Goal: Task Accomplishment & Management: Complete application form

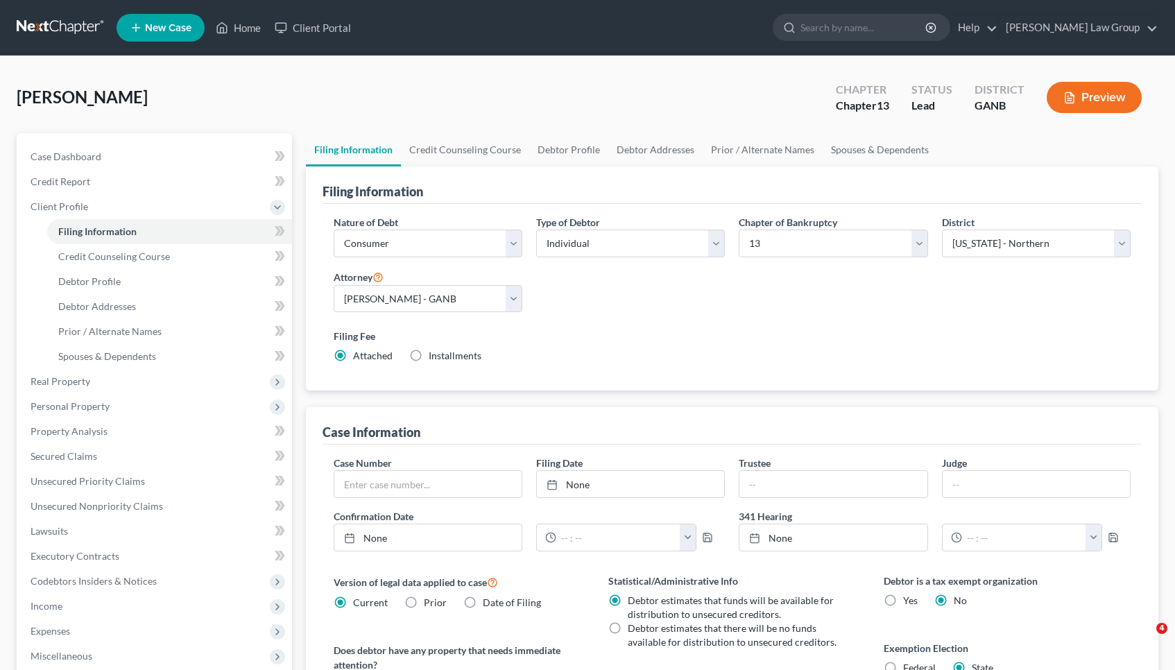
select select "1"
select select "0"
select select "3"
select select "19"
select select "0"
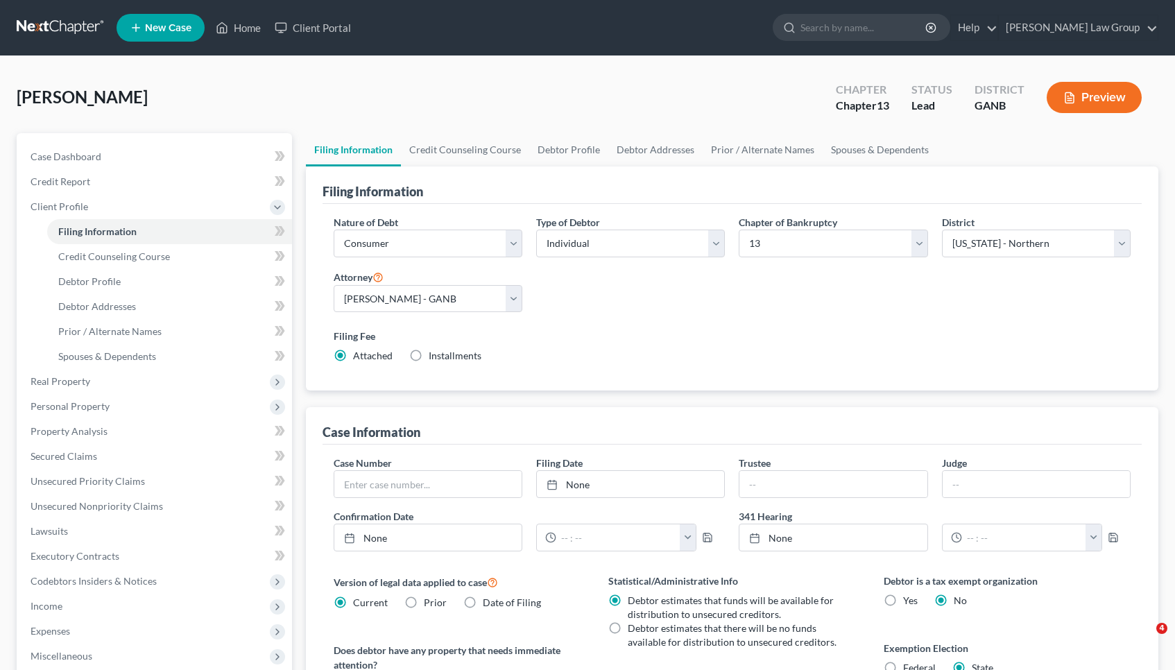
select select "10"
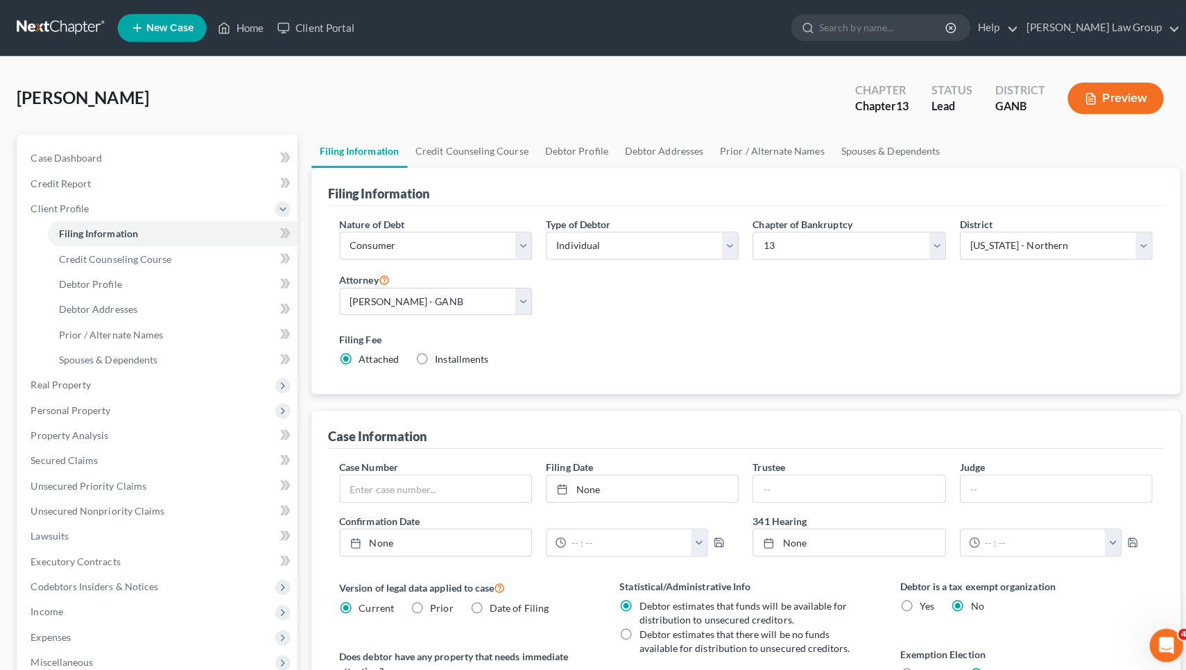
drag, startPoint x: 775, startPoint y: 1, endPoint x: 563, endPoint y: 99, distance: 233.5
click at [563, 99] on div "[PERSON_NAME] Upgraded Chapter Chapter 13 Status Lead District GANB Preview" at bounding box center [593, 103] width 1153 height 60
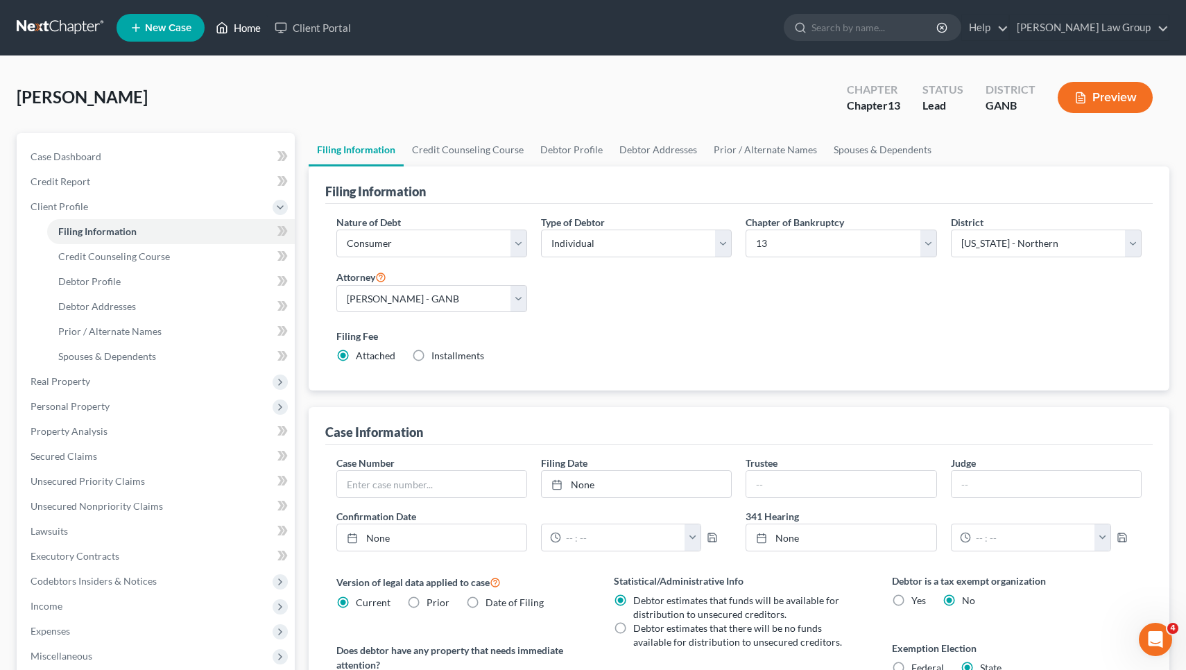
click at [246, 29] on link "Home" at bounding box center [238, 27] width 59 height 25
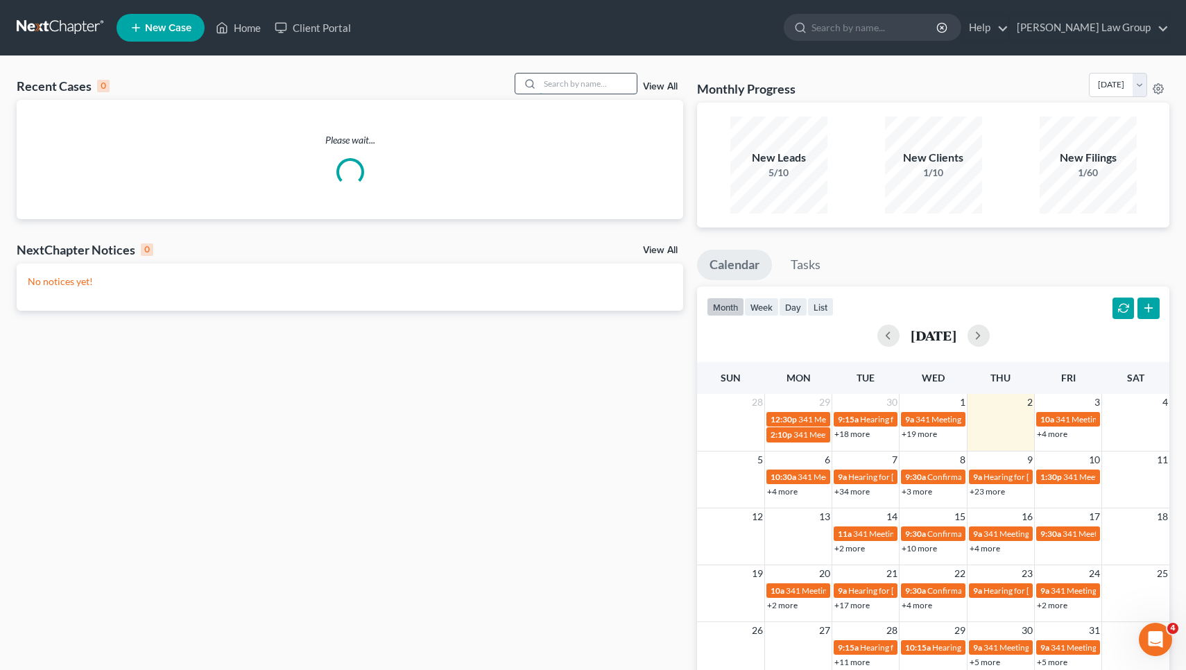
click at [559, 80] on input "search" at bounding box center [588, 84] width 97 height 20
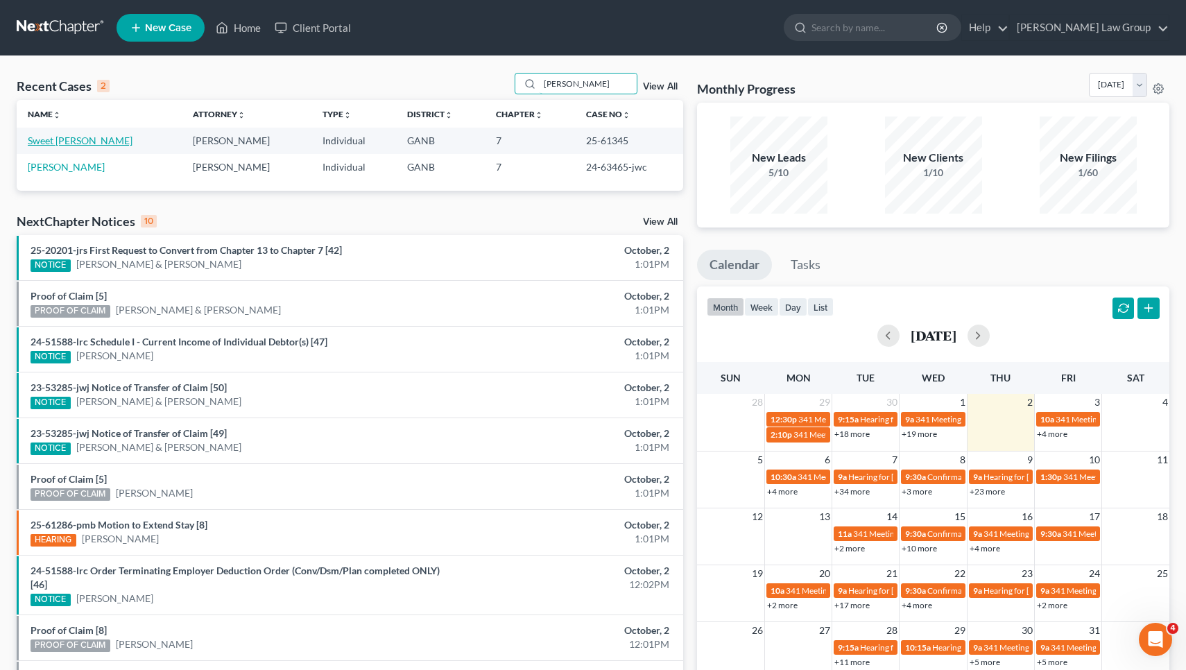
type input "[PERSON_NAME]"
click at [104, 135] on link "Sweet [PERSON_NAME]" at bounding box center [80, 141] width 105 height 12
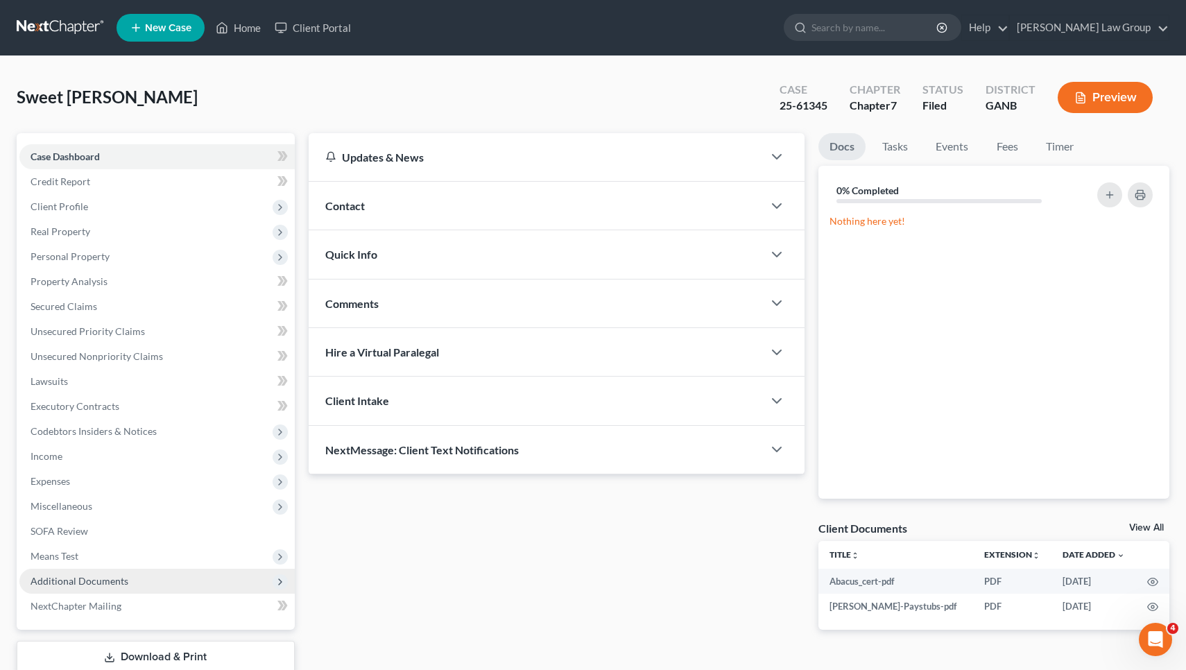
click at [182, 571] on span "Additional Documents" at bounding box center [156, 581] width 275 height 25
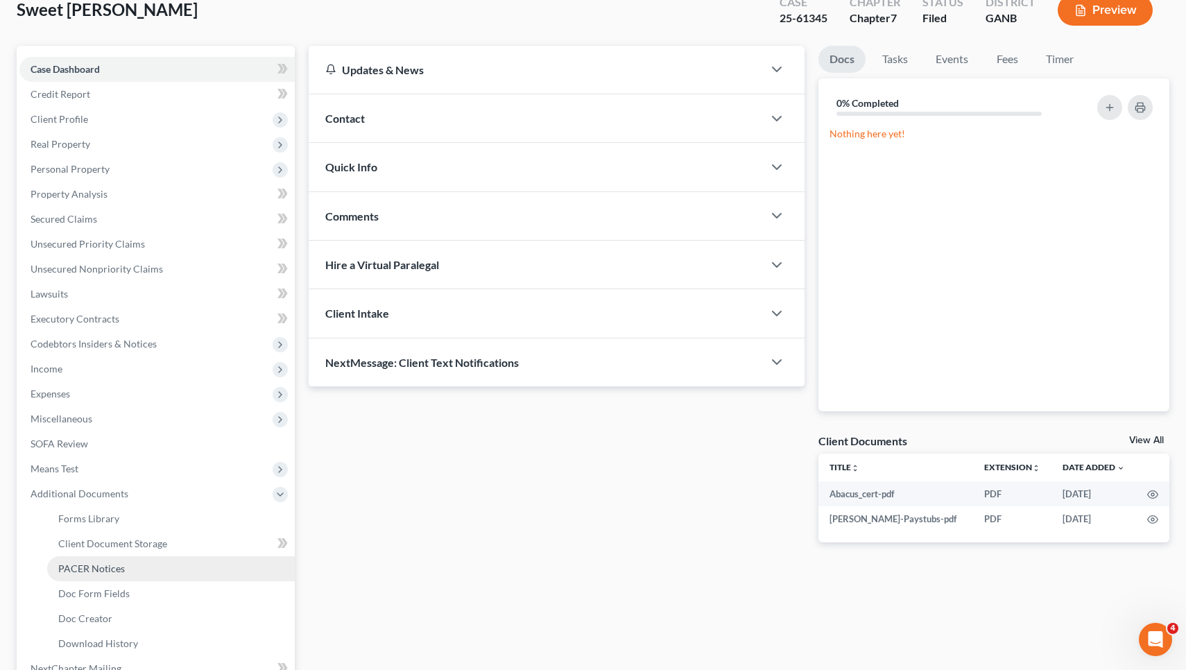
click at [182, 571] on link "PACER Notices" at bounding box center [171, 568] width 248 height 25
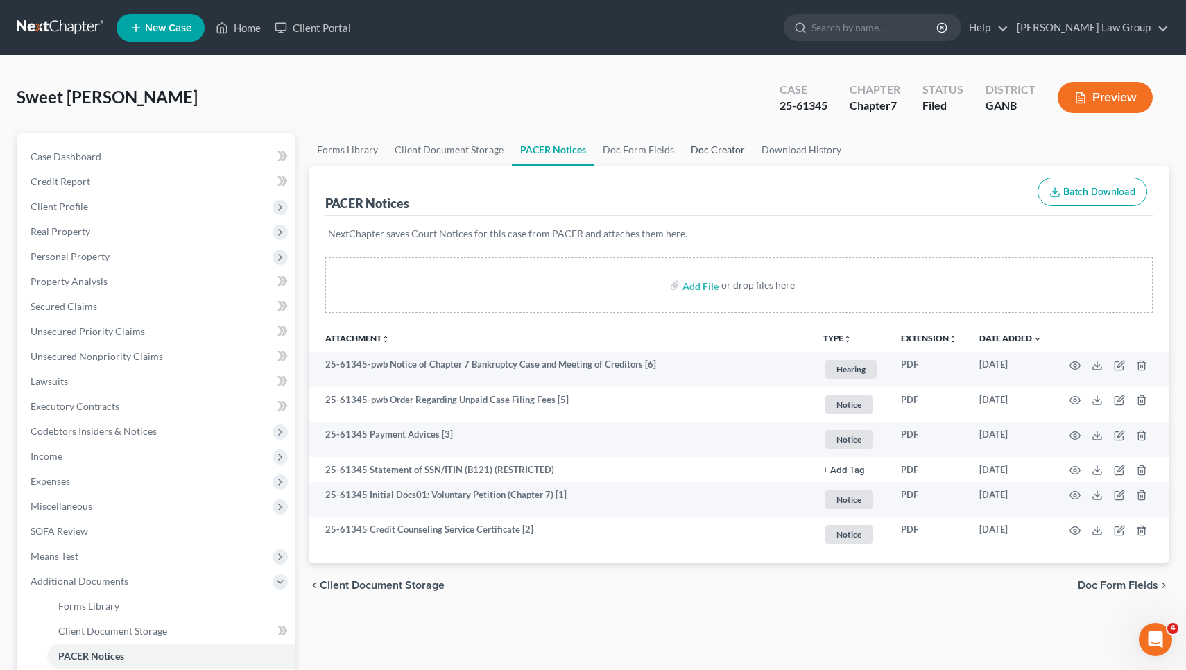
click at [694, 160] on link "Doc Creator" at bounding box center [718, 149] width 71 height 33
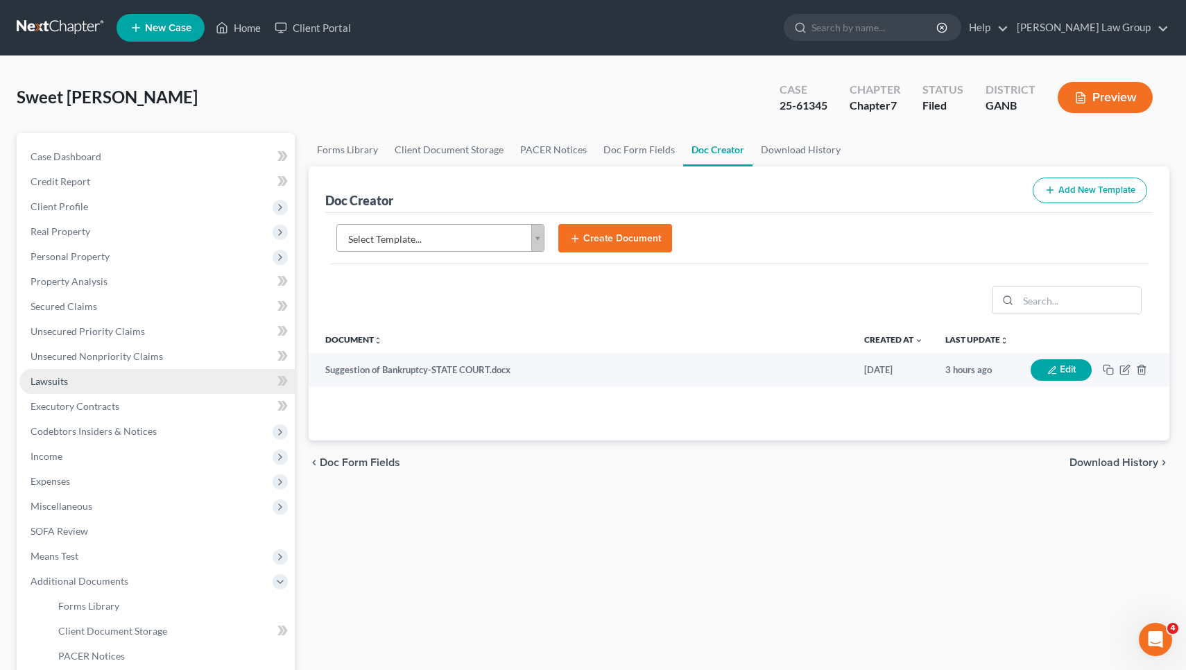
click at [151, 390] on link "Lawsuits" at bounding box center [156, 381] width 275 height 25
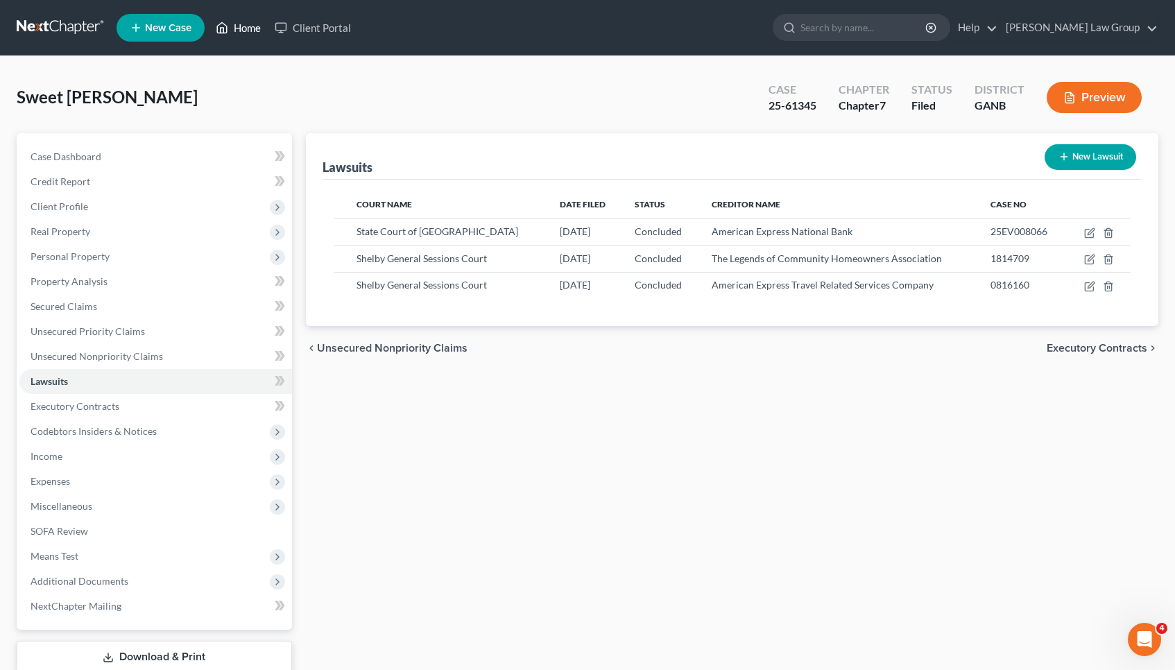
click at [246, 28] on link "Home" at bounding box center [238, 27] width 59 height 25
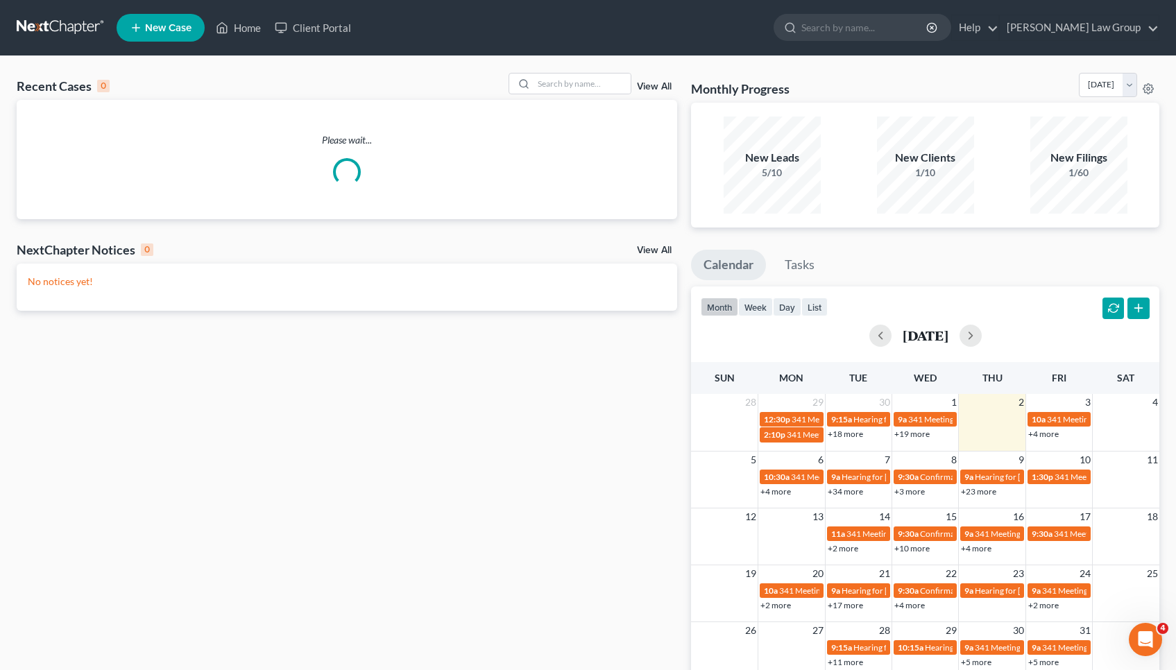
click at [593, 96] on div "Recent Cases 0 View All" at bounding box center [347, 86] width 661 height 27
click at [593, 93] on div "Recent Cases 0 View All" at bounding box center [347, 86] width 661 height 27
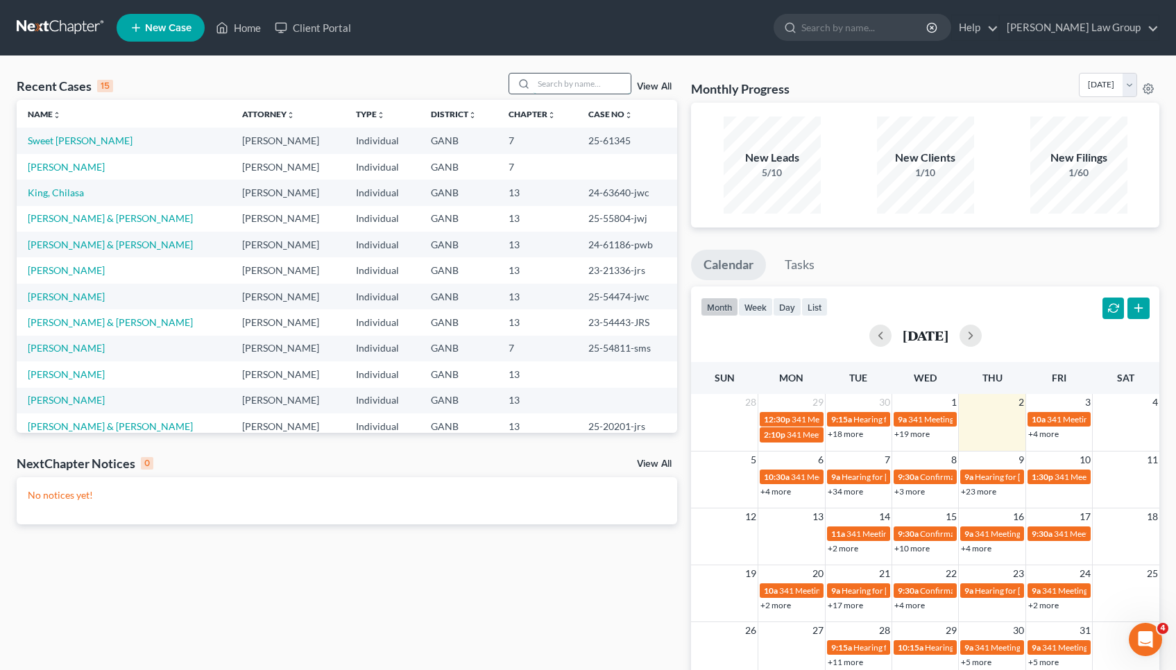
drag, startPoint x: 590, startPoint y: 88, endPoint x: 590, endPoint y: 78, distance: 10.4
click at [590, 86] on input "search" at bounding box center [582, 84] width 97 height 20
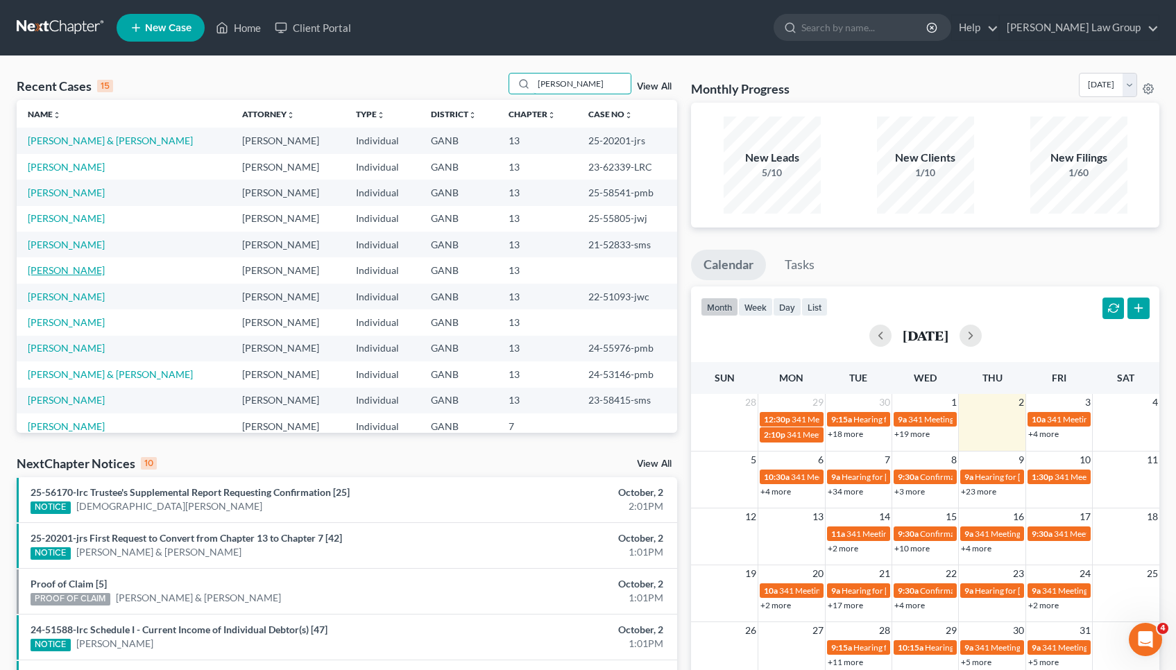
type input "[PERSON_NAME]"
click at [84, 267] on link "[PERSON_NAME]" at bounding box center [66, 270] width 77 height 12
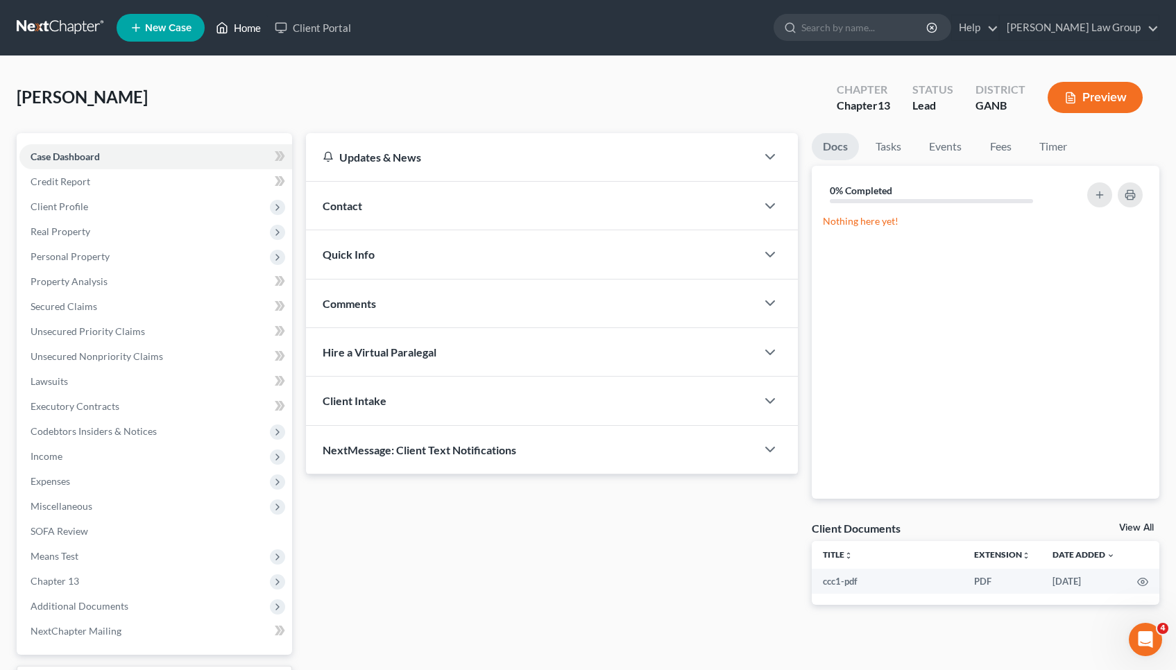
click at [245, 26] on link "Home" at bounding box center [238, 27] width 59 height 25
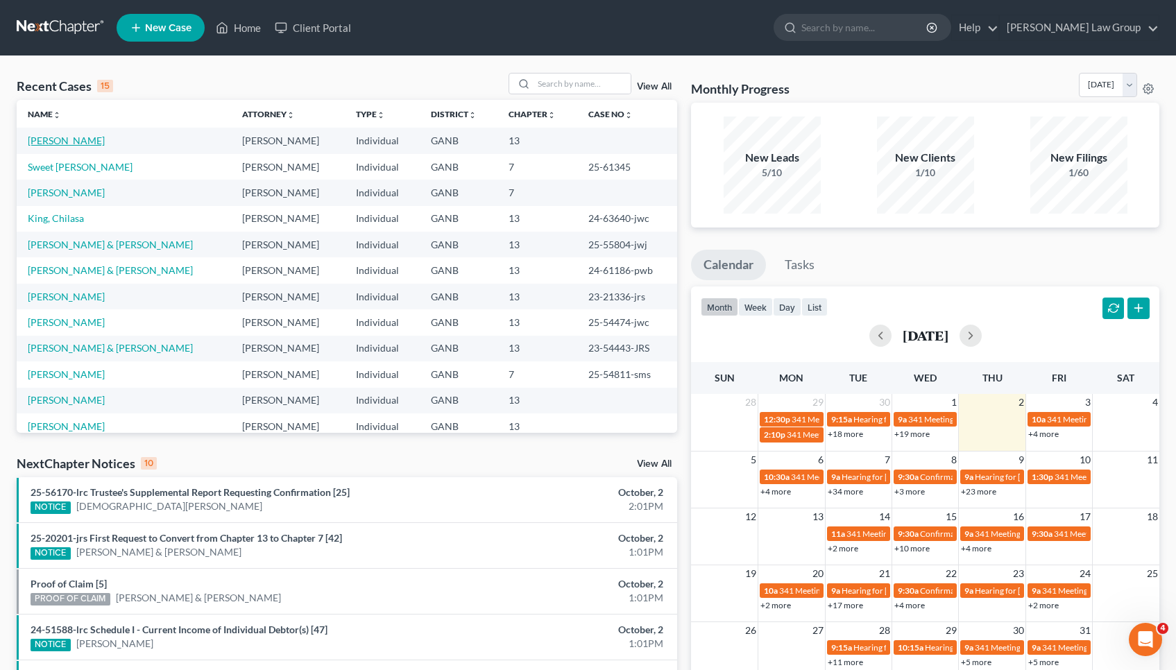
click at [96, 136] on link "[PERSON_NAME]" at bounding box center [66, 141] width 77 height 12
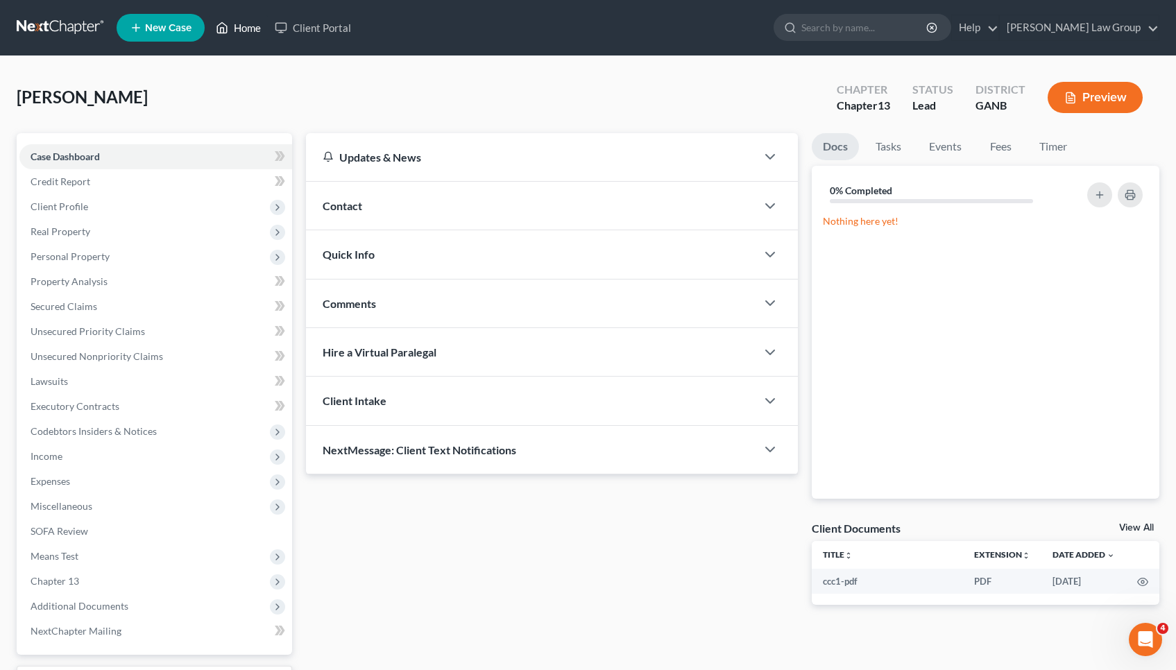
click at [247, 24] on link "Home" at bounding box center [238, 27] width 59 height 25
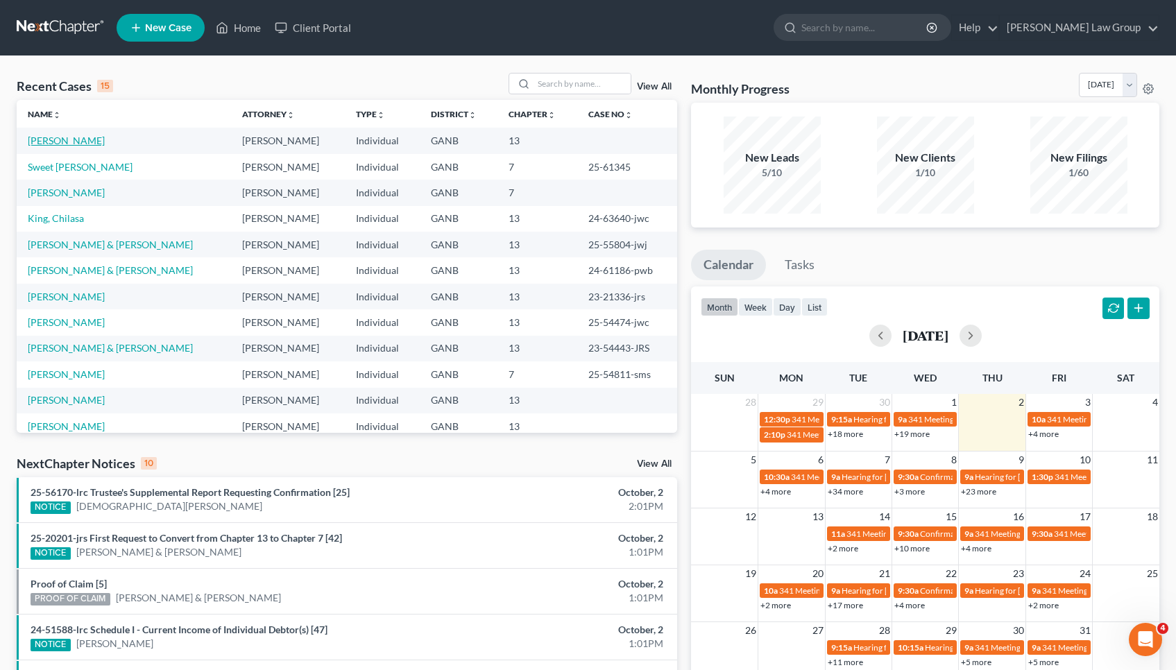
click at [80, 139] on link "[PERSON_NAME]" at bounding box center [66, 141] width 77 height 12
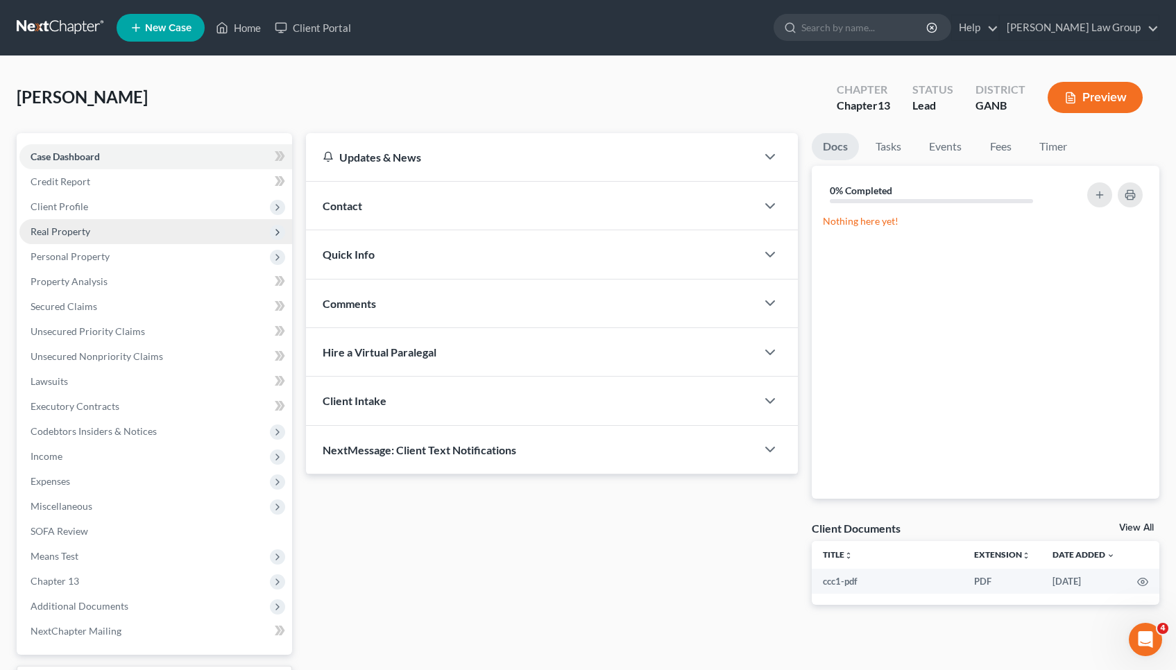
click at [78, 227] on span "Real Property" at bounding box center [61, 231] width 60 height 12
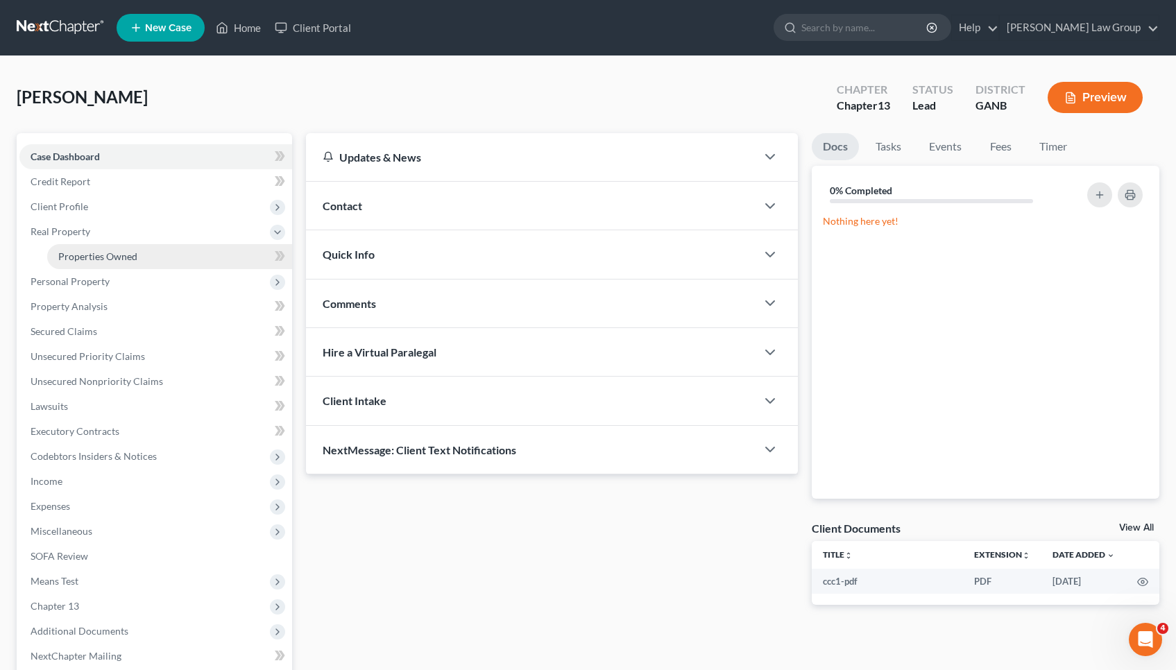
click at [80, 253] on span "Properties Owned" at bounding box center [97, 256] width 79 height 12
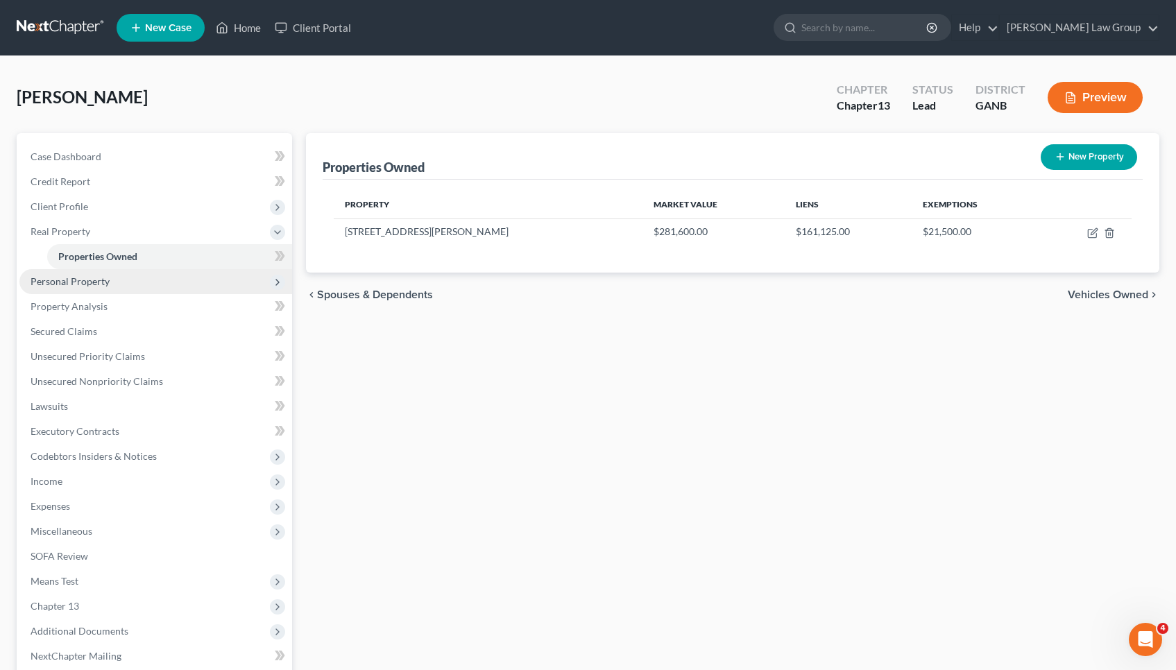
click at [84, 278] on span "Personal Property" at bounding box center [70, 281] width 79 height 12
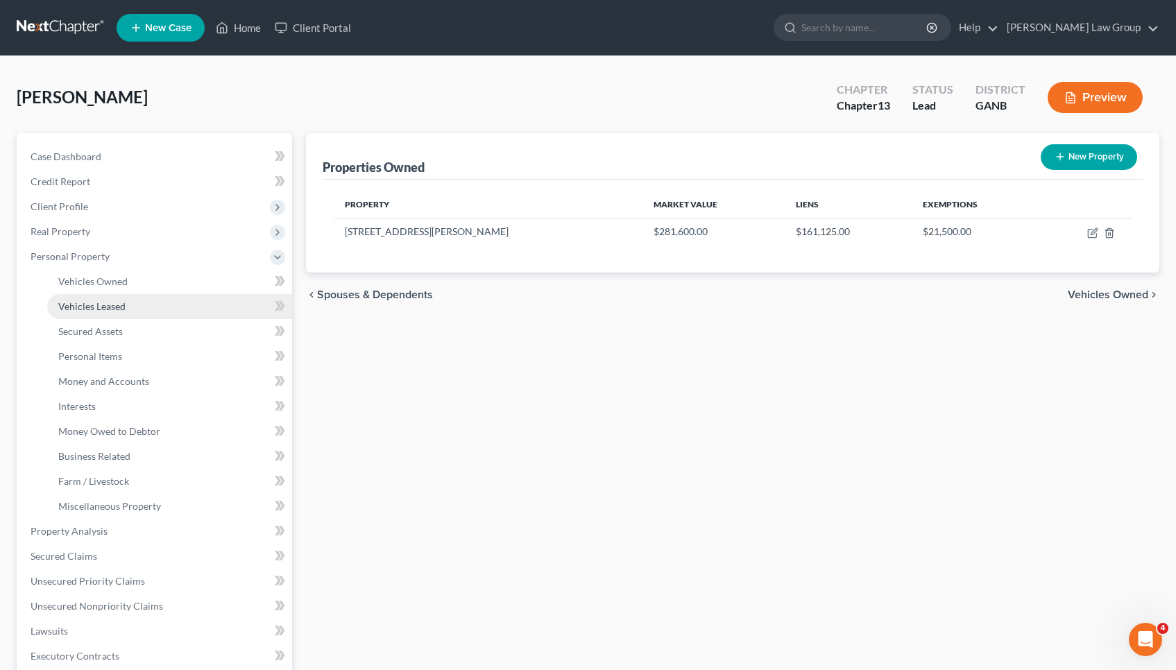
click at [90, 312] on span "Vehicles Leased" at bounding box center [91, 306] width 67 height 12
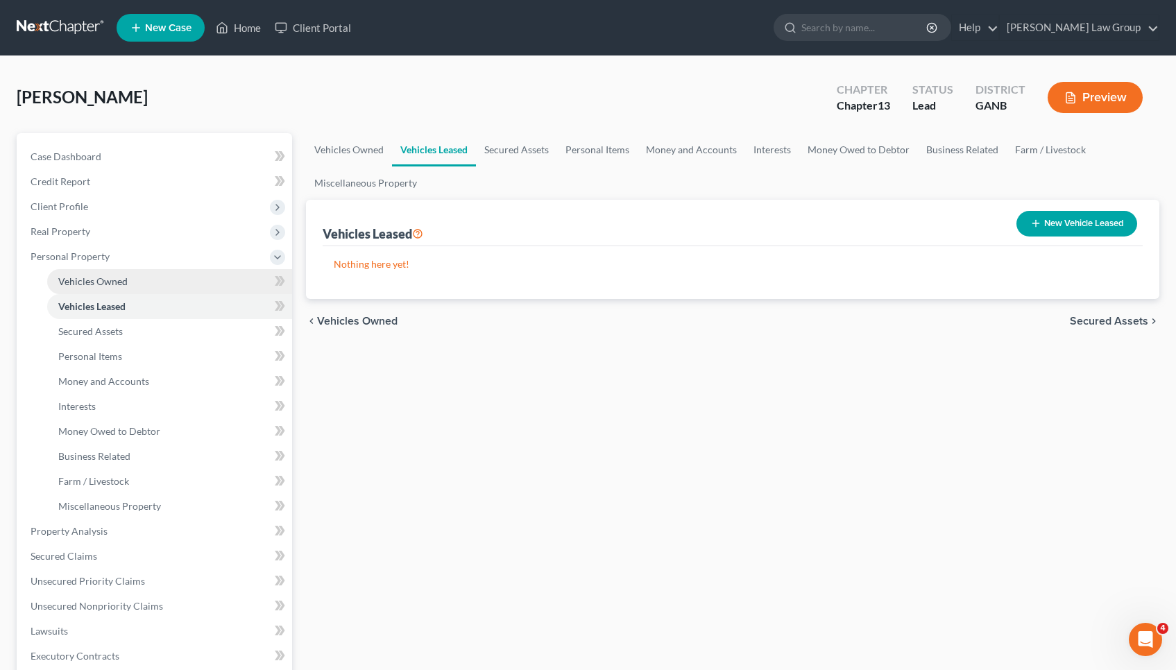
click at [90, 291] on link "Vehicles Owned" at bounding box center [169, 281] width 245 height 25
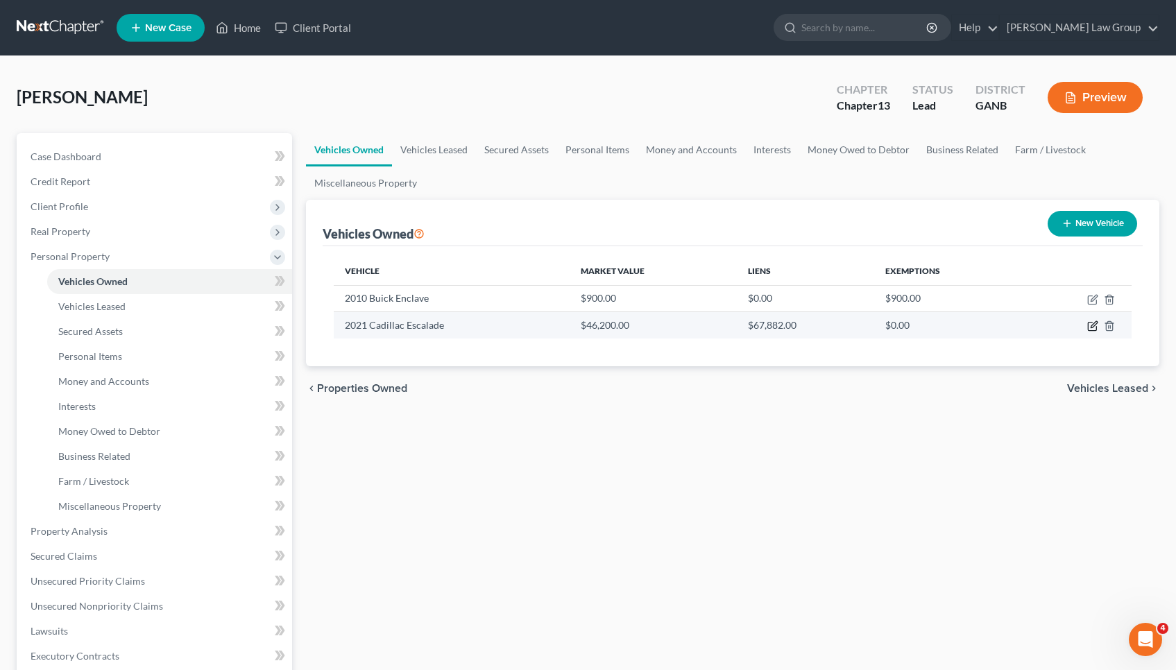
click at [1091, 329] on icon "button" at bounding box center [1092, 326] width 11 height 11
select select "0"
select select "5"
select select "0"
select select "39"
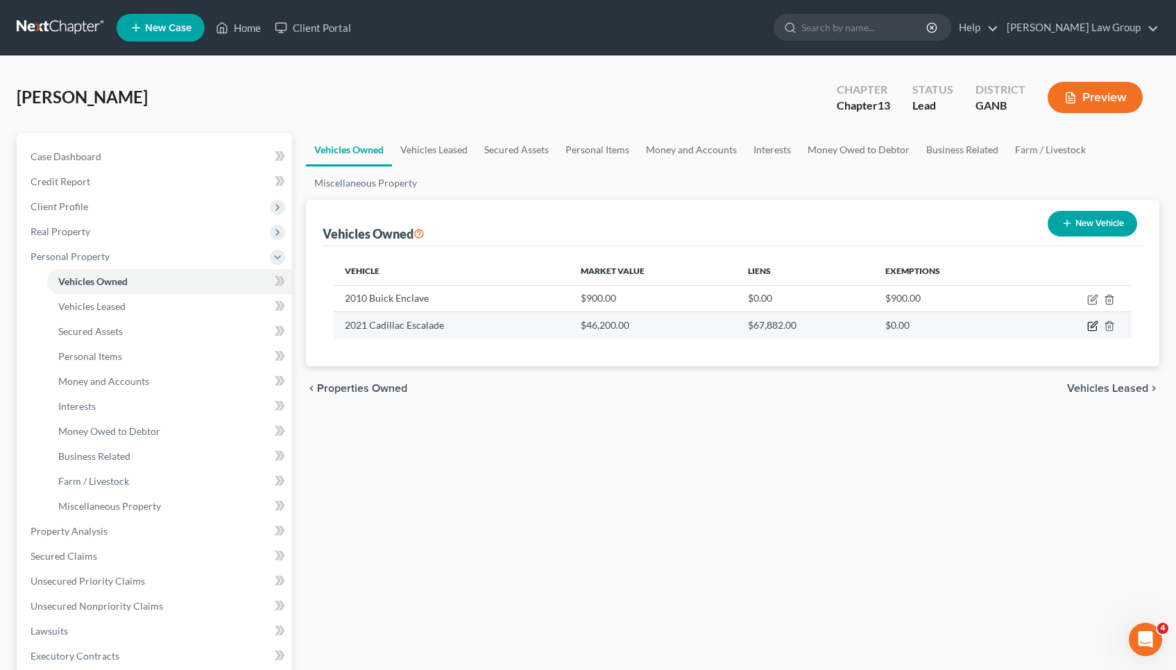
select select "0"
select select "2"
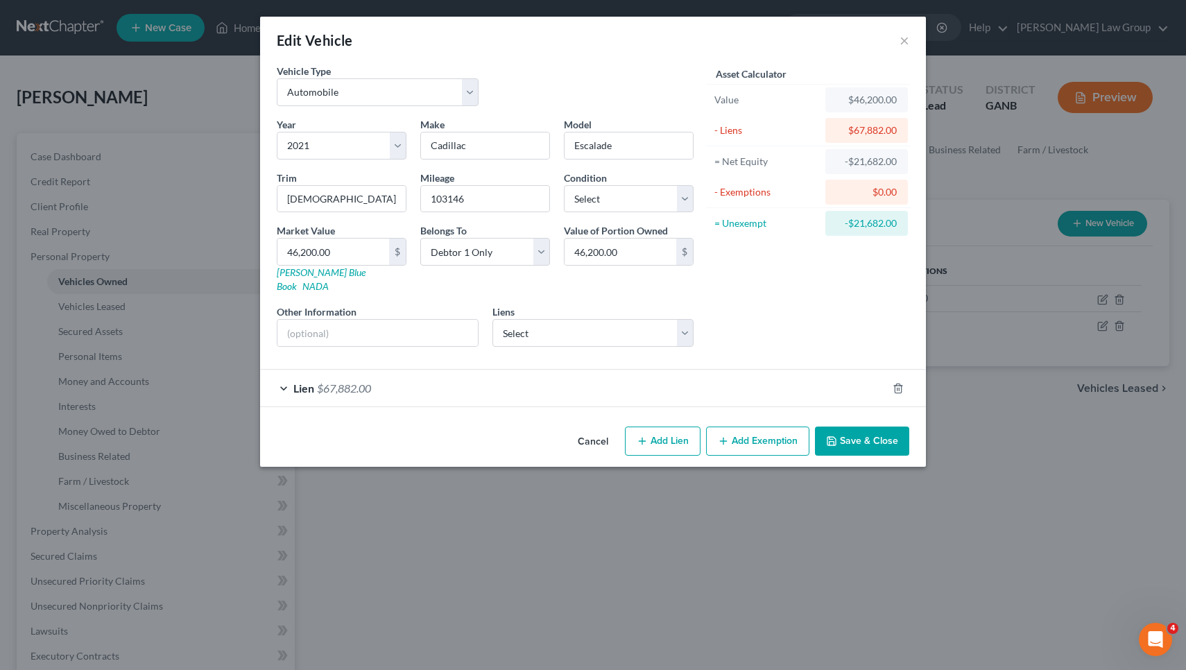
click at [571, 370] on div "Lien $67,882.00" at bounding box center [573, 388] width 627 height 37
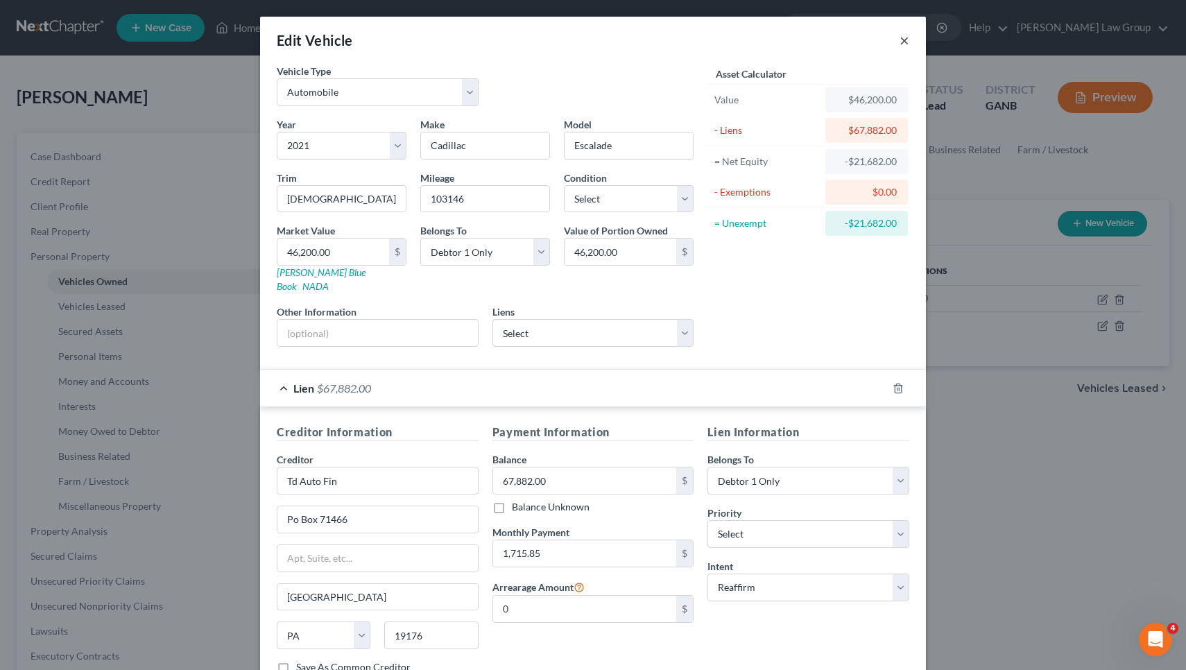
click at [903, 37] on button "×" at bounding box center [905, 40] width 10 height 17
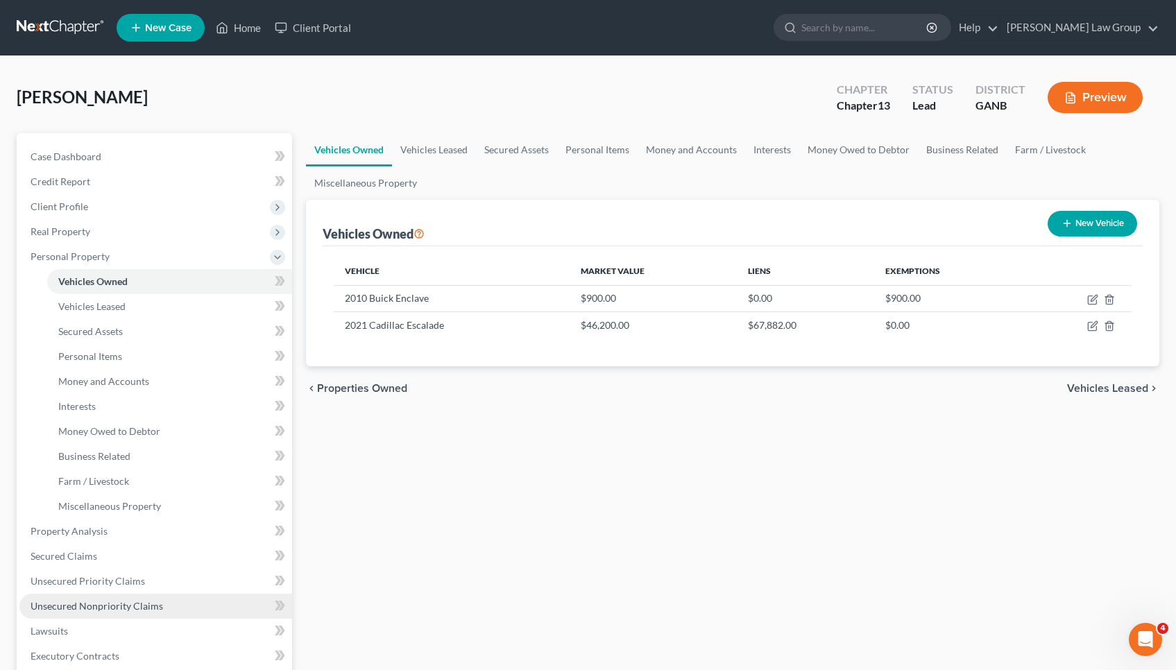
click at [92, 607] on span "Unsecured Nonpriority Claims" at bounding box center [97, 606] width 133 height 12
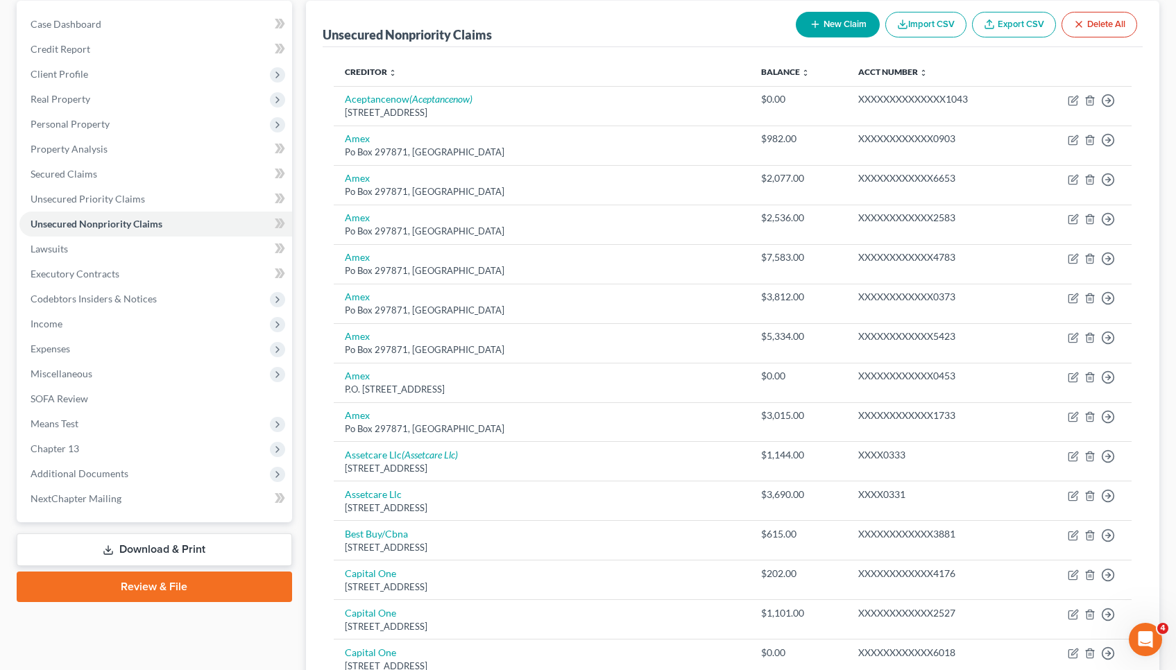
scroll to position [237, 0]
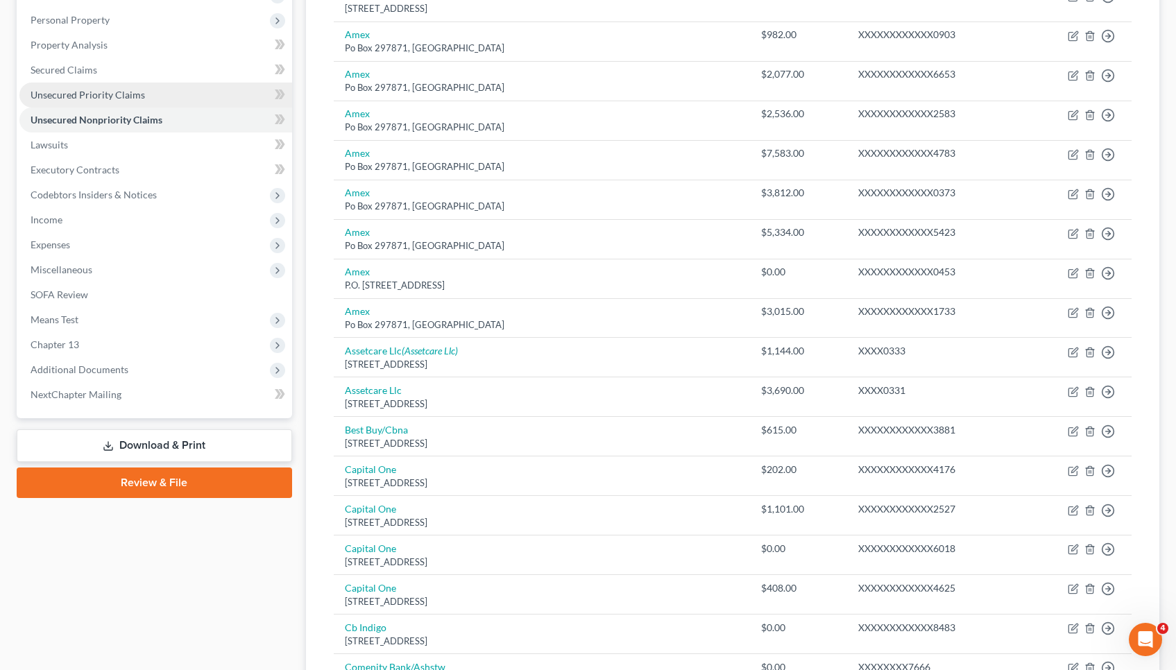
click at [154, 85] on link "Unsecured Priority Claims" at bounding box center [155, 95] width 273 height 25
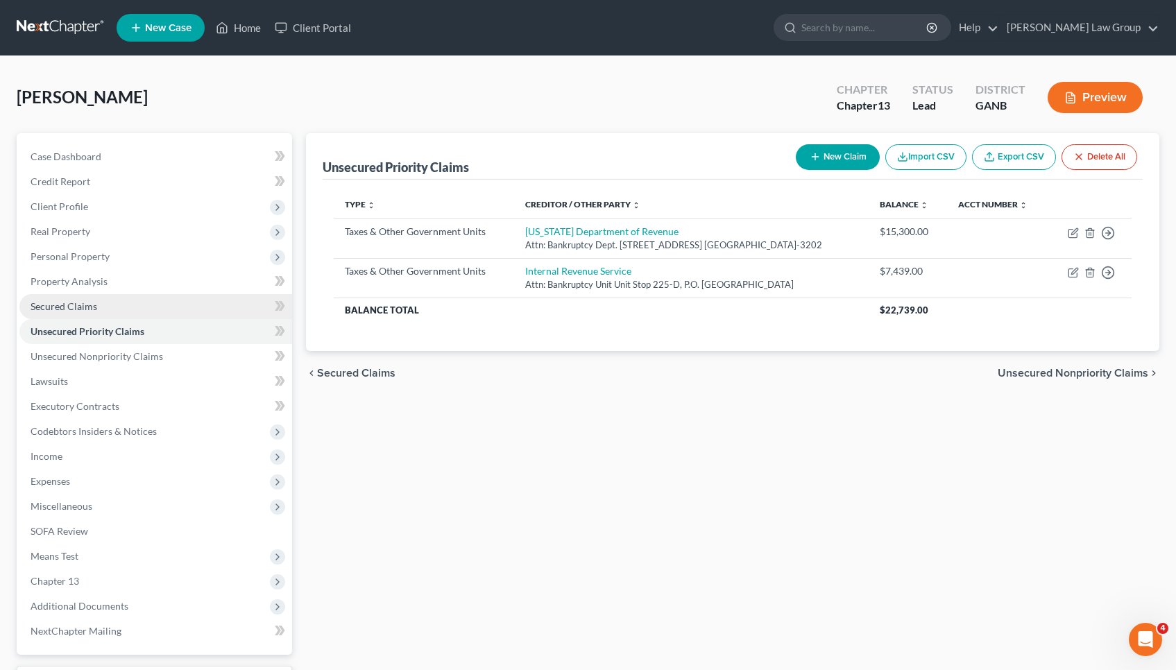
click at [133, 306] on link "Secured Claims" at bounding box center [155, 306] width 273 height 25
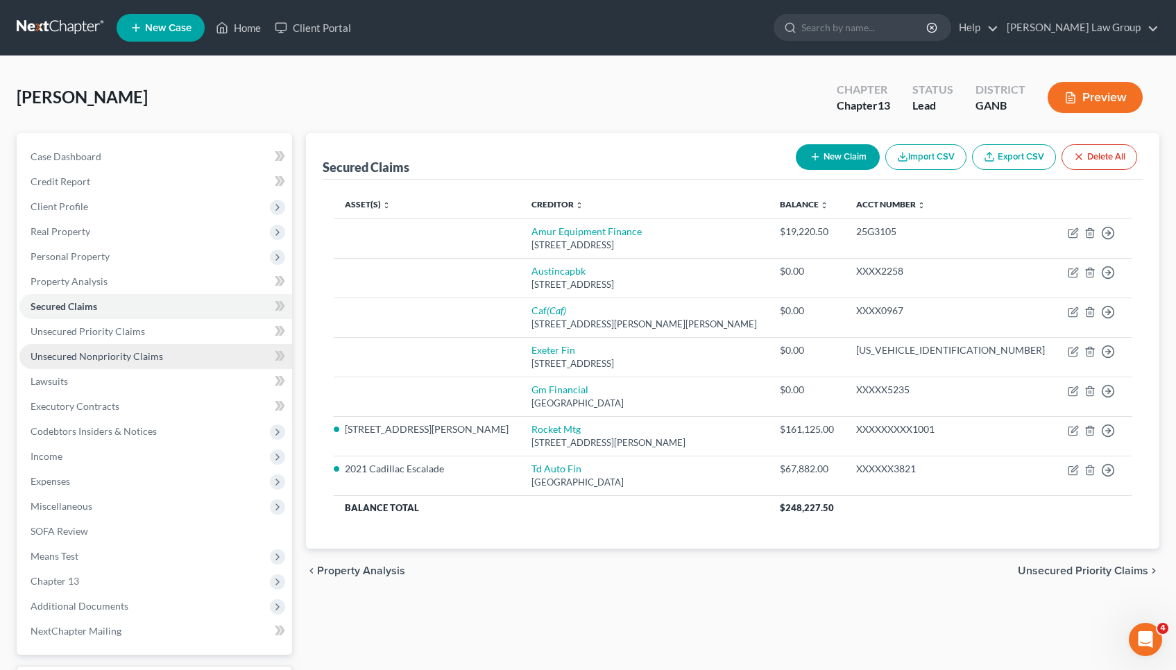
click at [166, 359] on link "Unsecured Nonpriority Claims" at bounding box center [155, 356] width 273 height 25
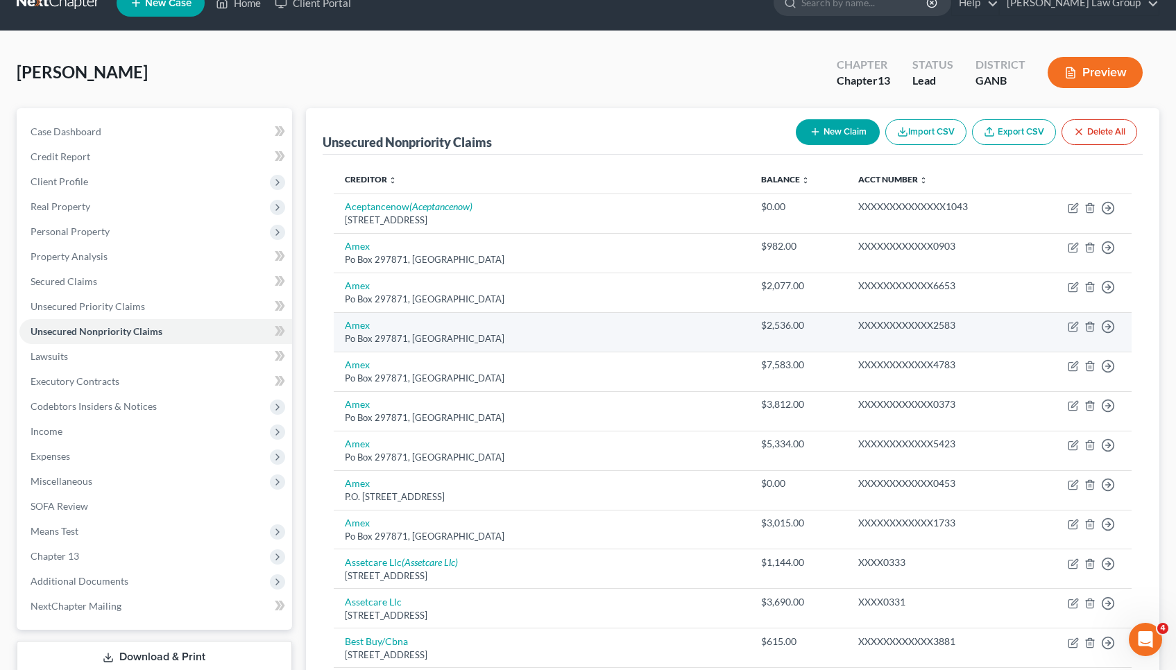
scroll to position [207, 1]
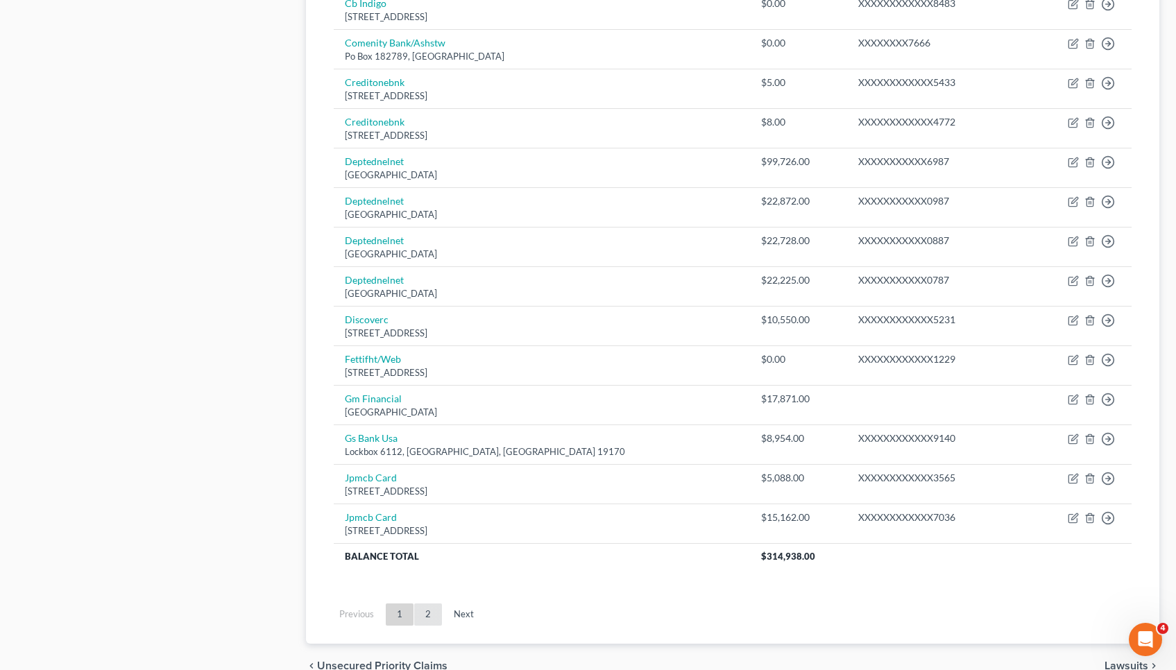
click at [423, 604] on link "2" at bounding box center [428, 615] width 28 height 22
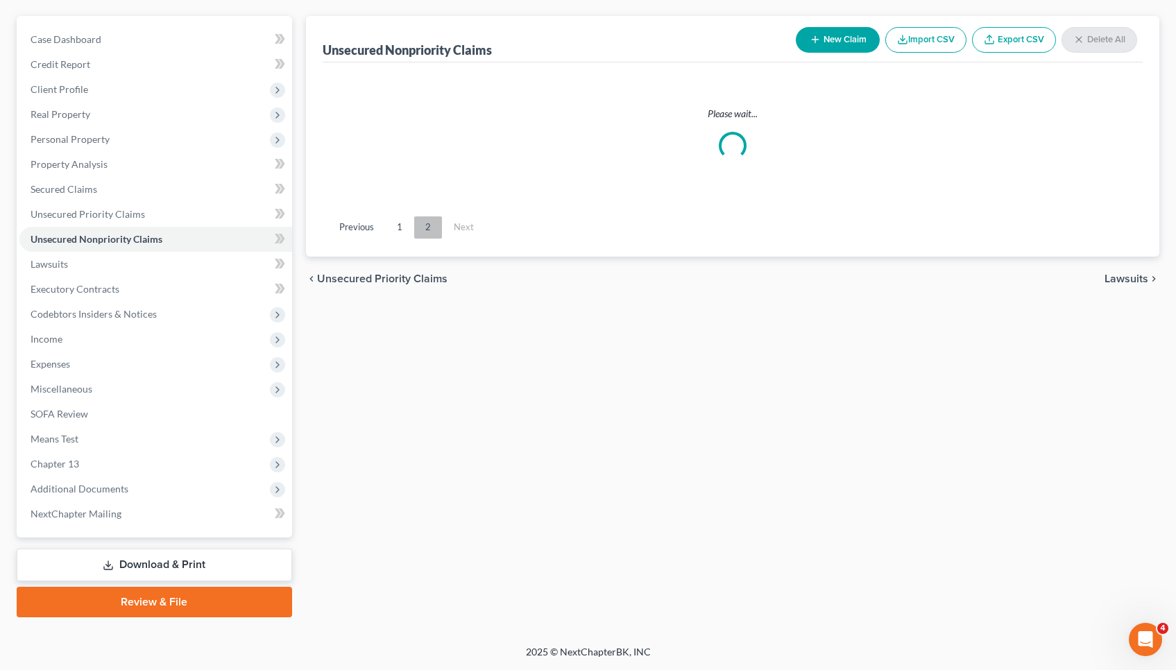
scroll to position [117, 0]
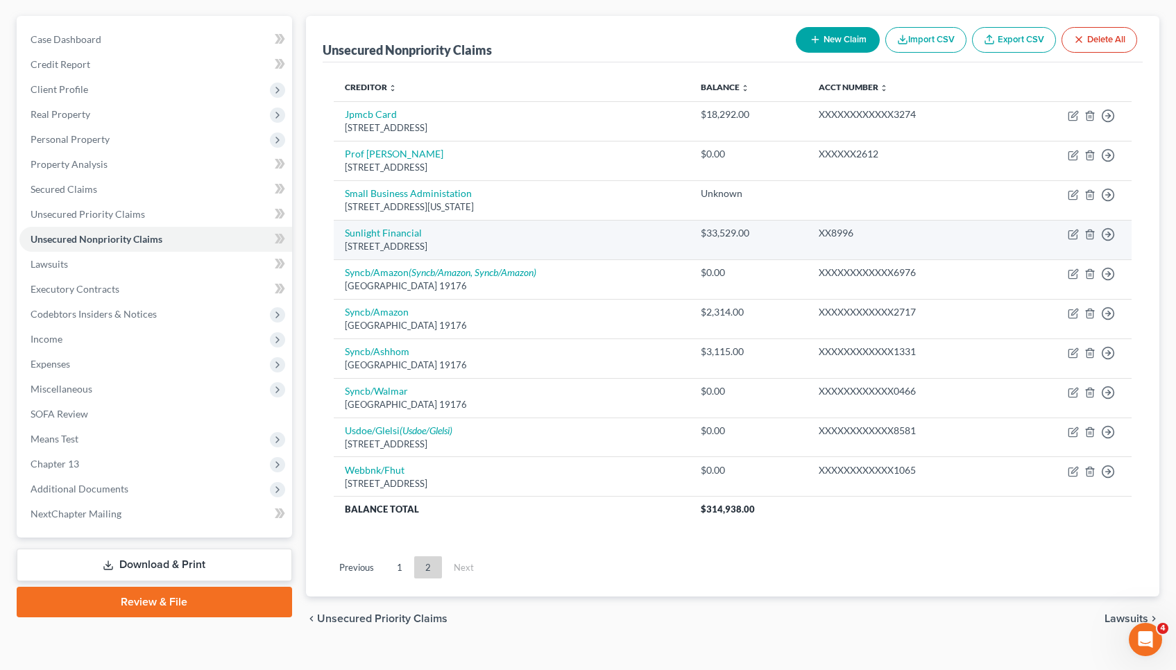
click at [436, 229] on td "Sunlight Financial [STREET_ADDRESS]" at bounding box center [512, 240] width 356 height 40
click at [402, 229] on link "Sunlight Financial" at bounding box center [383, 233] width 77 height 12
select select "43"
select select "0"
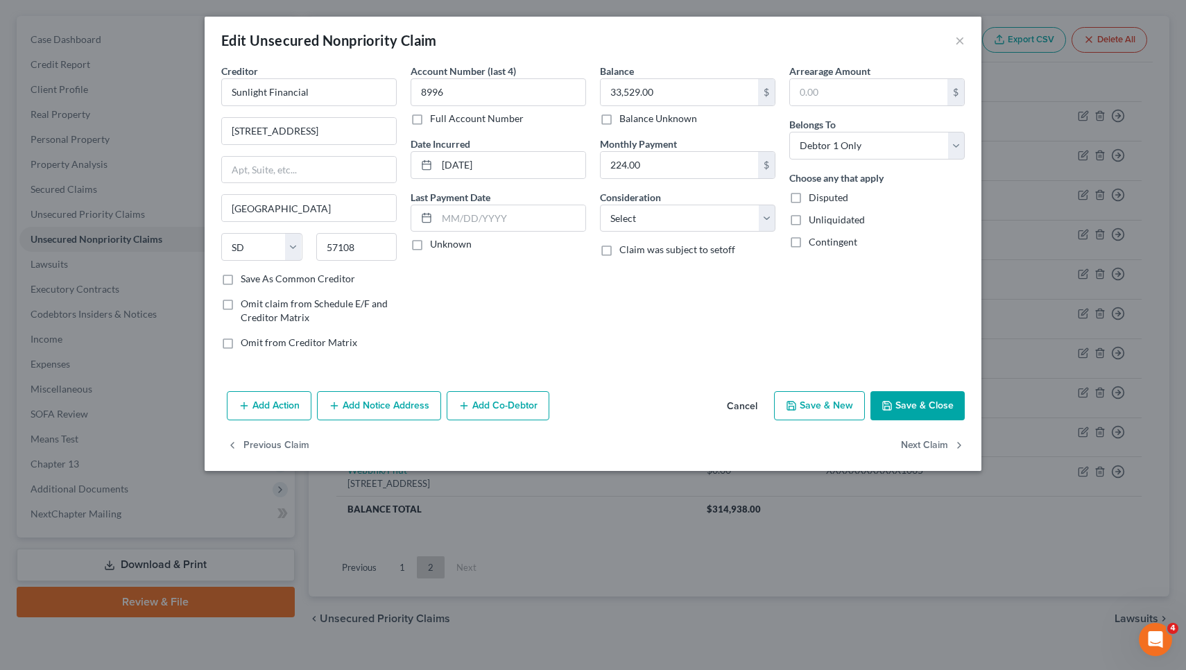
click at [578, 295] on div "Account Number (last 4) 8996 Full Account Number Date Incurred [DATE] Last Paym…" at bounding box center [498, 212] width 189 height 297
click at [919, 392] on button "Save & Close" at bounding box center [918, 405] width 94 height 29
type input "0"
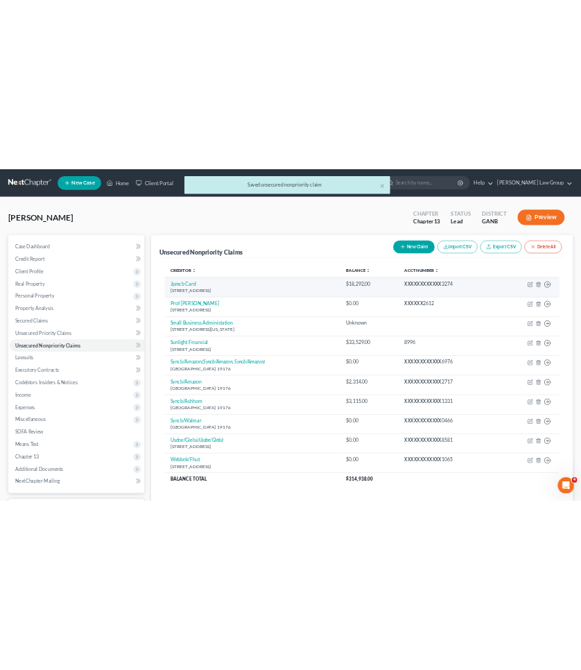
scroll to position [0, 0]
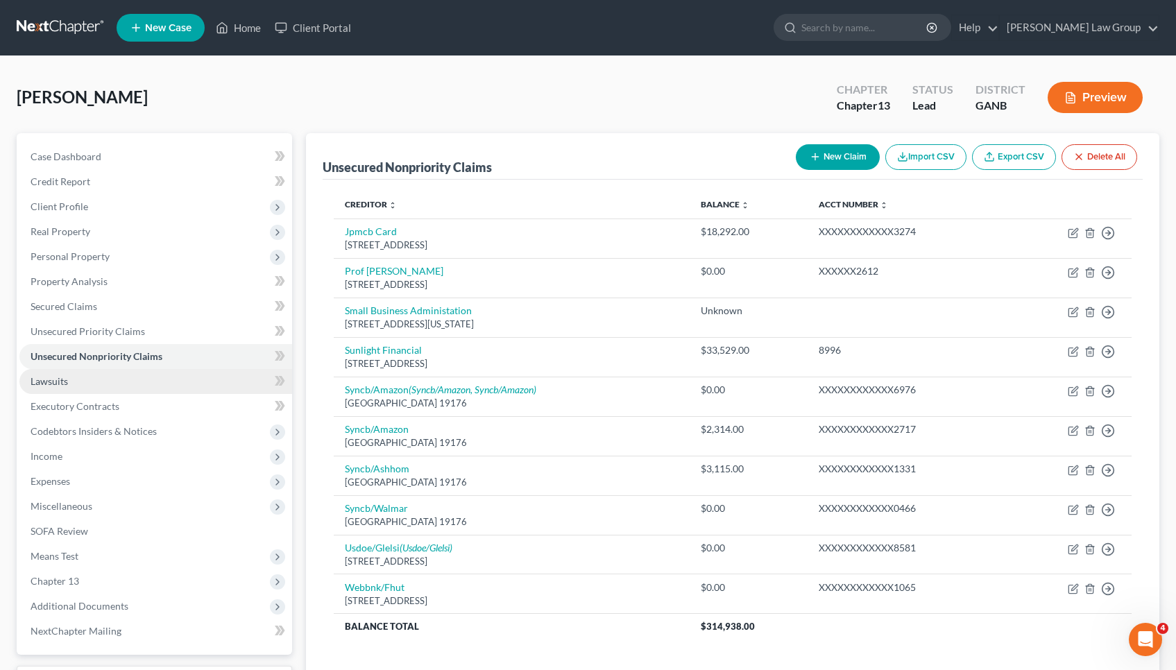
click at [157, 373] on link "Lawsuits" at bounding box center [155, 381] width 273 height 25
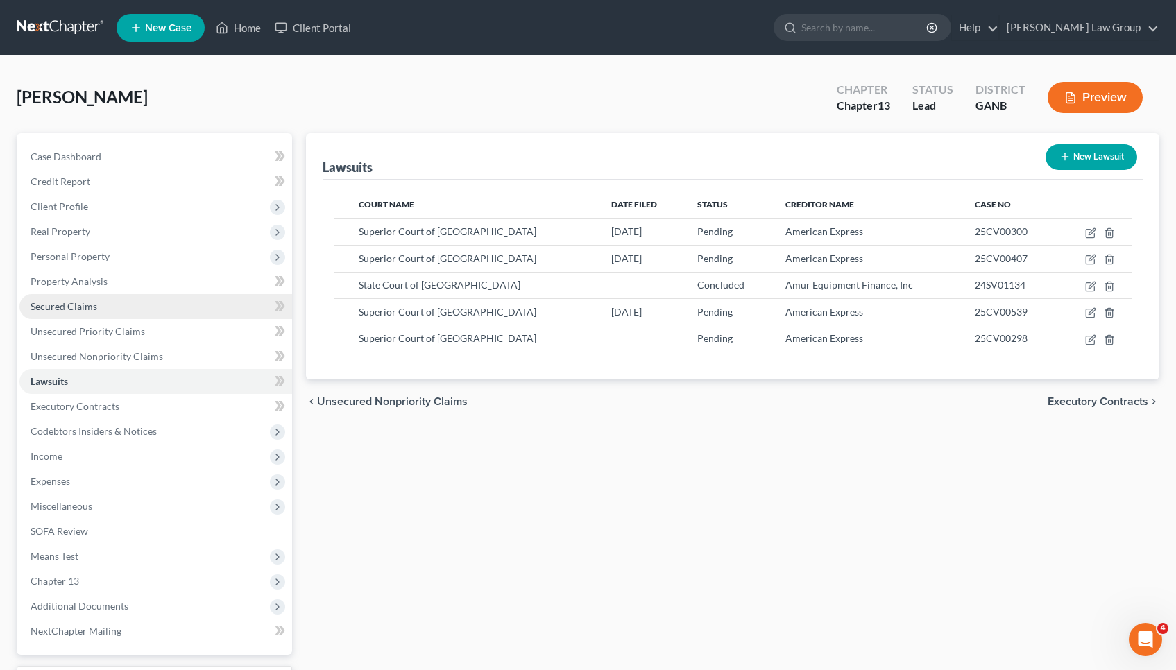
click at [89, 305] on span "Secured Claims" at bounding box center [64, 306] width 67 height 12
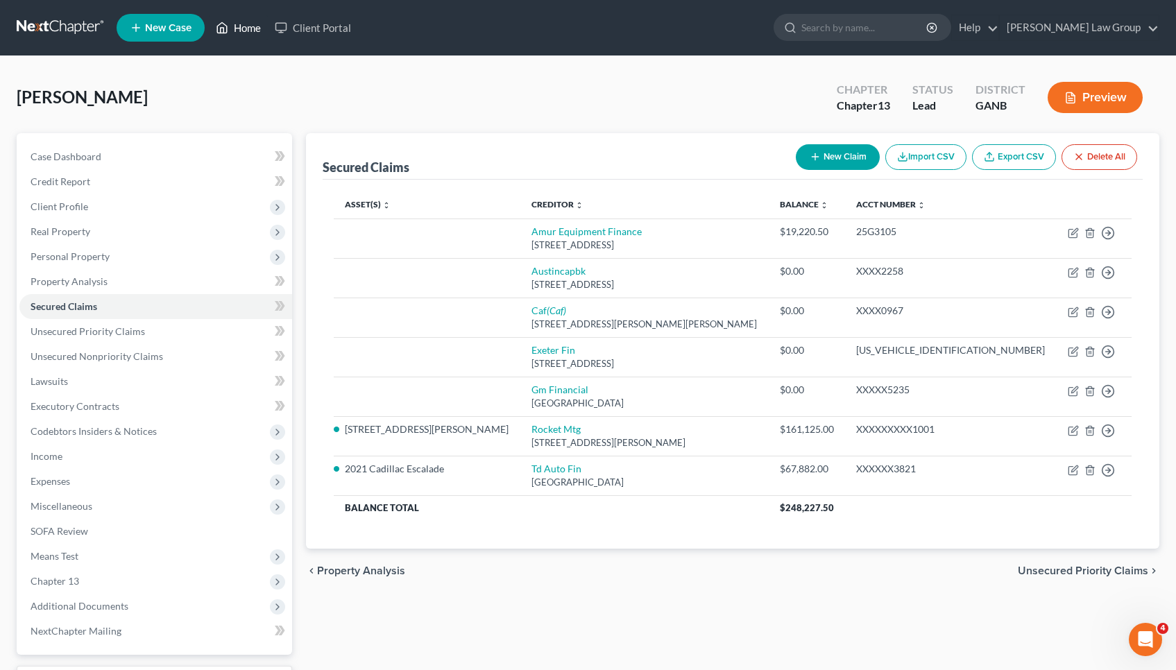
click at [239, 25] on link "Home" at bounding box center [238, 27] width 59 height 25
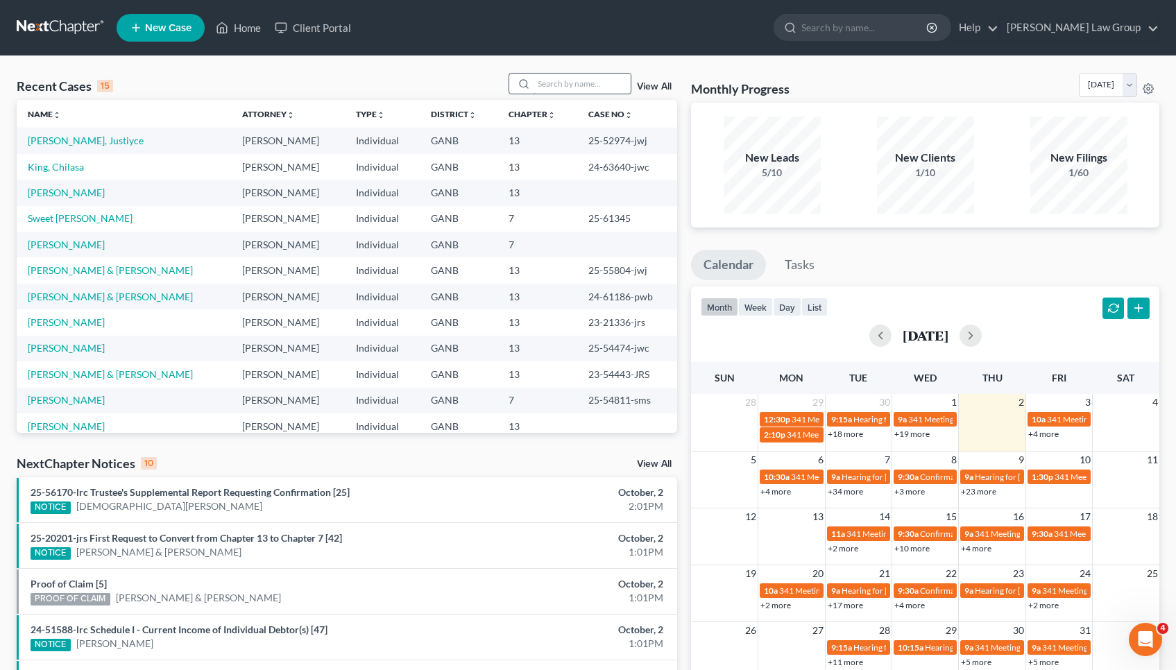
click at [552, 85] on input "search" at bounding box center [582, 84] width 97 height 20
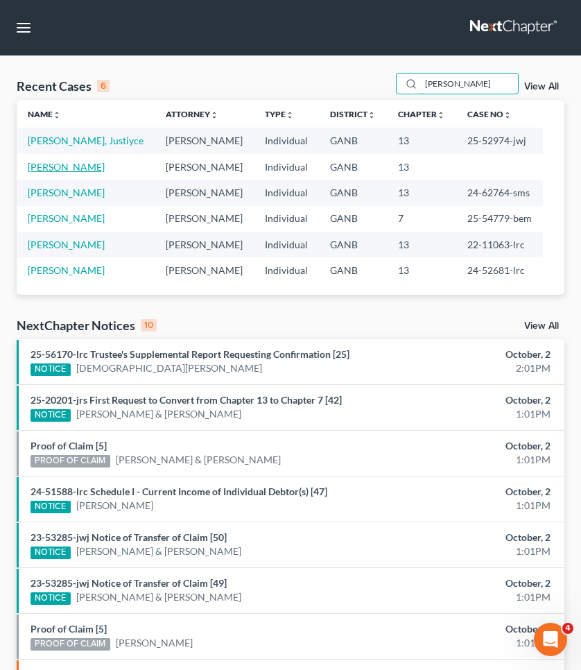
type input "[PERSON_NAME]"
click at [77, 161] on link "[PERSON_NAME]" at bounding box center [66, 167] width 77 height 12
select select "5"
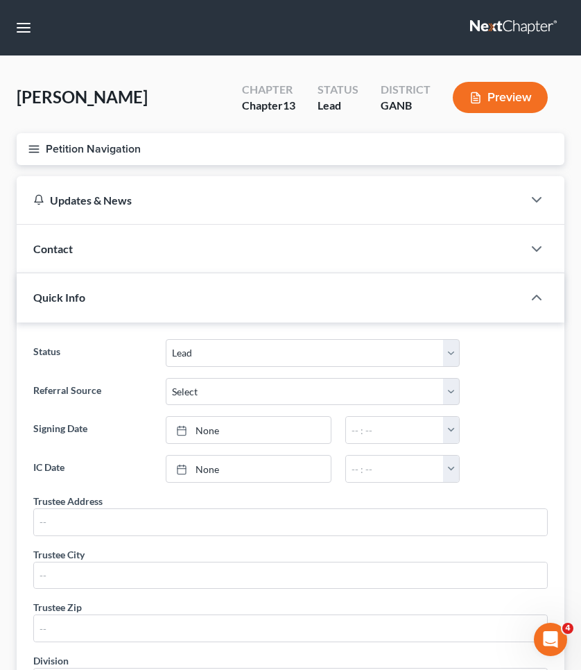
click at [80, 148] on button "Petition Navigation" at bounding box center [291, 149] width 548 height 32
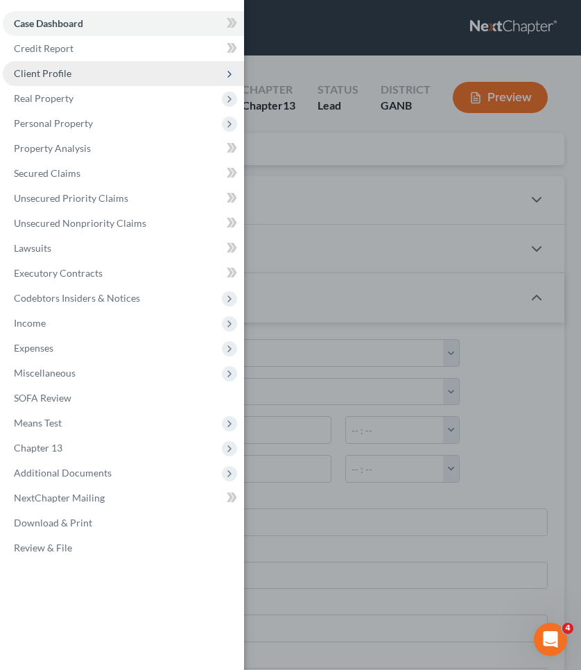
click at [68, 74] on span "Client Profile" at bounding box center [43, 73] width 58 height 12
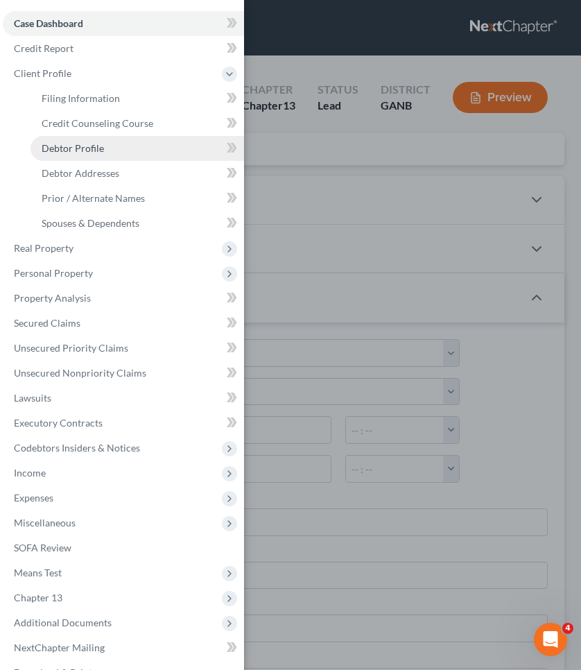
click at [79, 147] on span "Debtor Profile" at bounding box center [73, 148] width 62 height 12
select select "0"
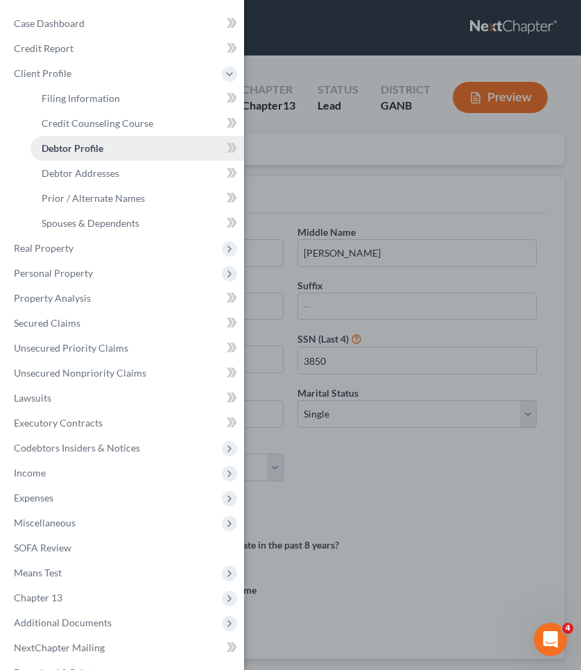
radio input "true"
click at [339, 151] on div "Case Dashboard Payments Invoices Payments Payments Credit Report Client Profile" at bounding box center [290, 335] width 581 height 670
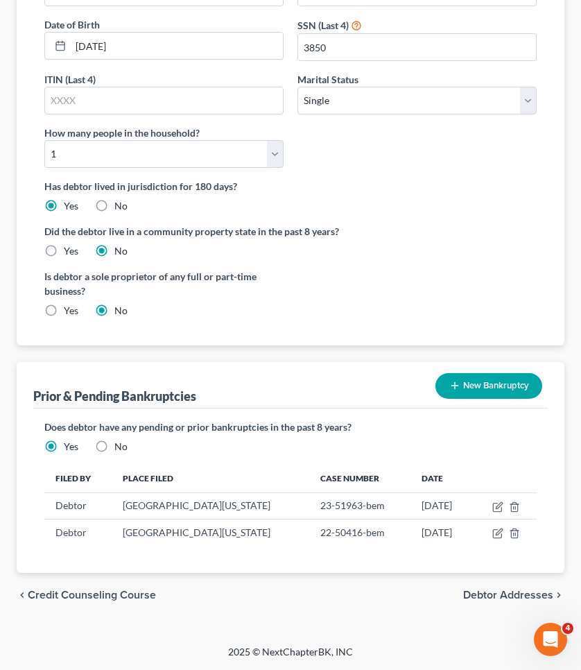
scroll to position [314, 0]
click at [504, 594] on span "Debtor Addresses" at bounding box center [508, 595] width 90 height 11
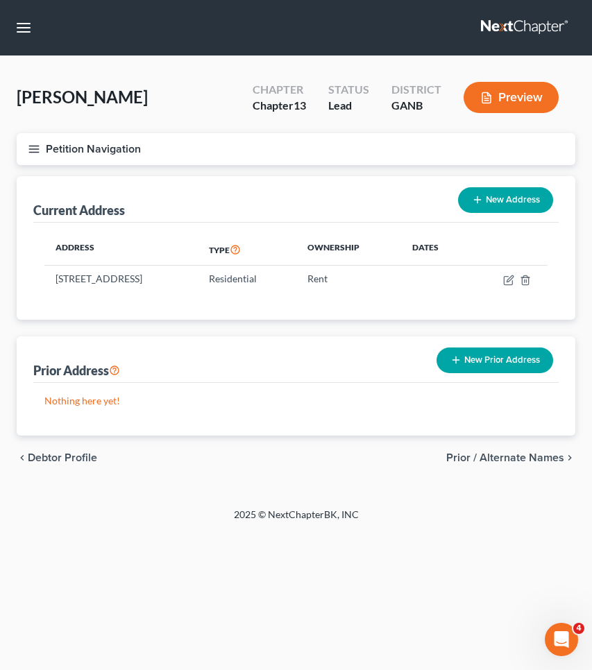
click at [526, 457] on span "Prior / Alternate Names" at bounding box center [505, 457] width 118 height 11
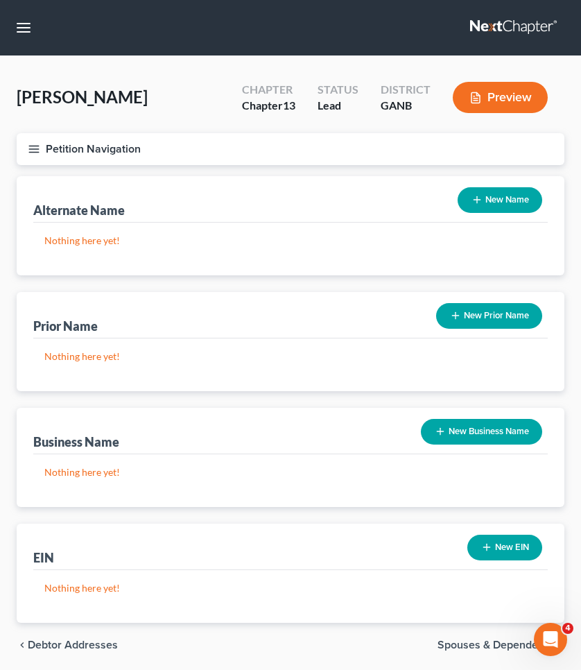
click at [477, 318] on button "New Prior Name" at bounding box center [489, 316] width 106 height 26
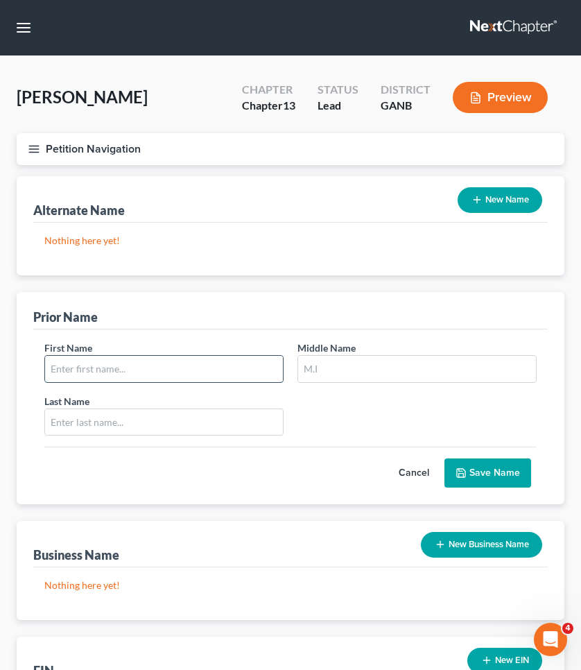
click at [248, 377] on input "text" at bounding box center [164, 369] width 238 height 26
type input "[PERSON_NAME]"
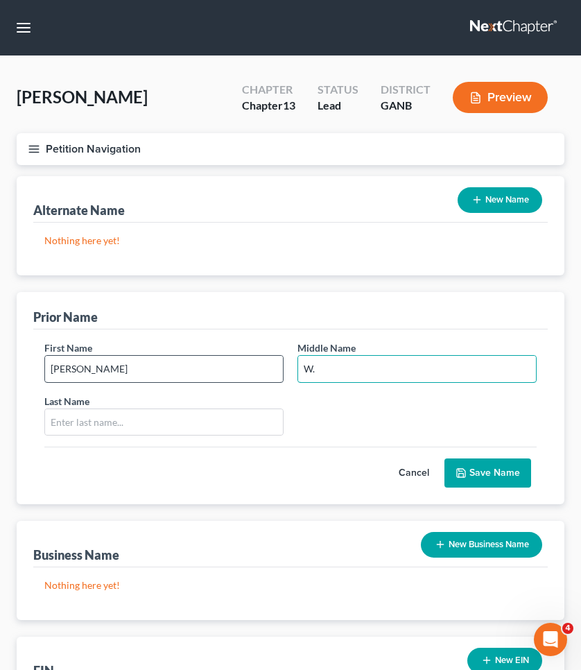
type input "W."
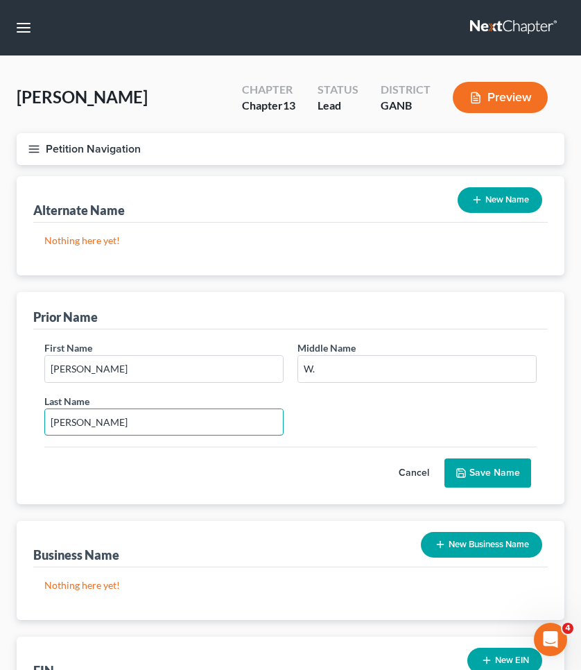
type input "[PERSON_NAME]"
click at [476, 474] on button "Save Name" at bounding box center [488, 473] width 87 height 29
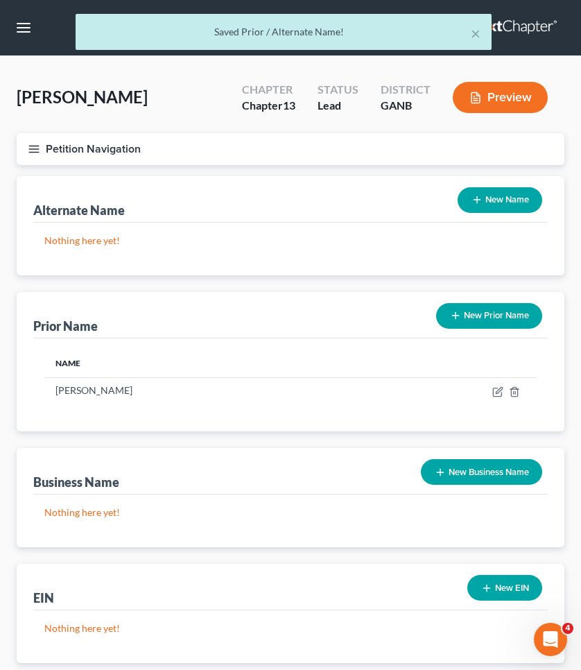
click at [501, 314] on button "New Prior Name" at bounding box center [489, 316] width 106 height 26
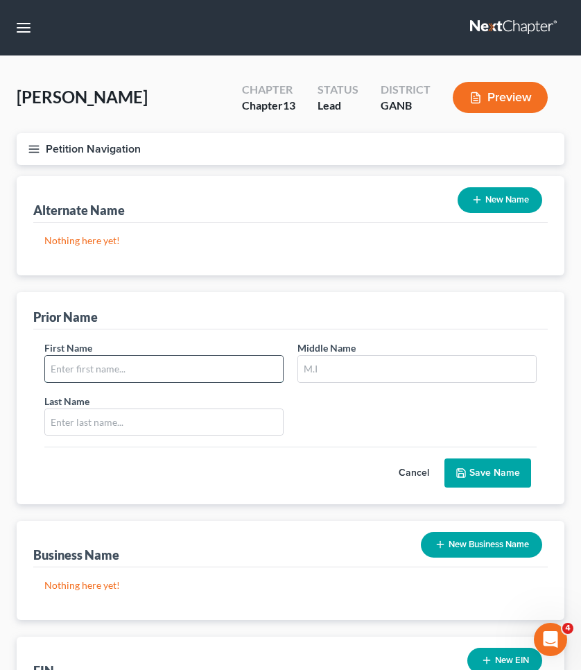
click at [254, 364] on input "text" at bounding box center [164, 369] width 238 height 26
type input "[PERSON_NAME]"
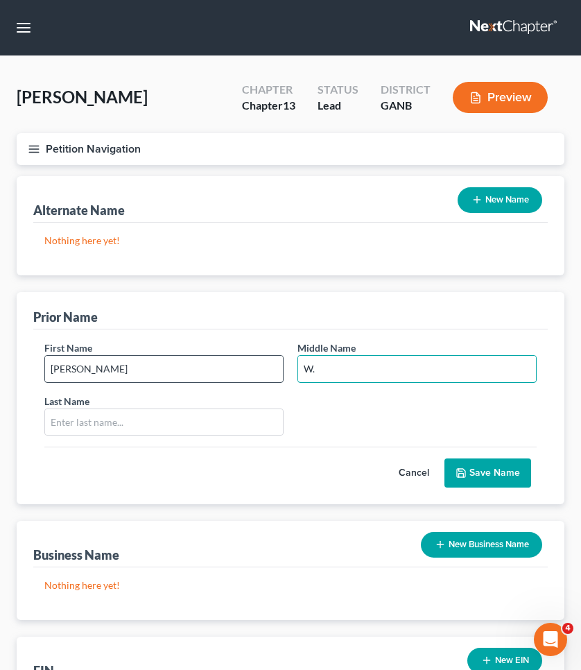
type input "W."
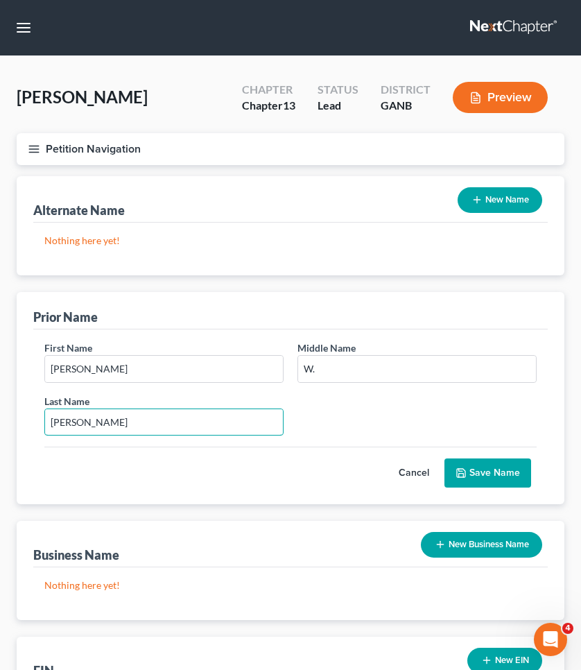
type input "[PERSON_NAME]"
click at [488, 468] on button "Save Name" at bounding box center [488, 473] width 87 height 29
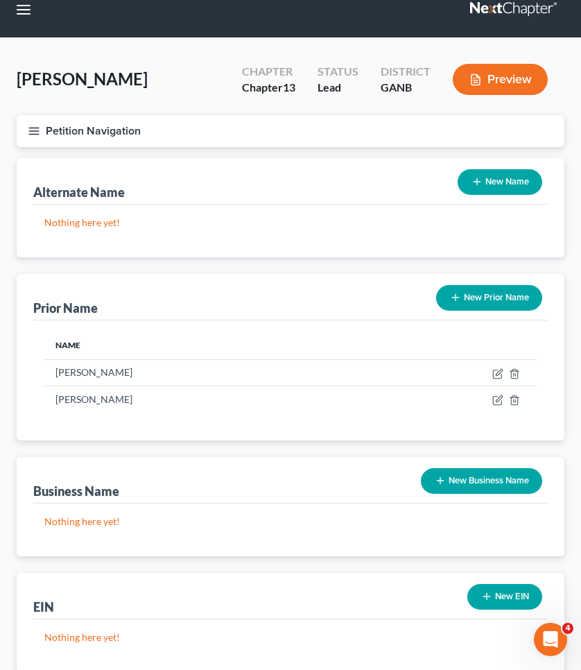
scroll to position [18, 0]
click at [83, 131] on button "Petition Navigation" at bounding box center [291, 131] width 548 height 32
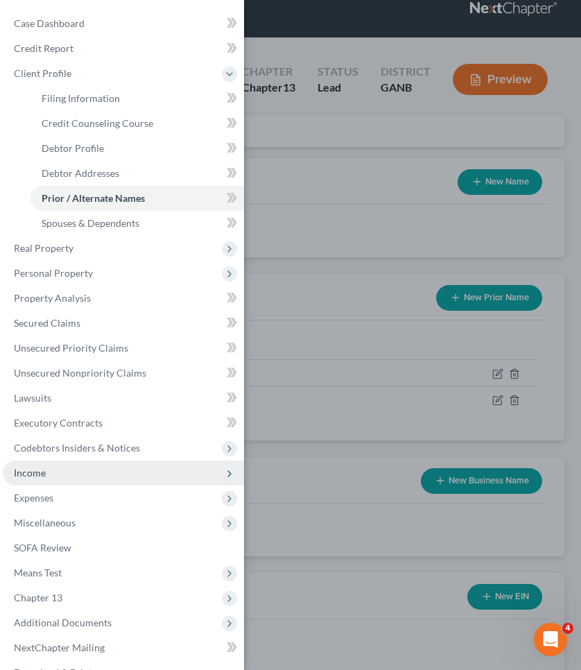
click at [53, 479] on span "Income" at bounding box center [123, 473] width 241 height 25
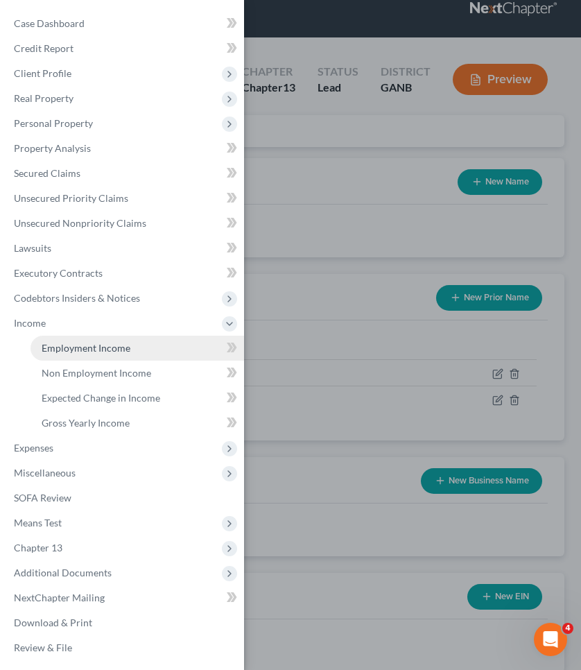
click at [163, 355] on link "Employment Income" at bounding box center [138, 348] width 214 height 25
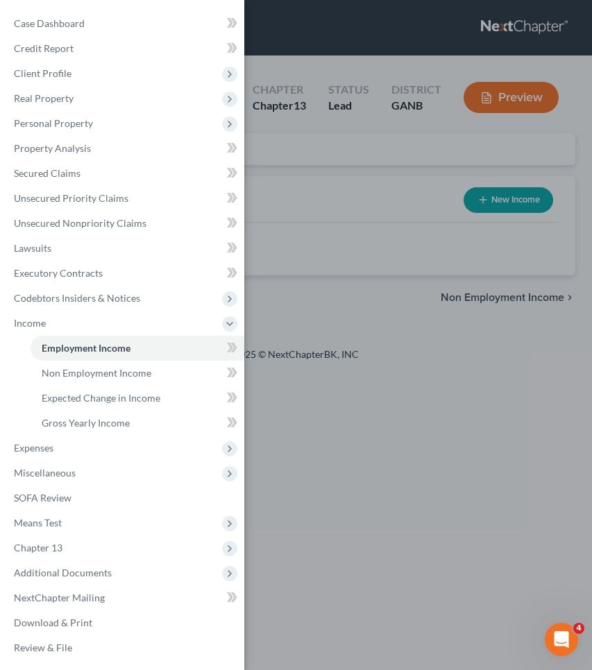
click at [338, 223] on div "Case Dashboard Payments Invoices Payments Payments Credit Report Client Profile" at bounding box center [296, 335] width 592 height 670
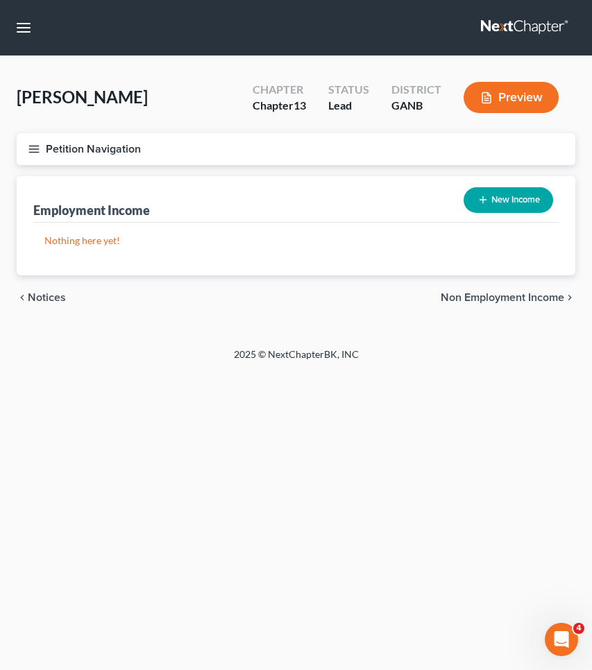
click at [500, 202] on button "New Income" at bounding box center [508, 200] width 90 height 26
select select "0"
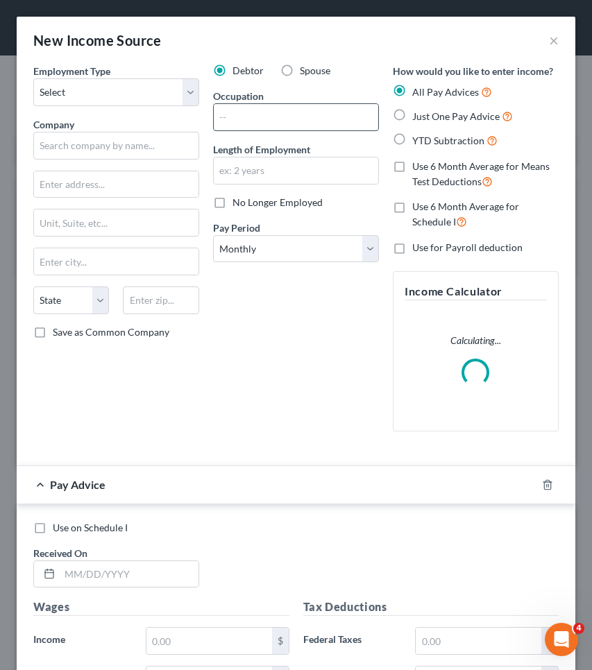
click at [292, 119] on input "text" at bounding box center [296, 117] width 164 height 26
type input "HR Manager"
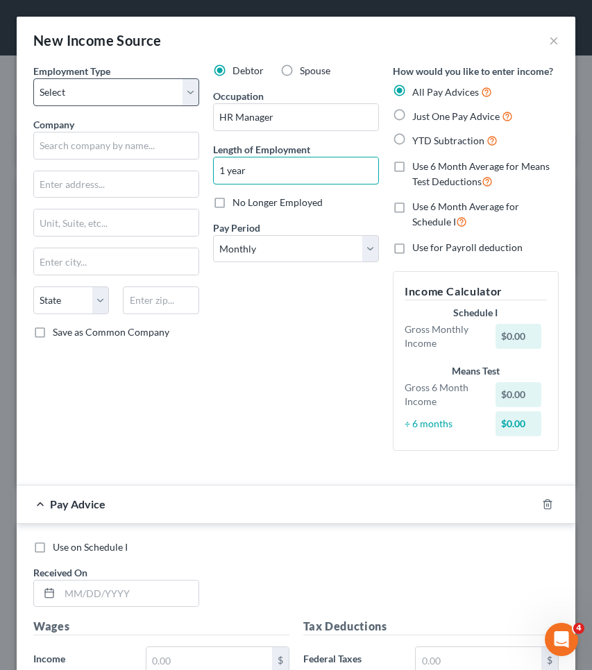
type input "1 year"
select select "0"
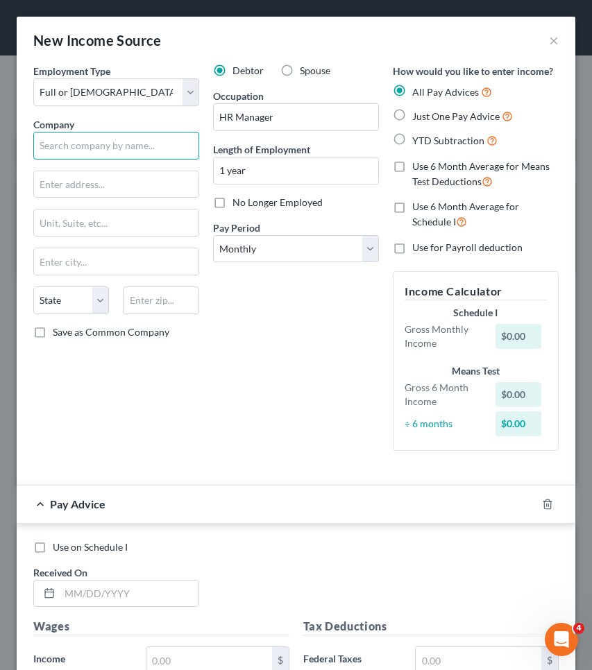
click at [140, 141] on input "text" at bounding box center [116, 146] width 166 height 28
type input "DP World Tech US LLC"
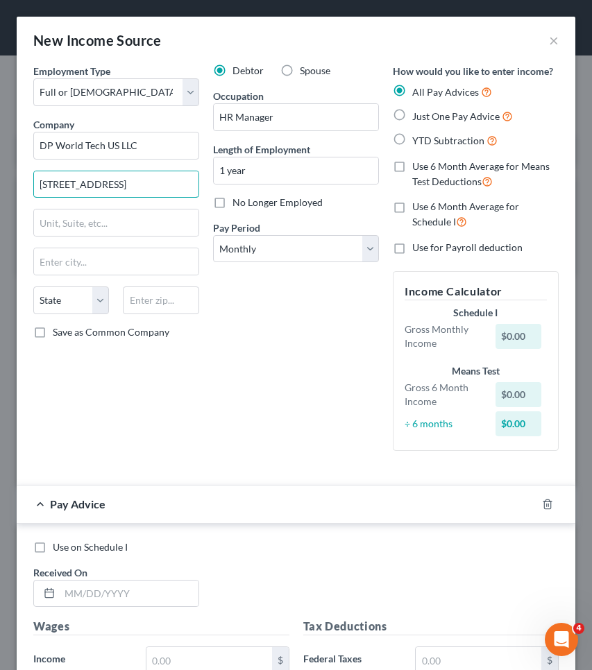
type input "[STREET_ADDRESS]"
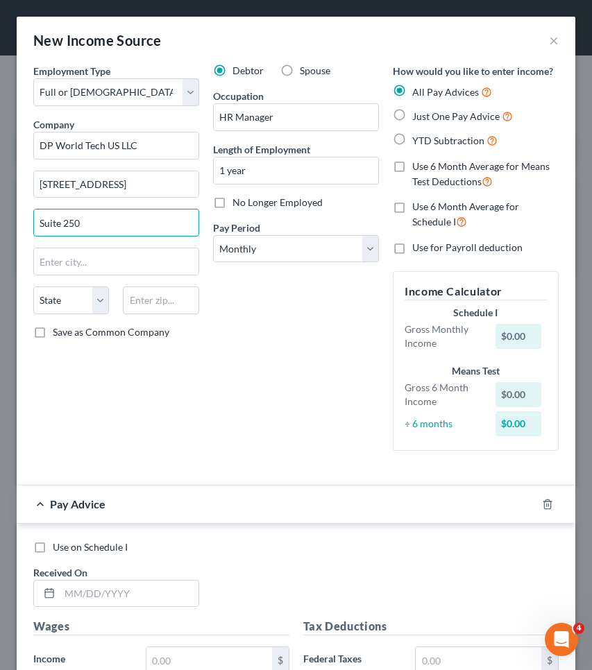
type input "Suite 250"
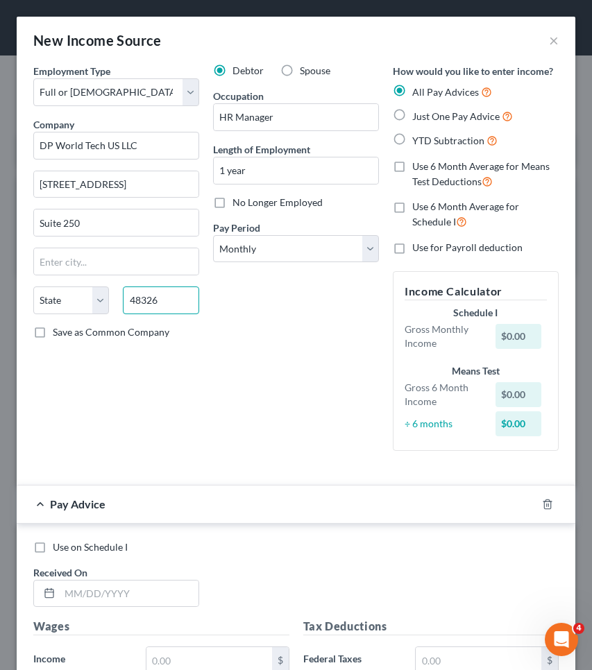
type input "48326"
type input "[GEOGRAPHIC_DATA]"
select select "23"
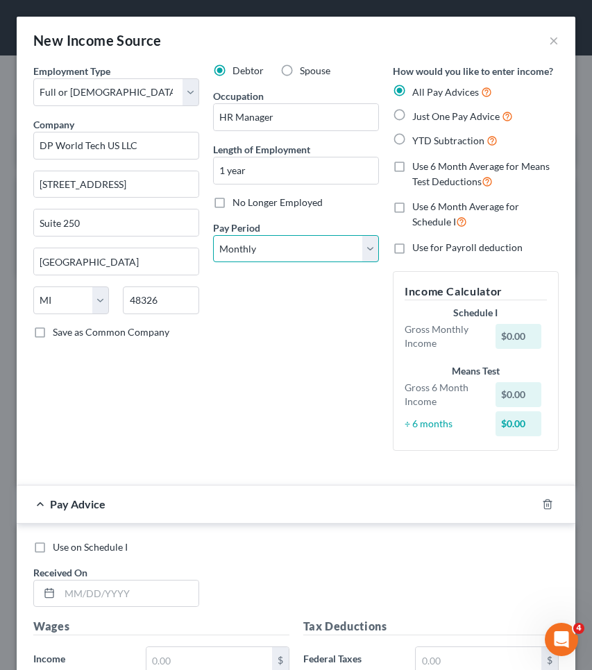
select select "2"
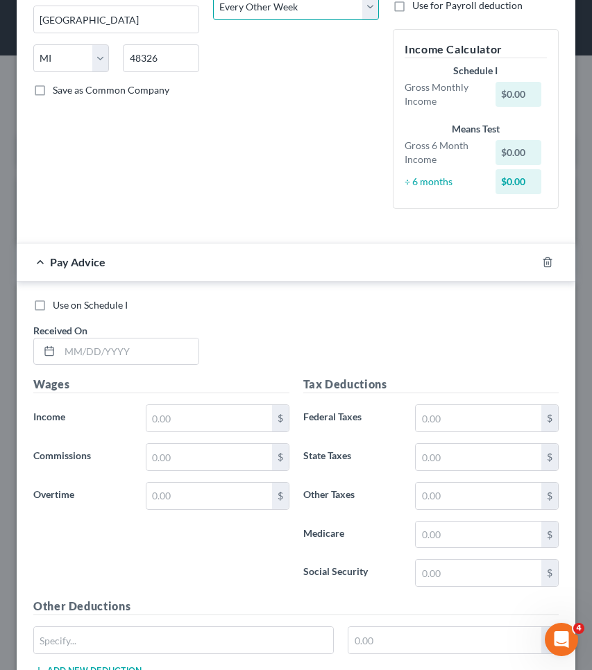
scroll to position [64, 0]
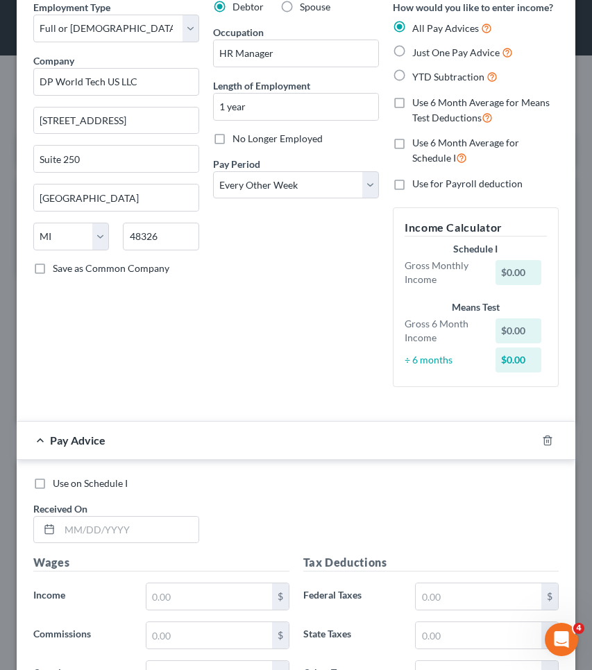
click at [450, 48] on span "Just One Pay Advice" at bounding box center [455, 52] width 87 height 12
click at [427, 48] on input "Just One Pay Advice" at bounding box center [422, 48] width 9 height 9
radio input "true"
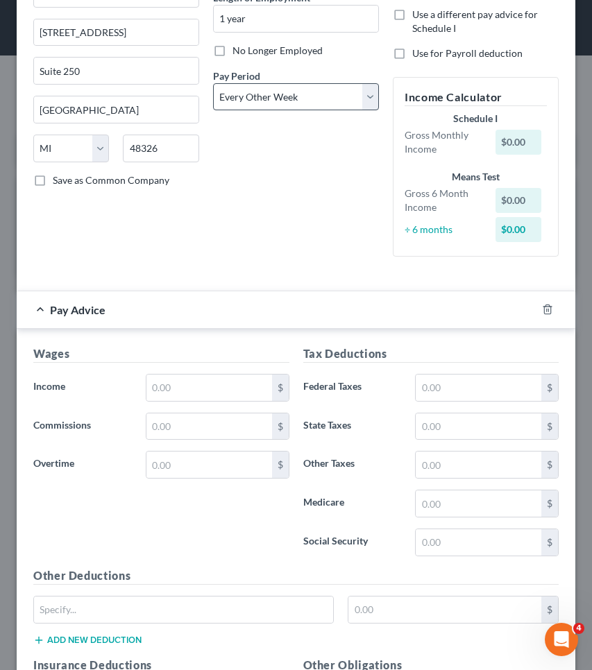
scroll to position [181, 0]
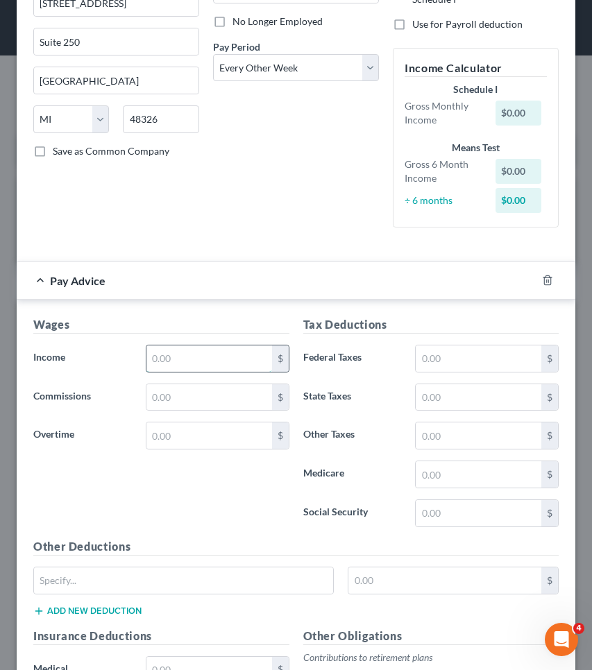
click at [203, 358] on input "text" at bounding box center [209, 359] width 126 height 26
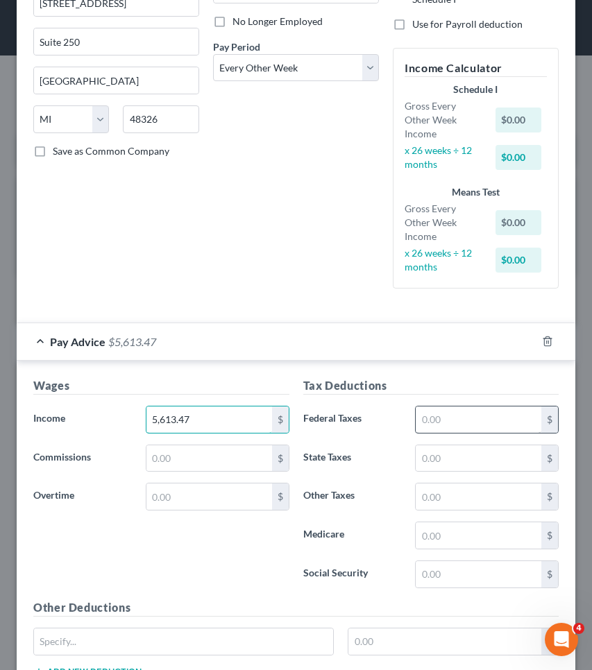
type input "5,613.47"
click at [461, 417] on input "text" at bounding box center [479, 420] width 126 height 26
type input "4"
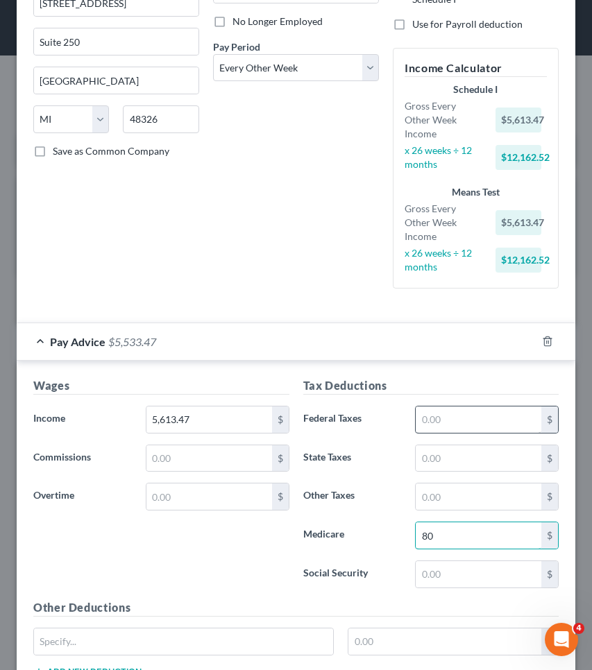
type input "80"
type input "342.06"
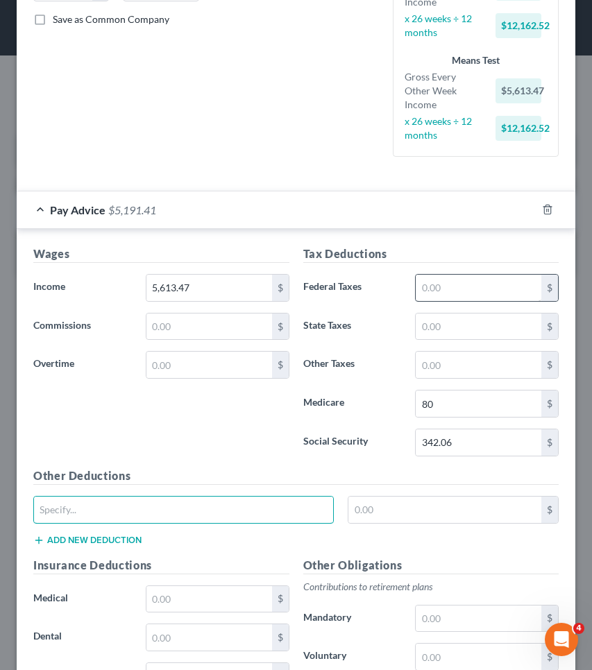
scroll to position [316, 0]
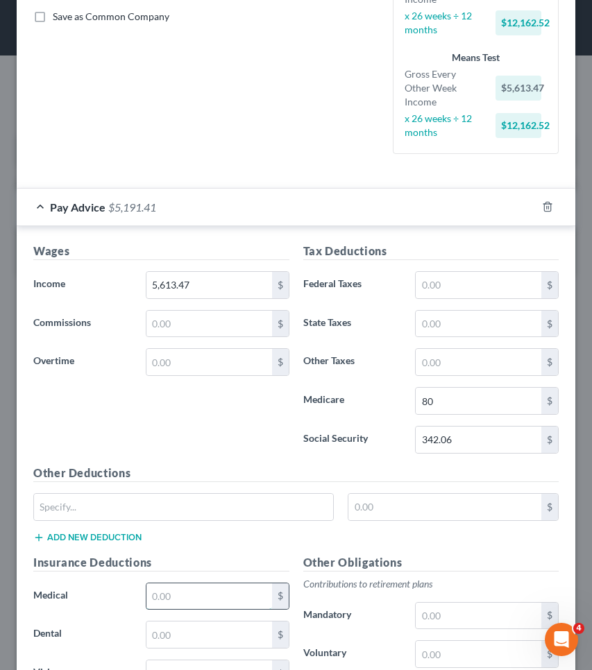
click at [244, 585] on input "text" at bounding box center [209, 597] width 126 height 26
type input "75.35"
type input "9.33"
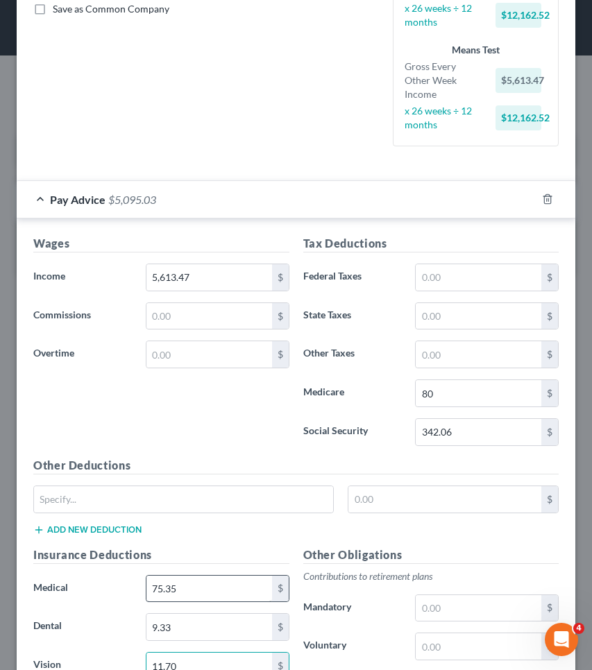
type input "11.70"
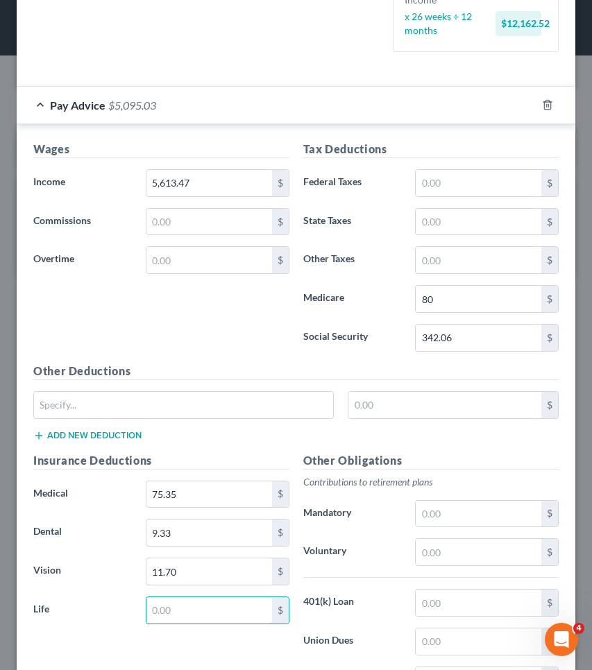
scroll to position [418, 0]
click at [226, 395] on input "text" at bounding box center [183, 404] width 299 height 26
type input "child life"
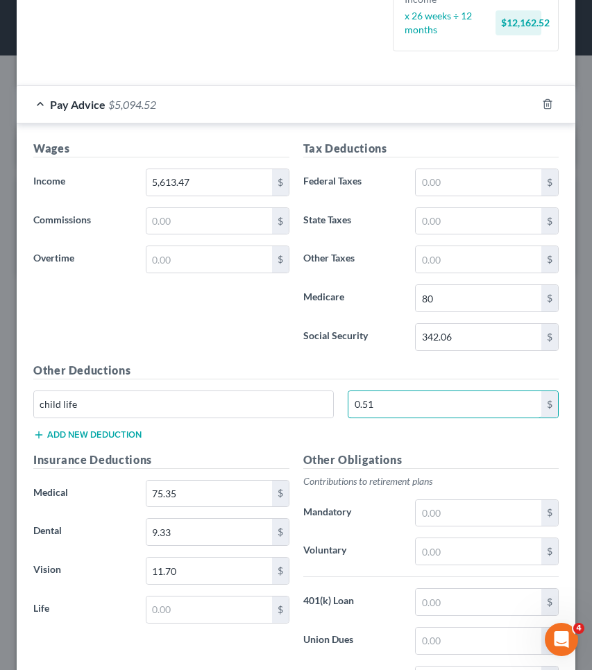
type input "0.51"
click at [80, 433] on button "Add new deduction" at bounding box center [87, 434] width 108 height 11
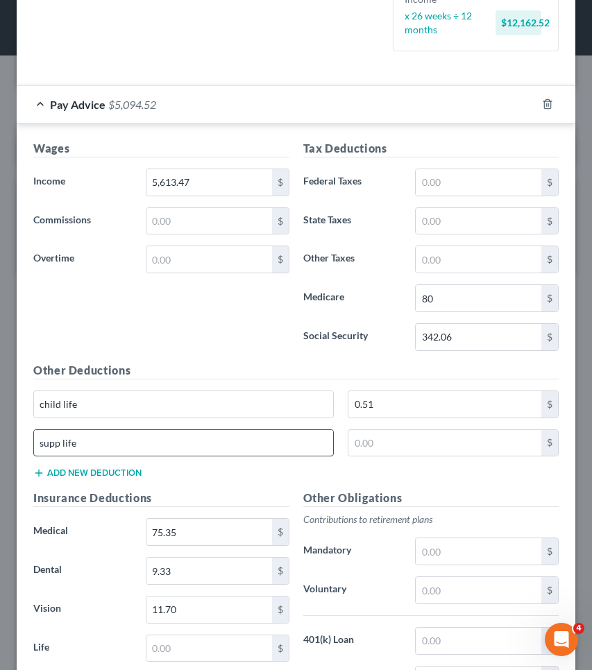
type input "supp life"
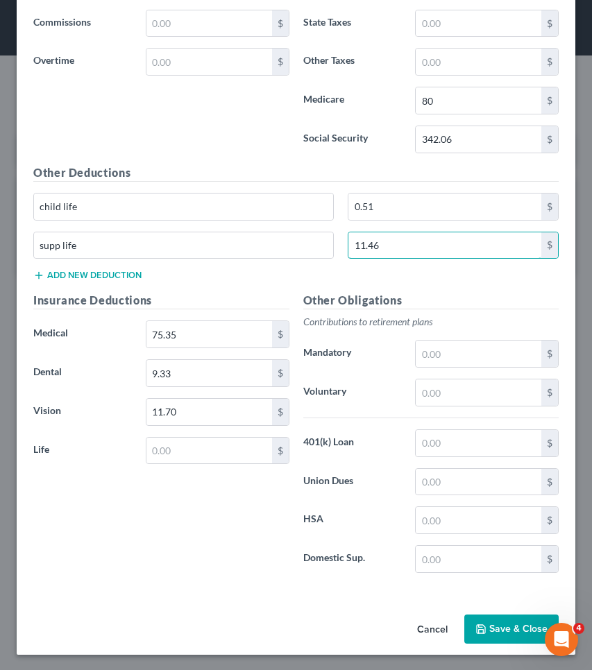
scroll to position [615, 0]
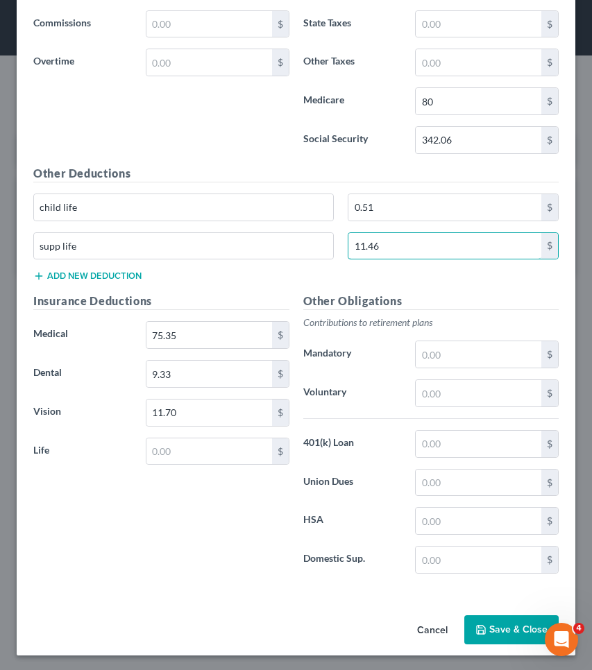
type input "11.46"
click at [486, 629] on button "Save & Close" at bounding box center [511, 629] width 94 height 29
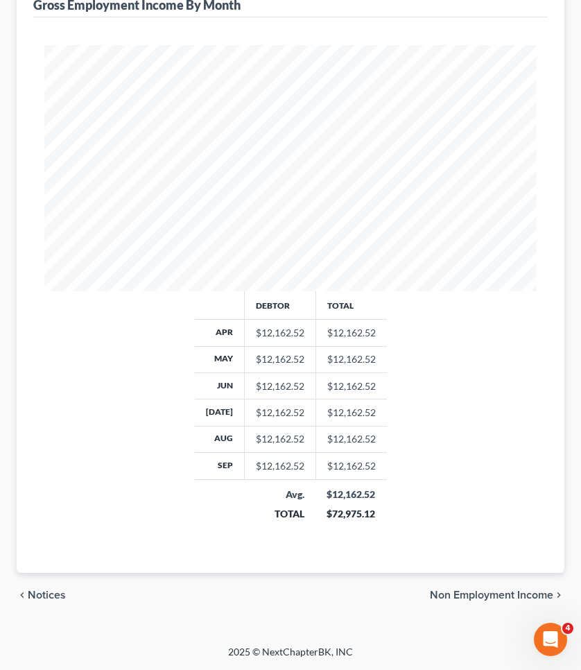
scroll to position [373, 0]
click at [479, 599] on span "Non Employment Income" at bounding box center [492, 595] width 124 height 11
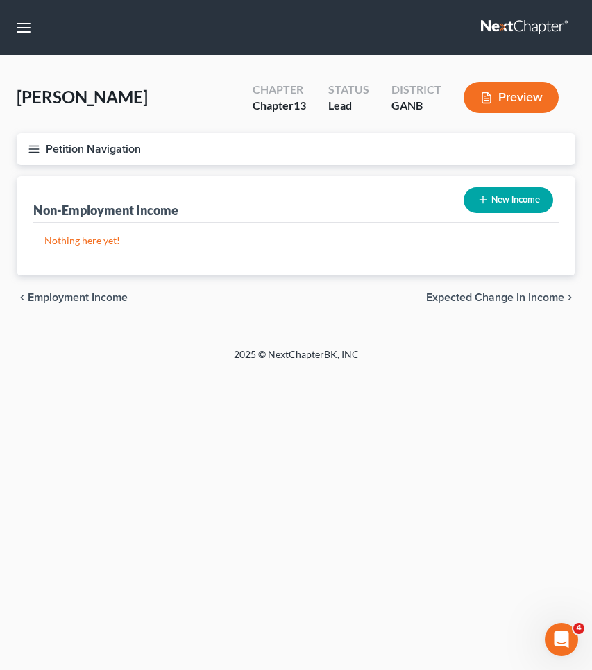
click at [537, 307] on div "chevron_left Employment Income Expected Change in Income chevron_right" at bounding box center [296, 297] width 559 height 44
click at [537, 297] on span "Expected Change in Income" at bounding box center [495, 297] width 138 height 11
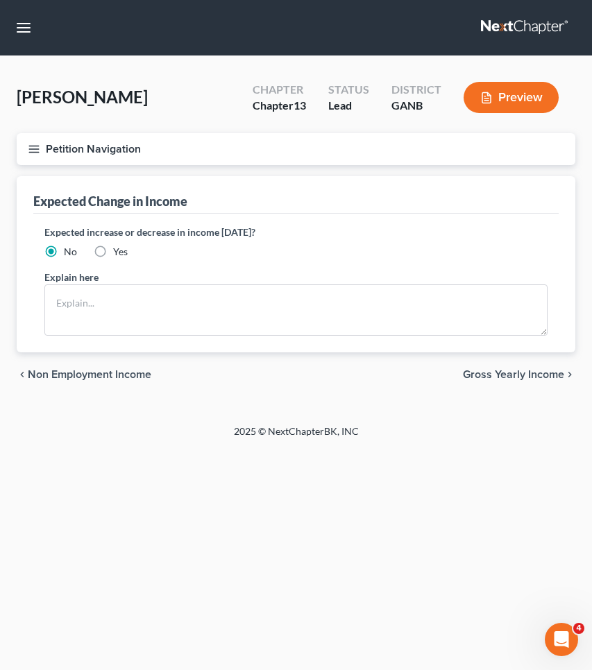
click at [538, 373] on span "Gross Yearly Income" at bounding box center [513, 374] width 101 height 11
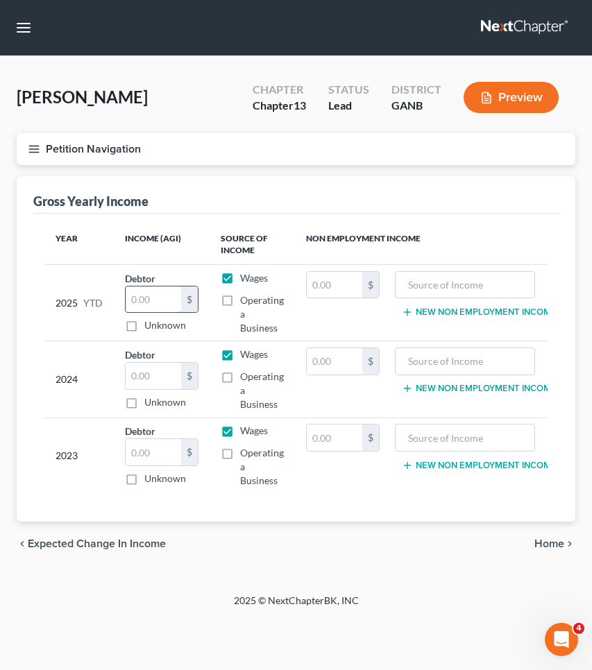
click at [166, 307] on input "text" at bounding box center [154, 300] width 56 height 26
type input "104,252.87"
click at [133, 544] on div "chevron_left Expected Change in Income Home chevron_right" at bounding box center [296, 544] width 559 height 44
click at [134, 550] on span "Expected Change in Income" at bounding box center [97, 543] width 138 height 11
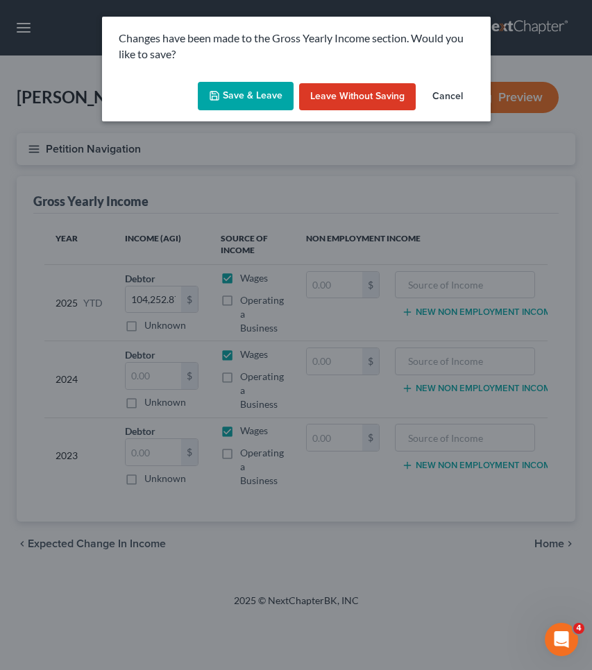
click at [253, 96] on button "Save & Leave" at bounding box center [246, 96] width 96 height 29
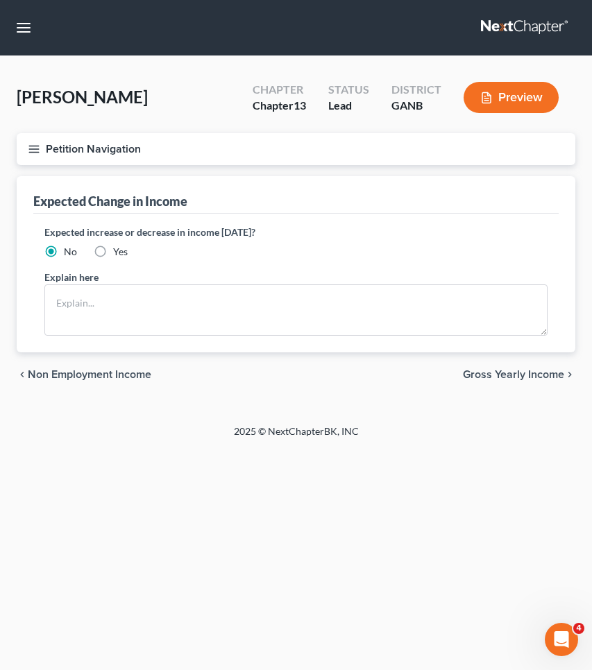
click at [142, 367] on div "chevron_left Non Employment Income Gross Yearly Income chevron_right" at bounding box center [296, 374] width 559 height 44
click at [142, 369] on span "Non Employment Income" at bounding box center [90, 374] width 124 height 11
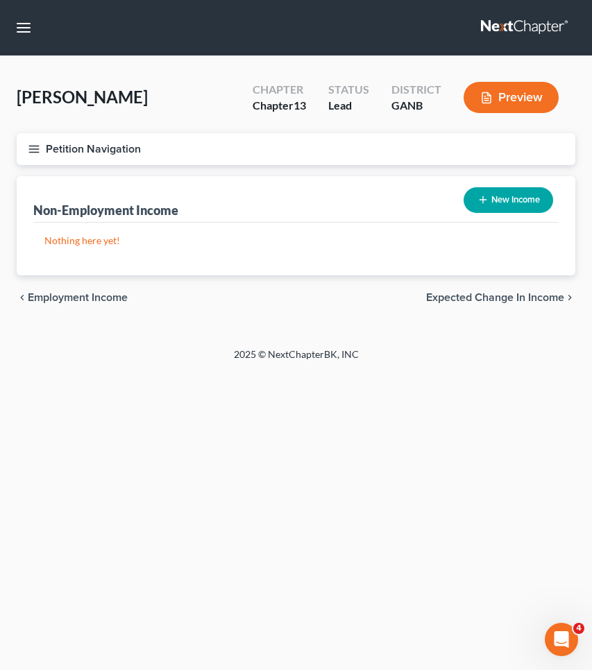
click at [123, 294] on span "Employment Income" at bounding box center [78, 297] width 100 height 11
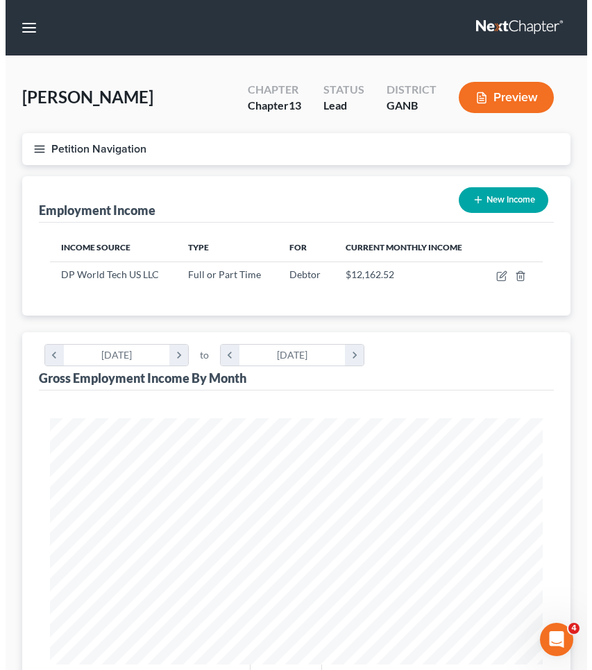
scroll to position [246, 520]
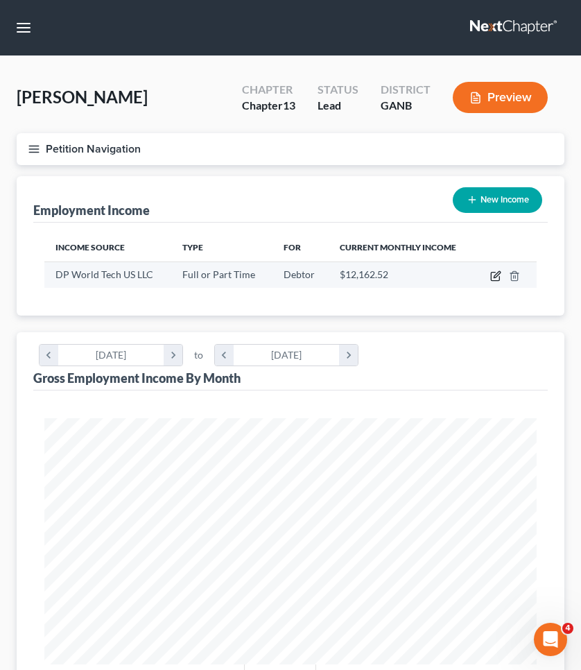
click at [495, 277] on icon "button" at bounding box center [496, 276] width 11 height 11
select select "0"
select select "23"
select select "2"
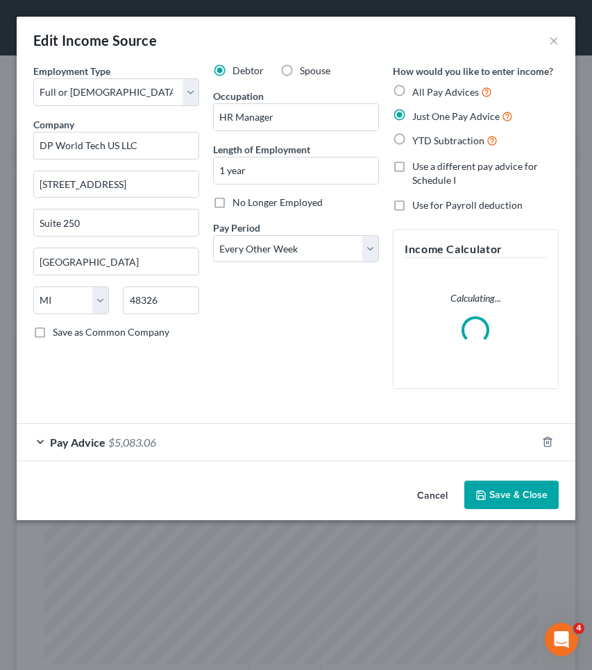
scroll to position [251, 531]
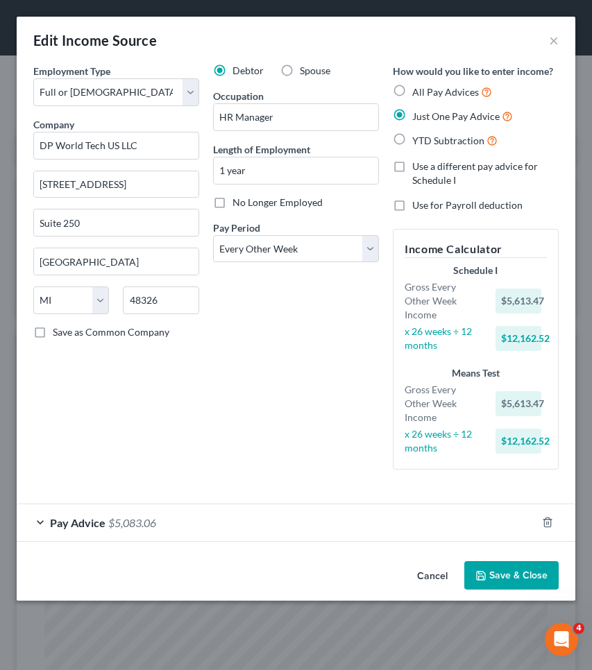
click at [324, 506] on div "Pay Advice $5,083.06" at bounding box center [277, 522] width 520 height 37
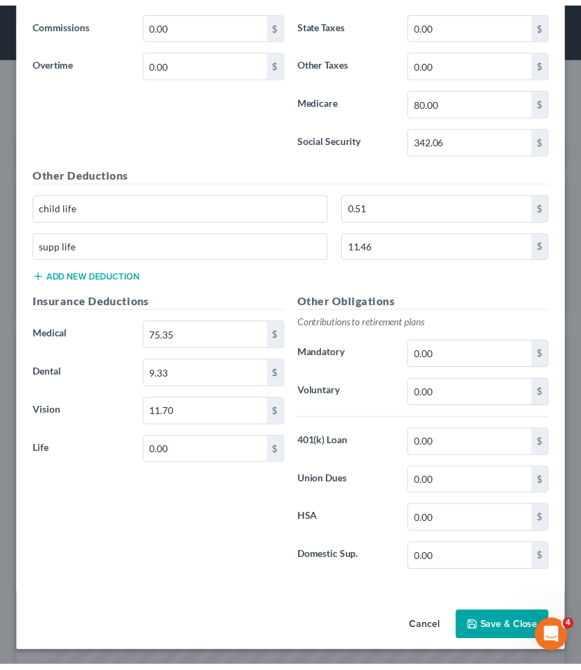
scroll to position [615, 0]
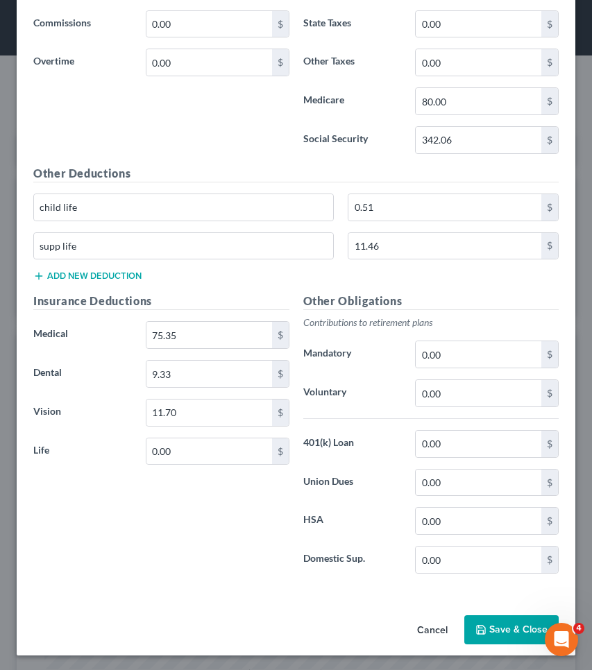
click at [484, 627] on button "Save & Close" at bounding box center [511, 629] width 94 height 29
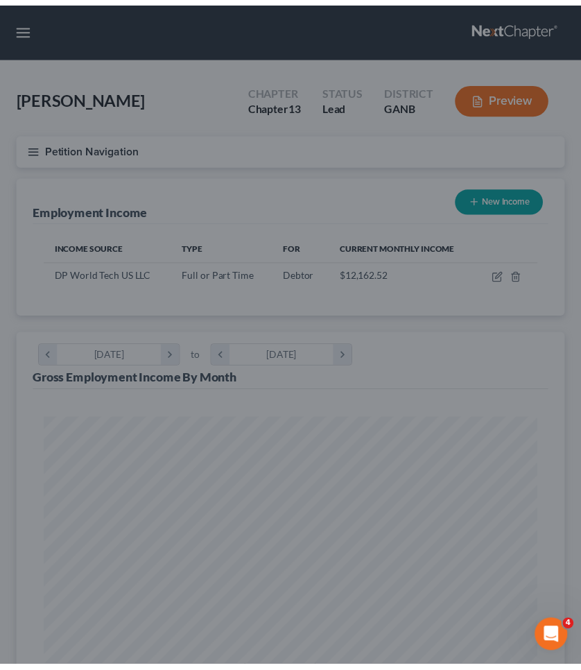
scroll to position [693579, 693305]
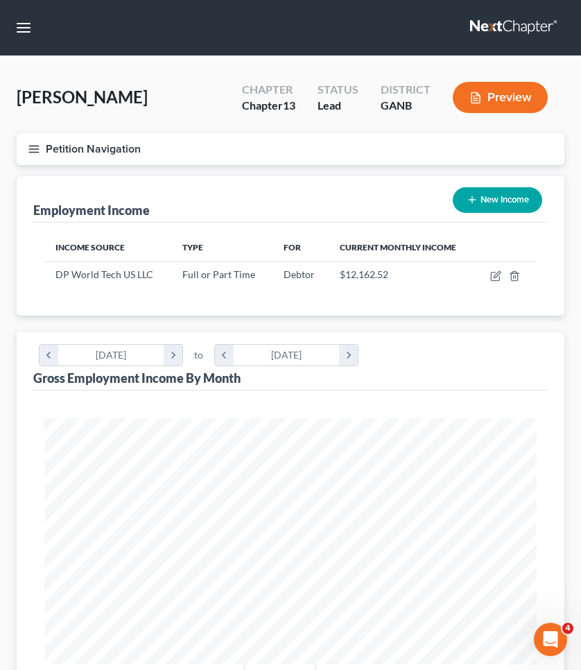
click at [110, 147] on button "Petition Navigation" at bounding box center [291, 149] width 548 height 32
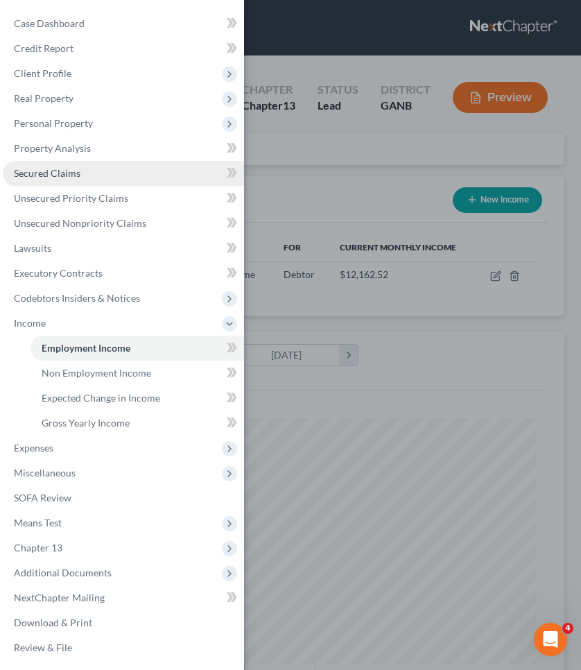
click at [92, 176] on link "Secured Claims" at bounding box center [123, 173] width 241 height 25
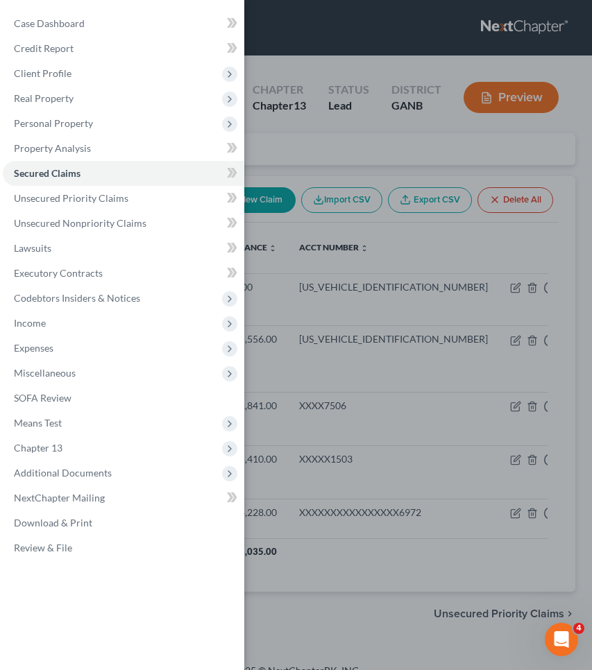
click at [305, 151] on div "Case Dashboard Payments Invoices Payments Payments Credit Report Client Profile" at bounding box center [296, 335] width 592 height 670
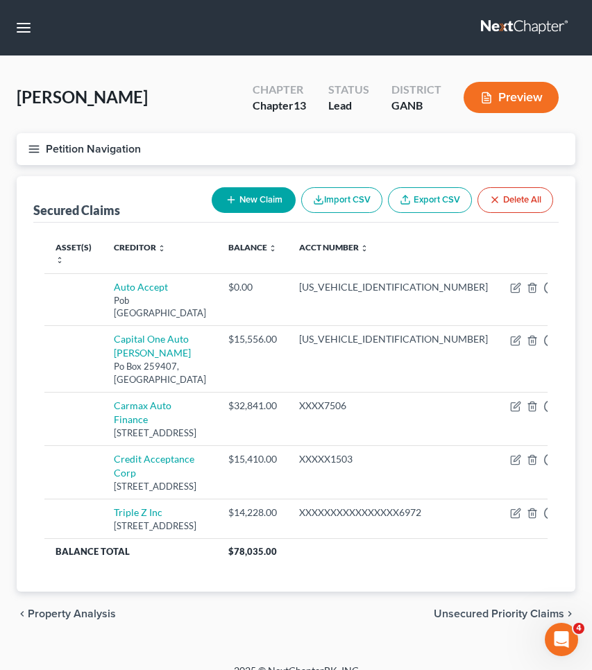
click at [556, 608] on span "Unsecured Priority Claims" at bounding box center [499, 613] width 130 height 11
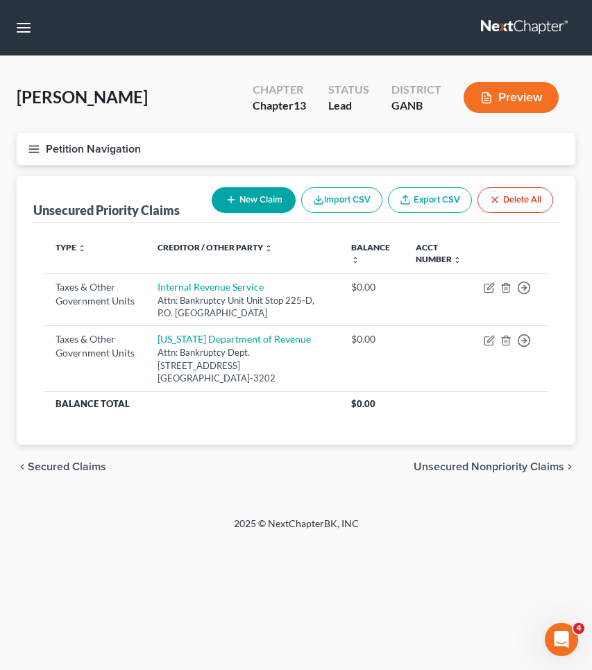
click at [494, 462] on span "Unsecured Nonpriority Claims" at bounding box center [489, 466] width 151 height 11
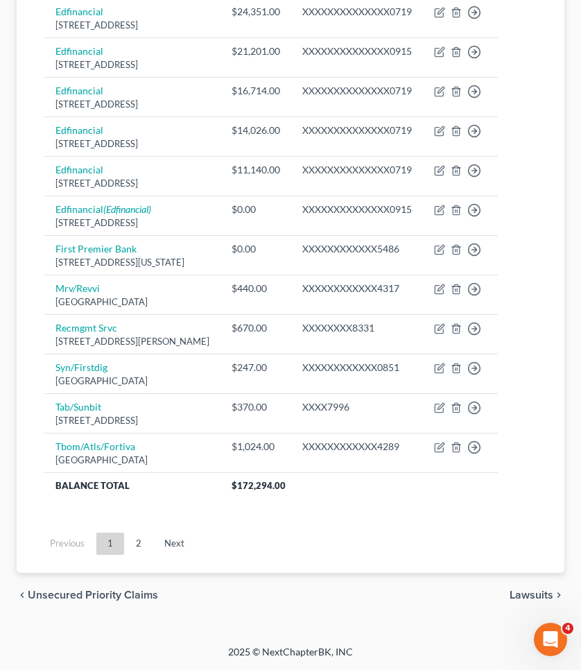
scroll to position [992, 0]
click at [139, 540] on link "2" at bounding box center [139, 544] width 28 height 22
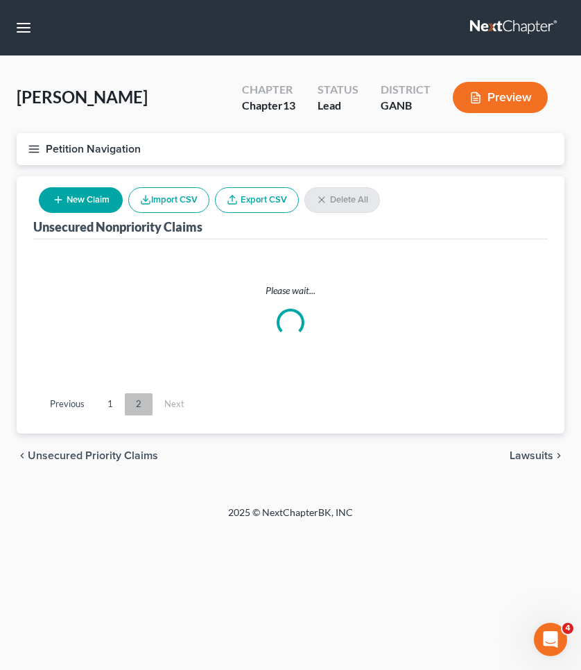
scroll to position [0, 0]
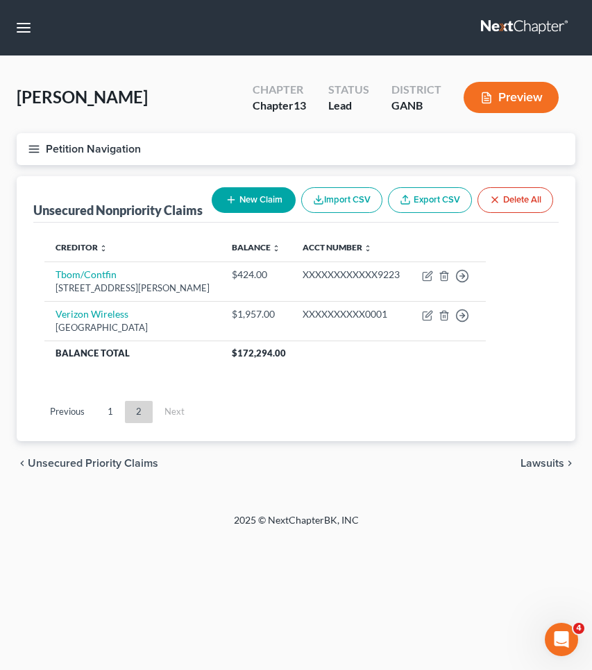
click at [78, 469] on span "Unsecured Priority Claims" at bounding box center [93, 463] width 130 height 11
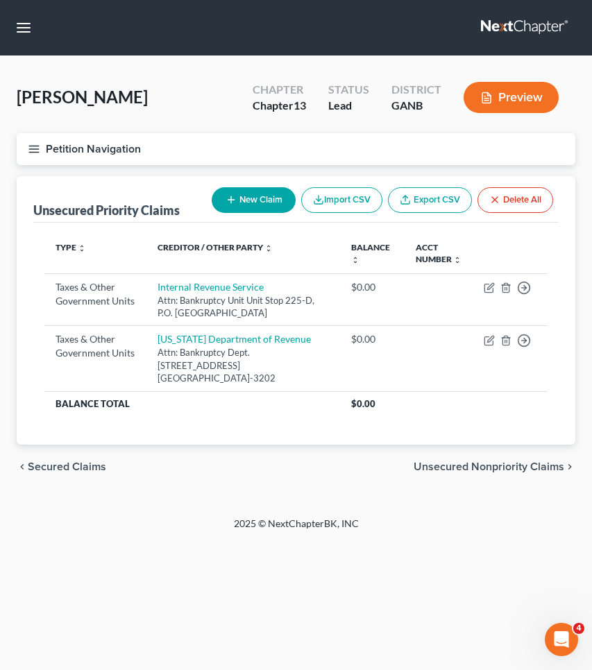
click at [470, 469] on span "Unsecured Nonpriority Claims" at bounding box center [489, 466] width 151 height 11
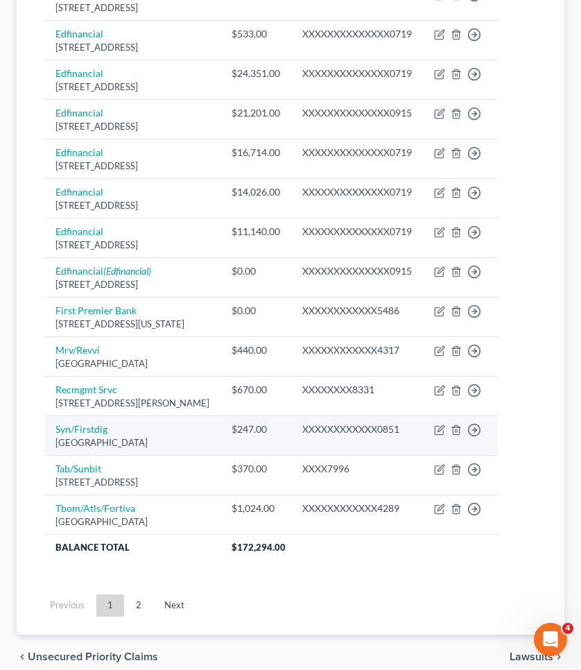
scroll to position [933, 0]
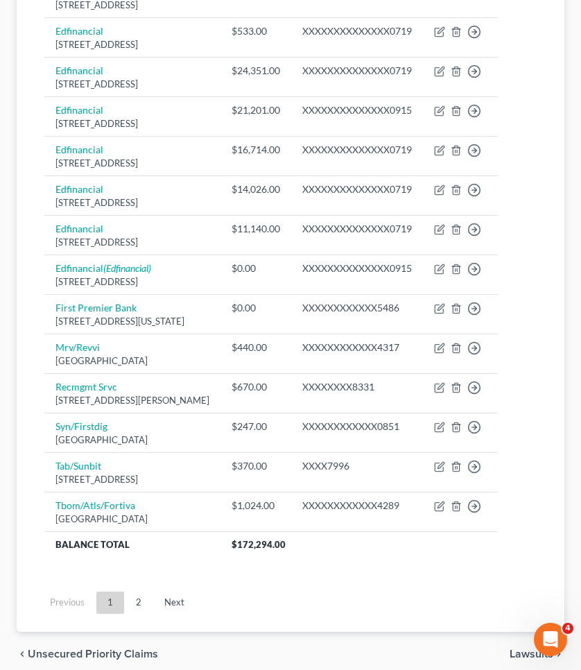
click at [90, 649] on span "Unsecured Priority Claims" at bounding box center [93, 654] width 130 height 11
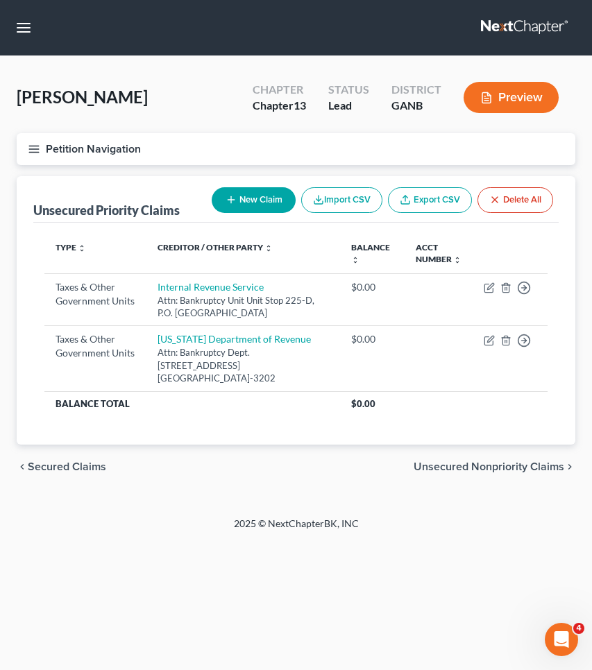
click at [76, 463] on span "Secured Claims" at bounding box center [67, 466] width 78 height 11
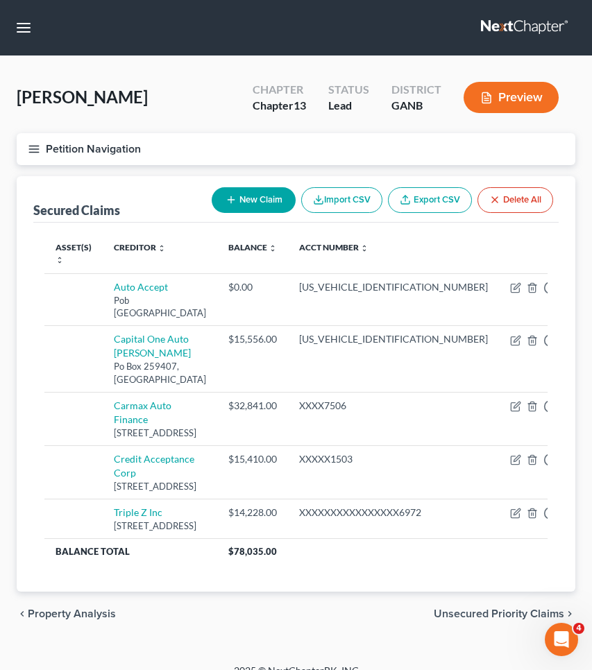
click at [455, 608] on span "Unsecured Priority Claims" at bounding box center [499, 613] width 130 height 11
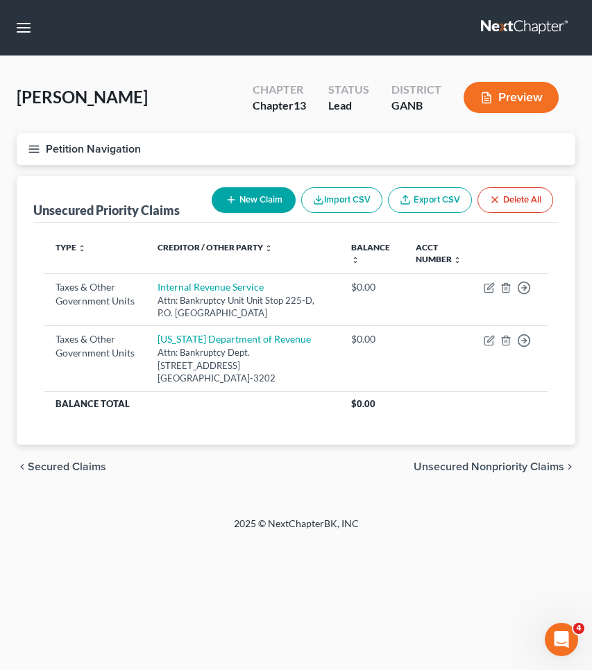
click at [478, 462] on span "Unsecured Nonpriority Claims" at bounding box center [489, 466] width 151 height 11
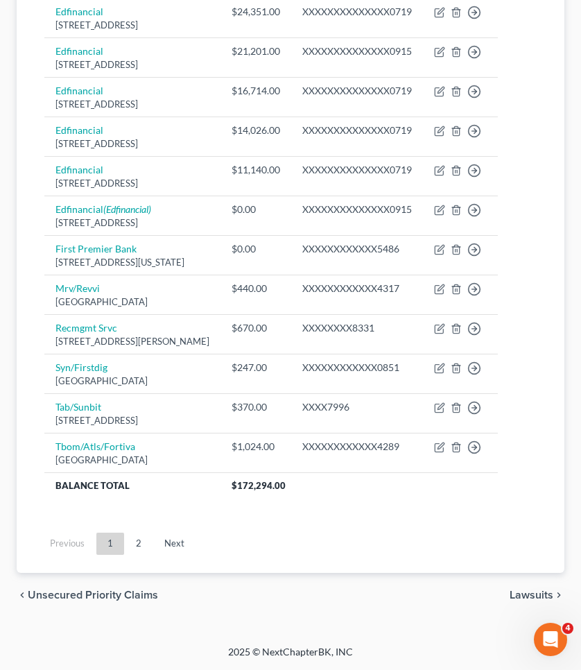
scroll to position [992, 0]
click at [130, 593] on span "Unsecured Priority Claims" at bounding box center [93, 595] width 130 height 11
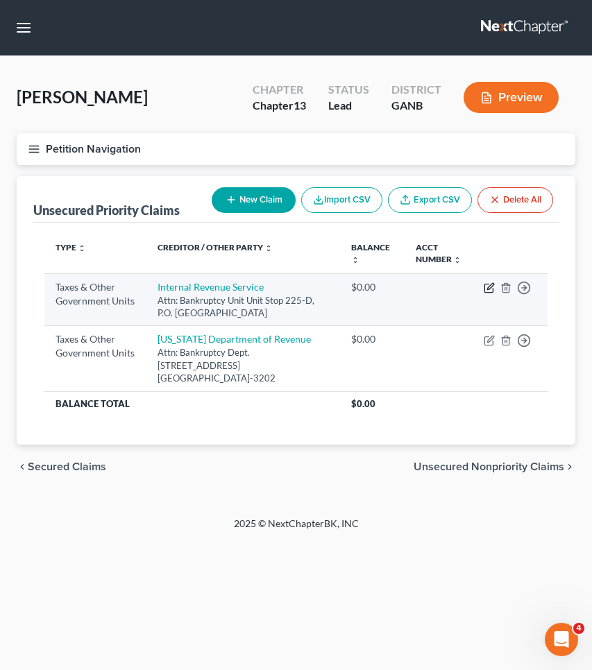
click at [490, 289] on icon "button" at bounding box center [490, 286] width 6 height 6
select select "0"
select select "10"
select select "0"
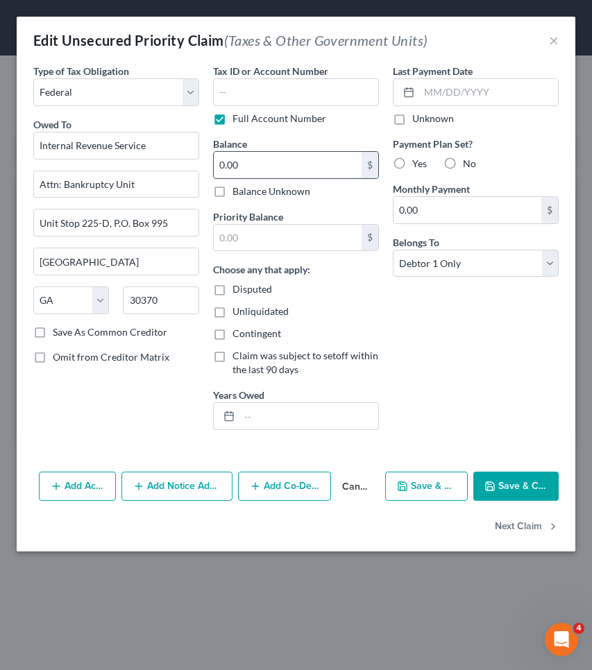
click at [265, 169] on input "0.00" at bounding box center [288, 165] width 148 height 26
type input "0"
type input "33,000"
click at [505, 482] on button "Save & Close" at bounding box center [515, 486] width 85 height 29
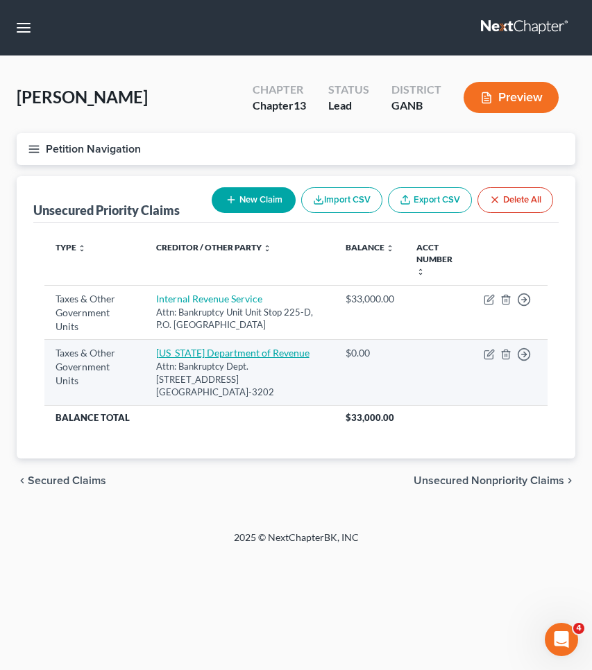
click at [273, 353] on link "[US_STATE] Department of Revenue" at bounding box center [232, 353] width 153 height 12
select select "2"
select select "10"
select select "0"
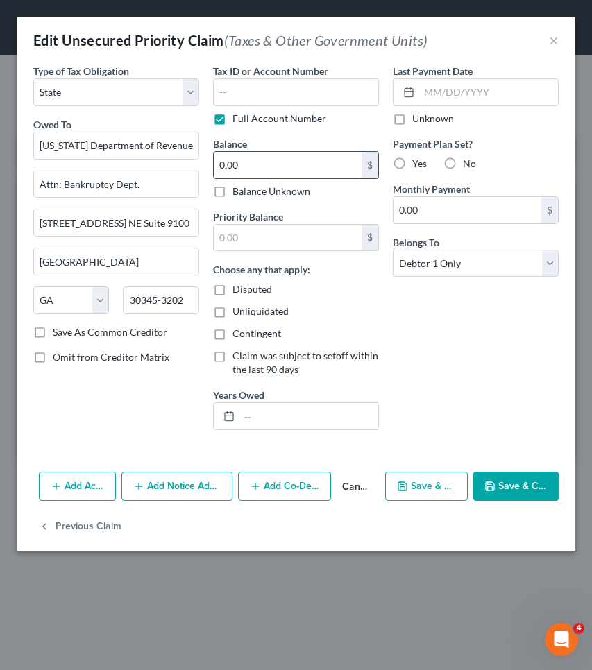
click at [273, 174] on input "0.00" at bounding box center [288, 165] width 148 height 26
click at [273, 176] on input "0.00" at bounding box center [288, 165] width 148 height 26
click at [504, 490] on button "Save & Close" at bounding box center [515, 486] width 85 height 29
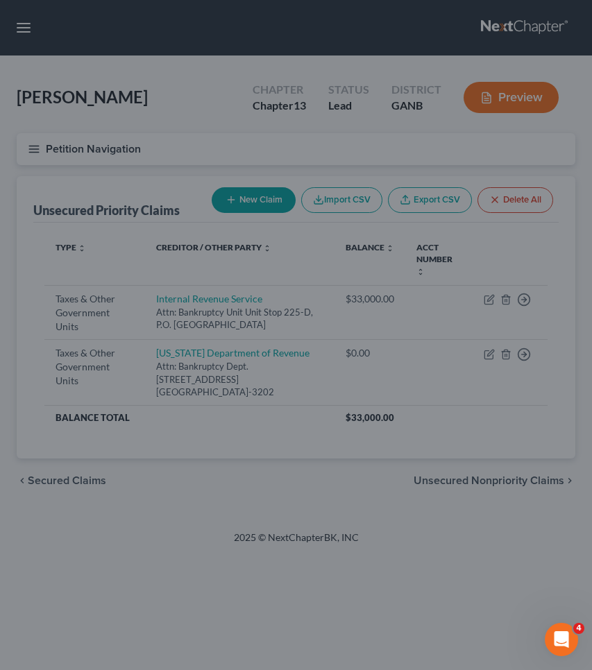
type input "12,900.00"
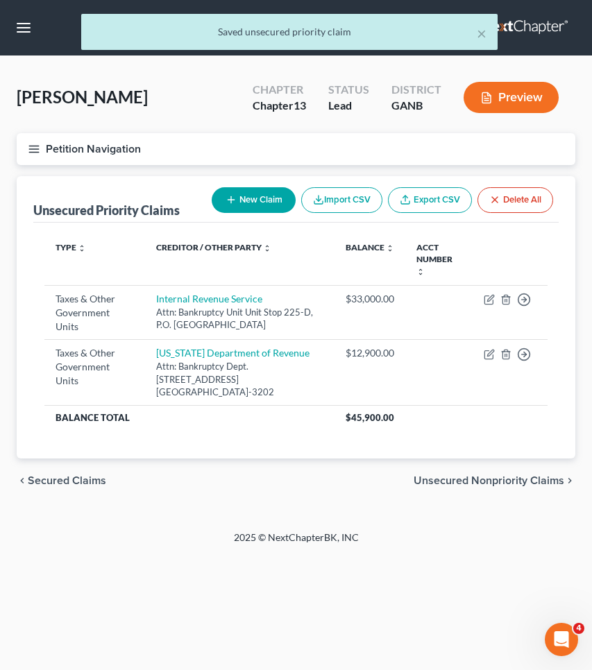
click at [506, 475] on span "Unsecured Nonpriority Claims" at bounding box center [489, 480] width 151 height 11
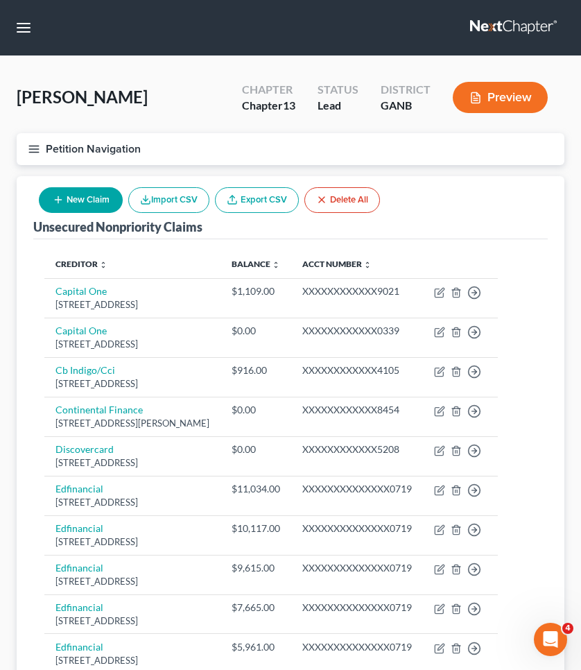
click at [78, 207] on button "New Claim" at bounding box center [81, 200] width 84 height 26
select select "0"
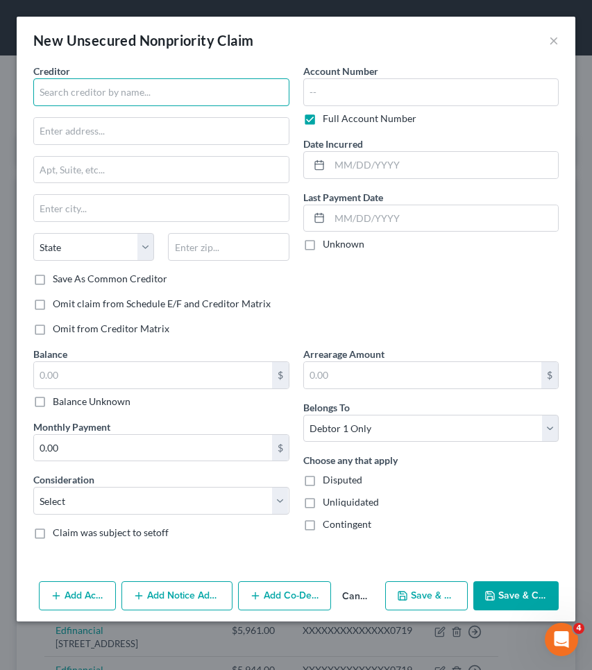
click at [107, 87] on input "text" at bounding box center [161, 92] width 256 height 28
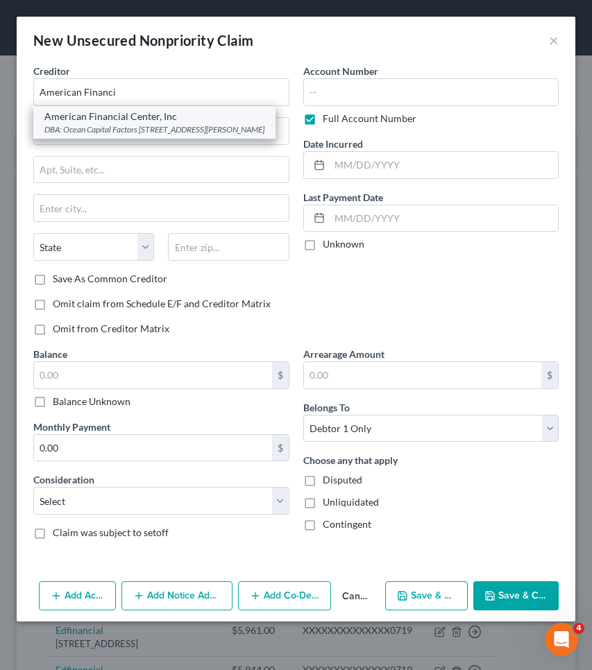
click at [113, 130] on div "DBA: Ocean Capital Factors [STREET_ADDRESS][PERSON_NAME]" at bounding box center [154, 130] width 220 height 12
type input "American Financial Center, Inc"
type input "DBA: Ocean Capital Factors"
type input "[STREET_ADDRESS]"
type input "[PERSON_NAME][GEOGRAPHIC_DATA]"
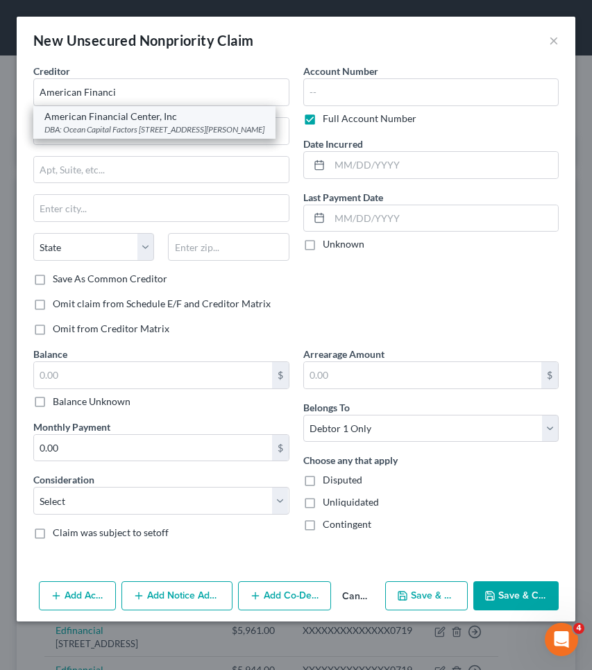
select select "4"
type input "91403-0000"
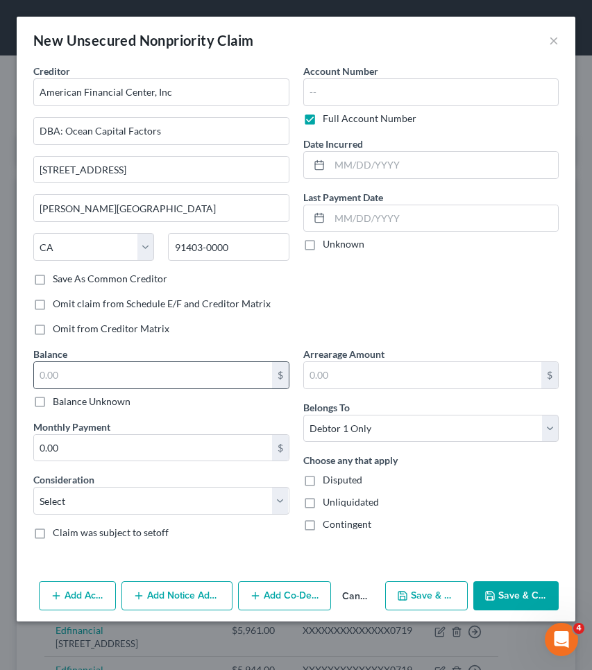
click at [150, 389] on div "$" at bounding box center [161, 375] width 256 height 28
click at [148, 376] on input "text" at bounding box center [153, 375] width 238 height 26
click at [505, 597] on button "Save & Close" at bounding box center [515, 595] width 85 height 29
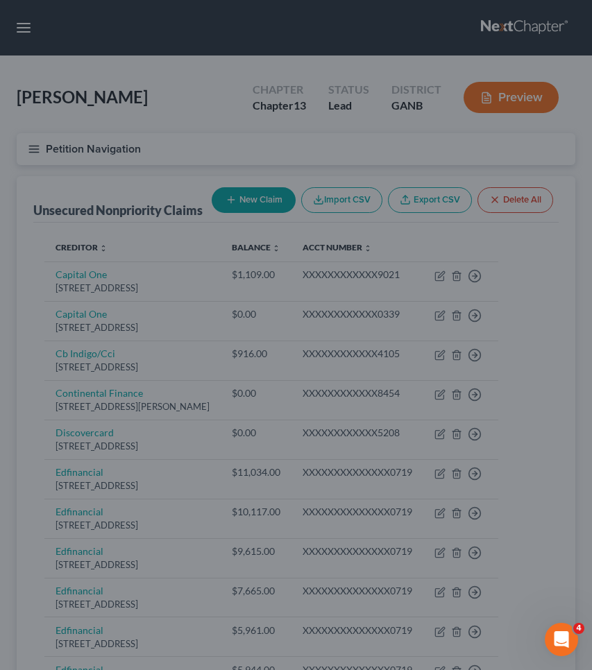
type input "3,200.00"
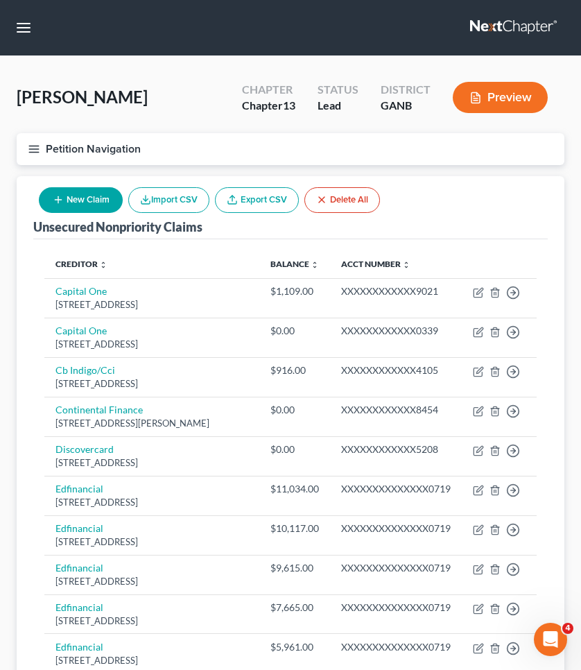
click at [90, 143] on button "Petition Navigation" at bounding box center [291, 149] width 548 height 32
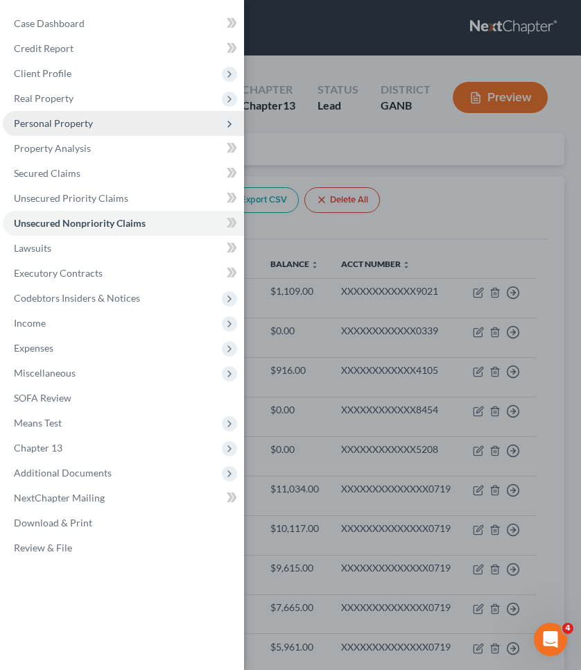
click at [85, 130] on span "Personal Property" at bounding box center [123, 123] width 241 height 25
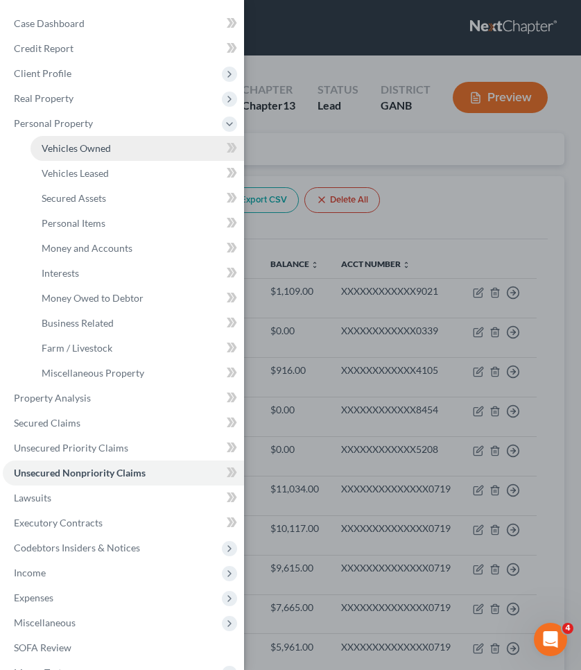
click at [82, 151] on span "Vehicles Owned" at bounding box center [76, 148] width 69 height 12
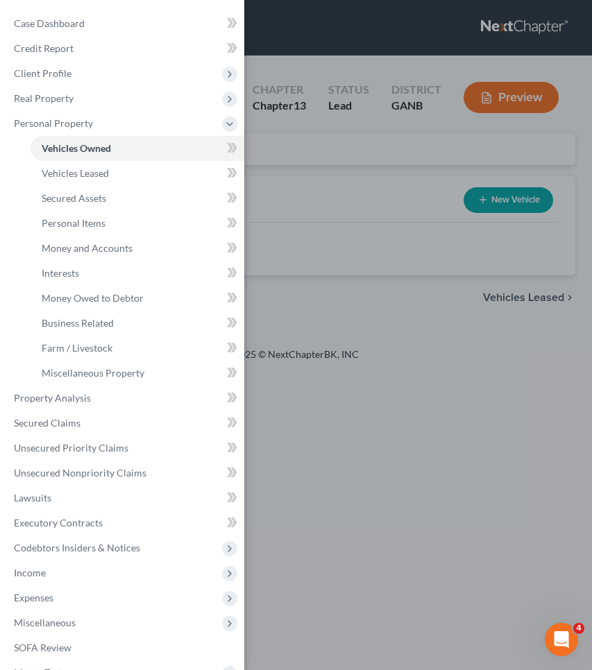
click at [409, 241] on div "Case Dashboard Payments Invoices Payments Payments Credit Report Client Profile" at bounding box center [296, 335] width 592 height 670
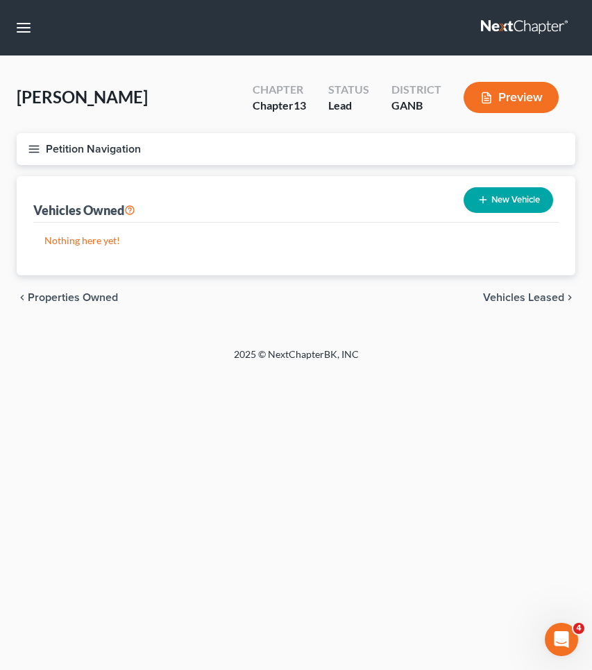
click at [509, 203] on button "New Vehicle" at bounding box center [508, 200] width 90 height 26
select select "0"
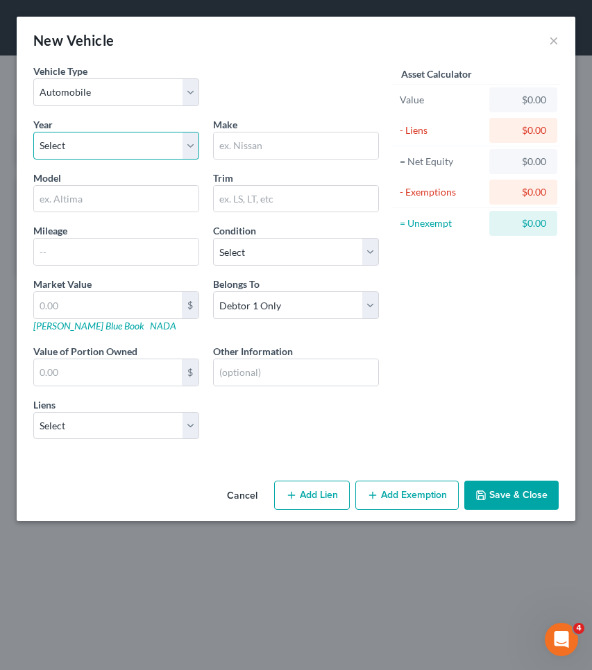
select select "5"
click at [278, 147] on input "text" at bounding box center [296, 146] width 164 height 26
type input "M"
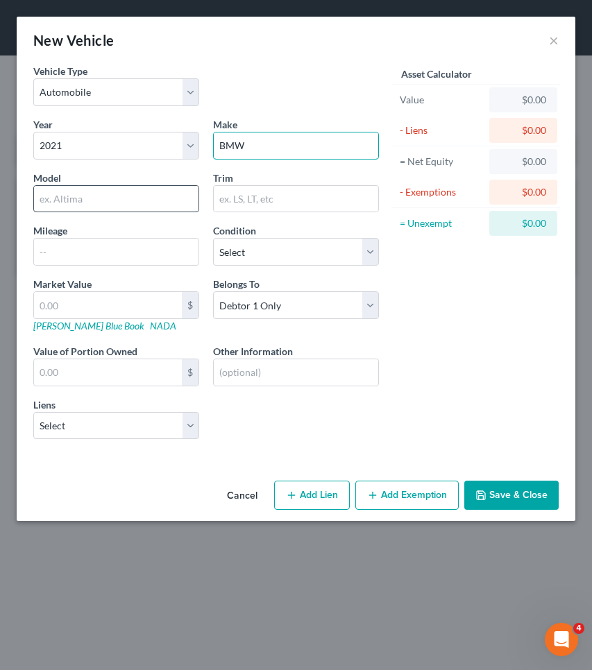
type input "BMW"
click at [166, 196] on input "text" at bounding box center [116, 199] width 164 height 26
type input "330i"
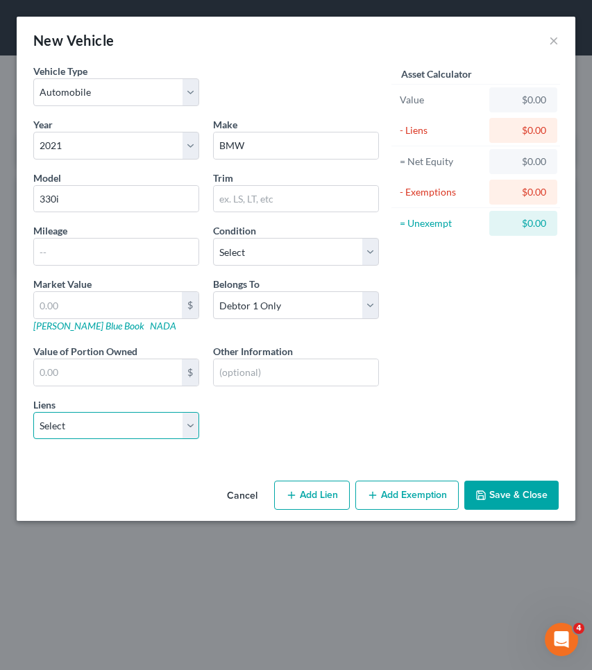
select select "0"
select select
select select "48"
select select "0"
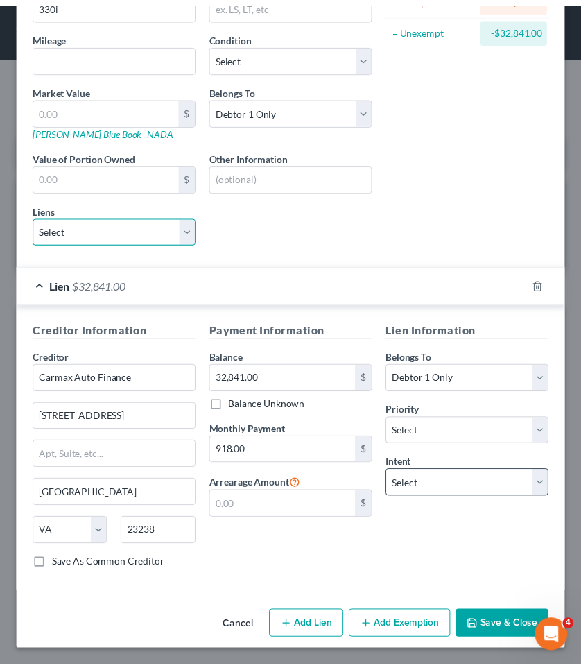
scroll to position [195, 0]
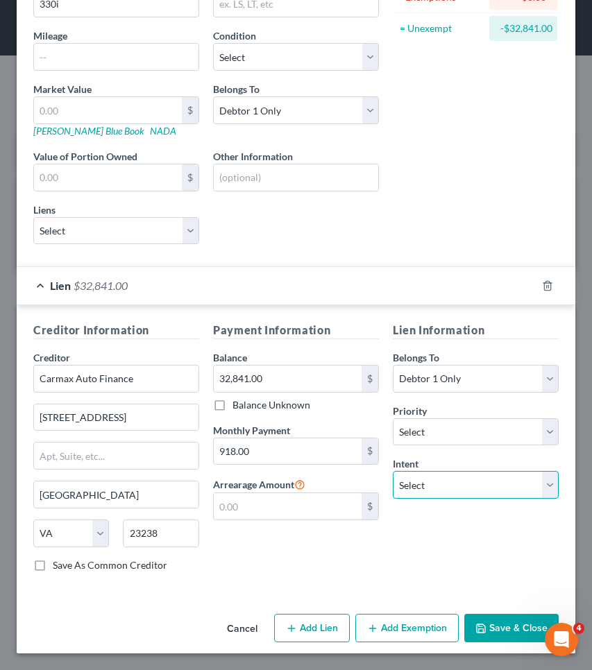
select select "2"
click at [475, 630] on icon "button" at bounding box center [480, 628] width 11 height 11
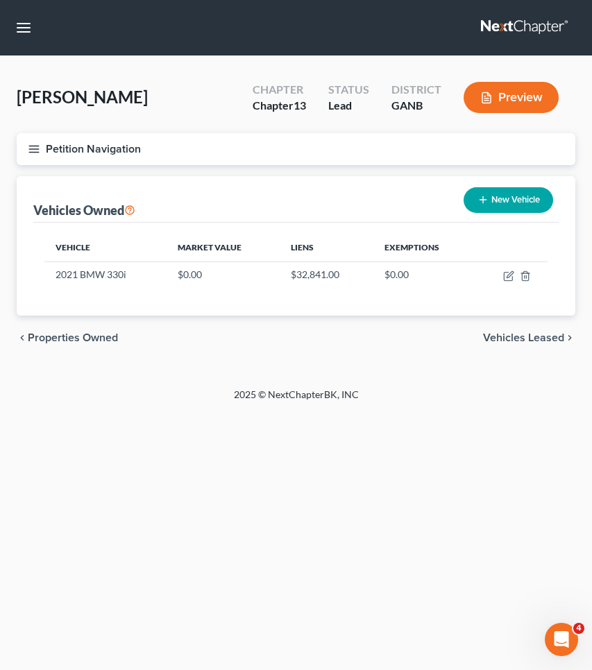
click at [105, 148] on button "Petition Navigation" at bounding box center [296, 149] width 559 height 32
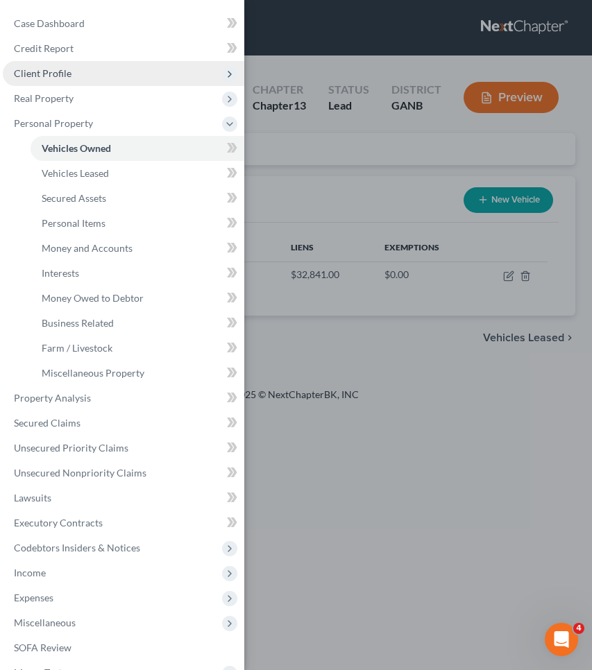
click at [86, 70] on span "Client Profile" at bounding box center [123, 73] width 241 height 25
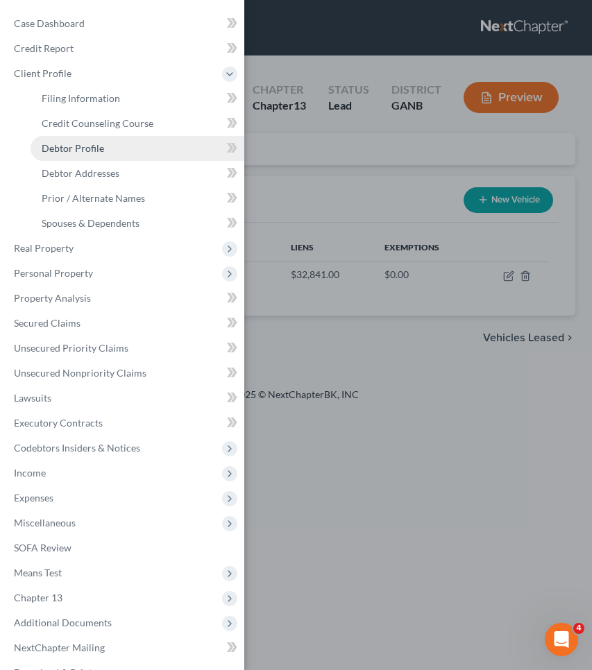
click at [96, 148] on span "Debtor Profile" at bounding box center [73, 148] width 62 height 12
select select "0"
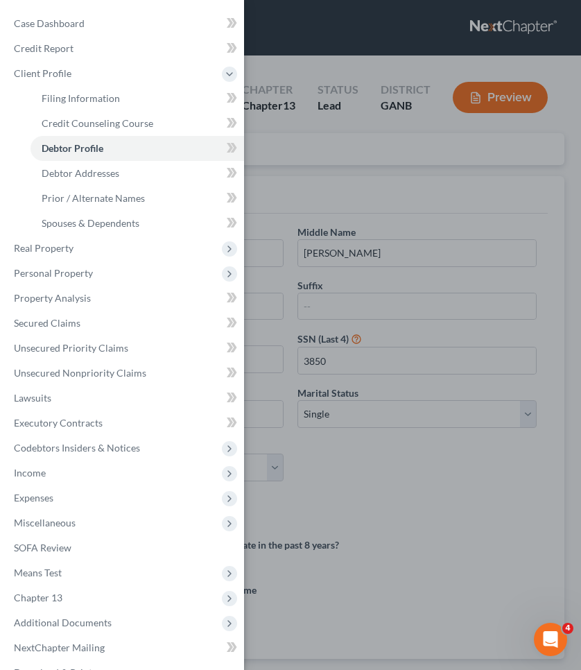
click at [323, 157] on div "Case Dashboard Payments Invoices Payments Payments Credit Report Client Profile" at bounding box center [290, 335] width 581 height 670
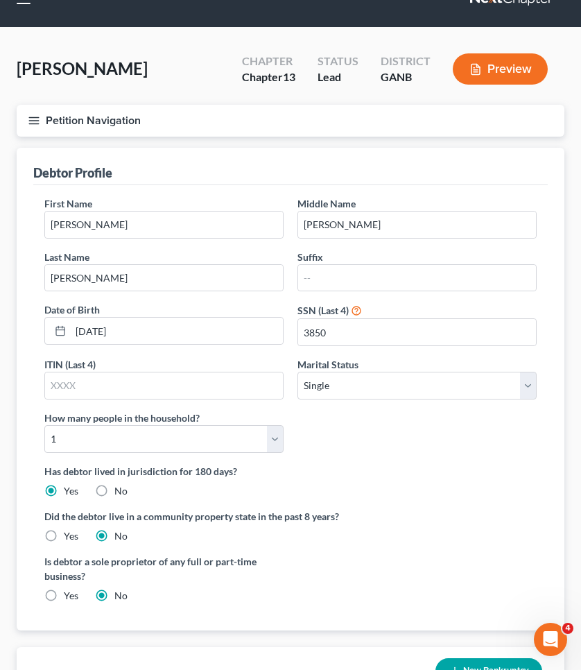
scroll to position [44, 0]
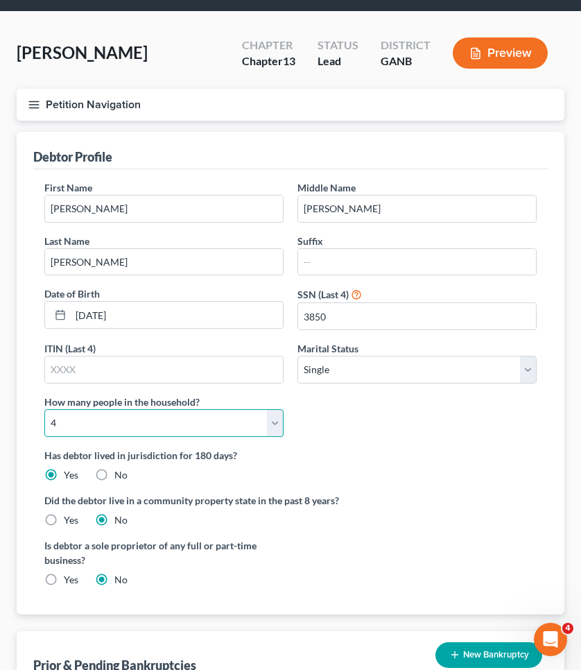
select select "4"
click at [393, 448] on label "Has debtor lived in jurisdiction for 180 days?" at bounding box center [290, 455] width 493 height 15
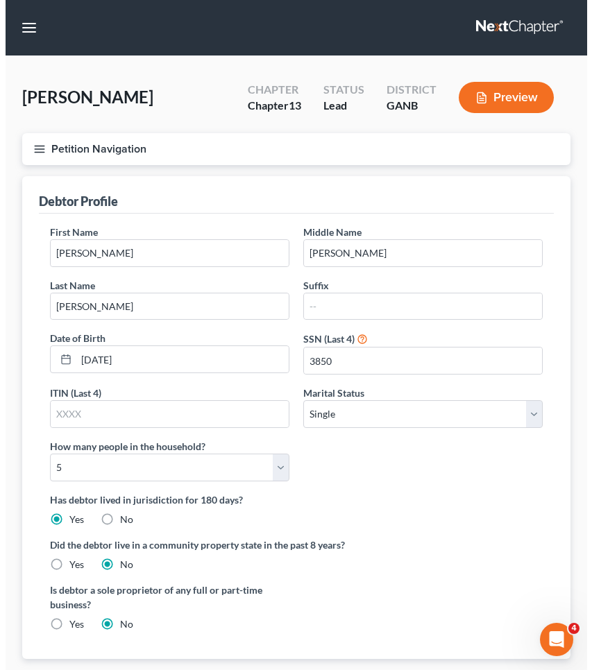
scroll to position [0, 0]
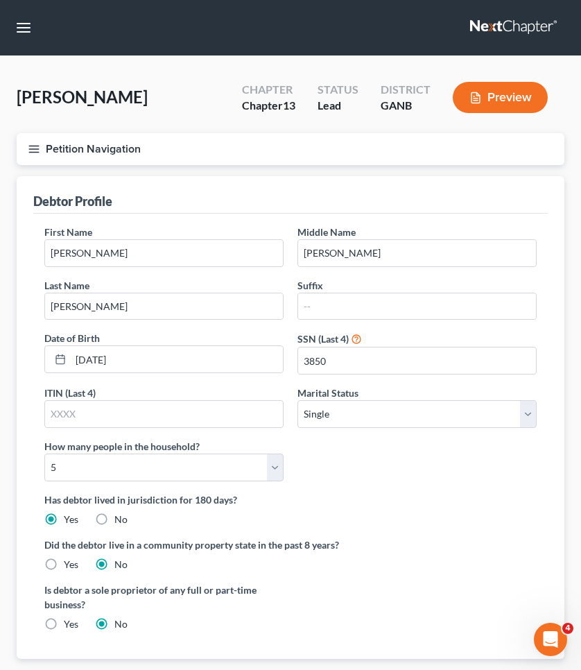
click at [126, 144] on button "Petition Navigation" at bounding box center [291, 149] width 548 height 32
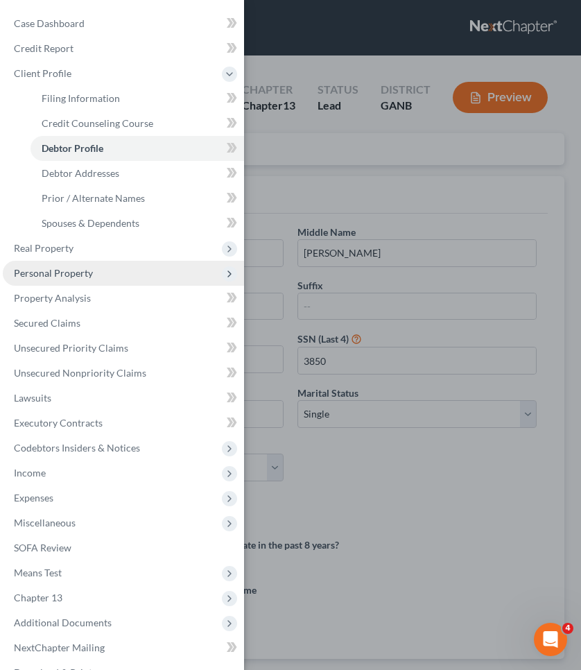
click at [103, 273] on span "Personal Property" at bounding box center [123, 273] width 241 height 25
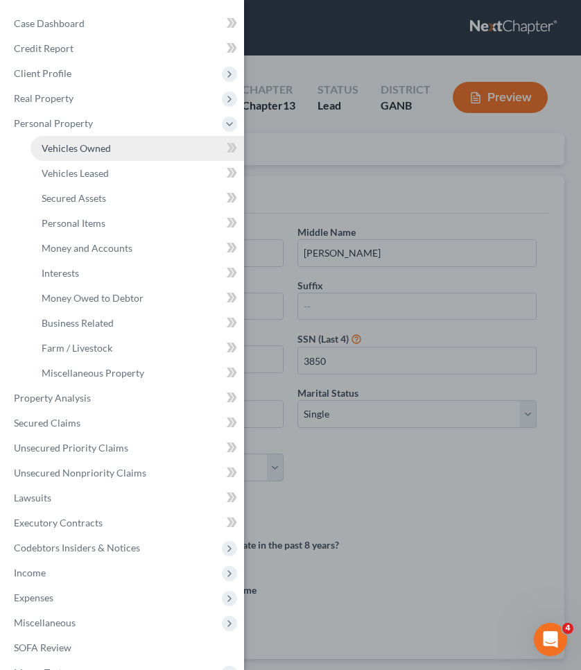
click at [141, 157] on link "Vehicles Owned" at bounding box center [138, 148] width 214 height 25
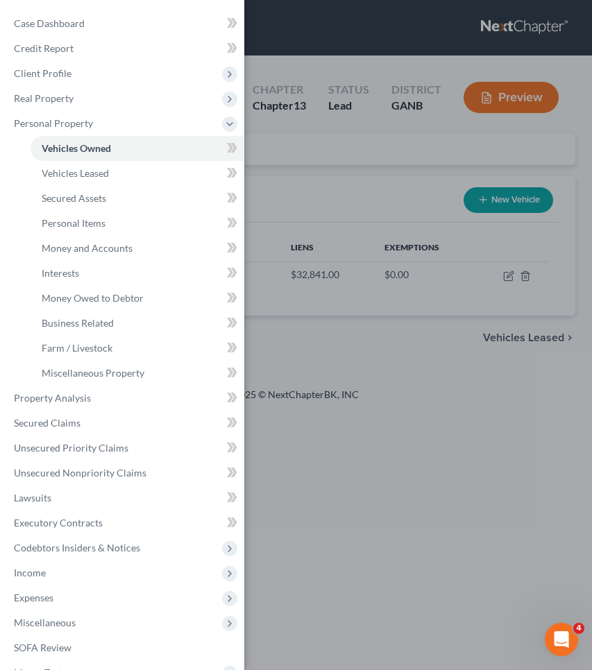
click at [321, 196] on div "Case Dashboard Payments Invoices Payments Payments Credit Report Client Profile" at bounding box center [296, 335] width 592 height 670
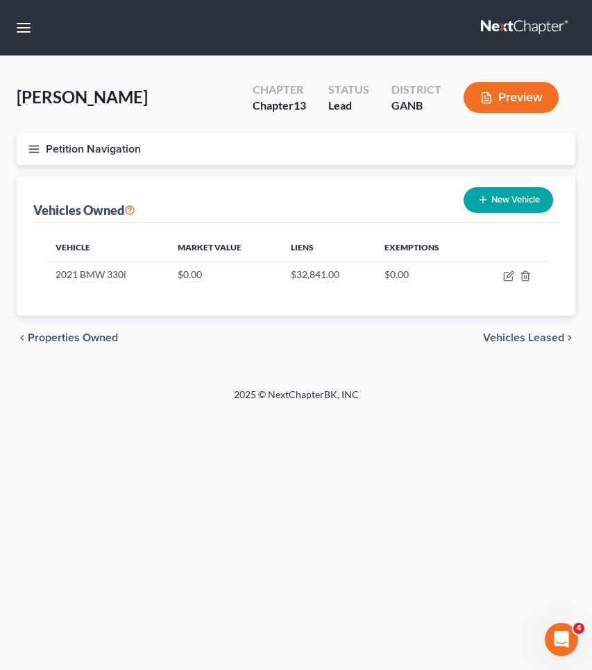
click at [517, 207] on button "New Vehicle" at bounding box center [508, 200] width 90 height 26
select select "0"
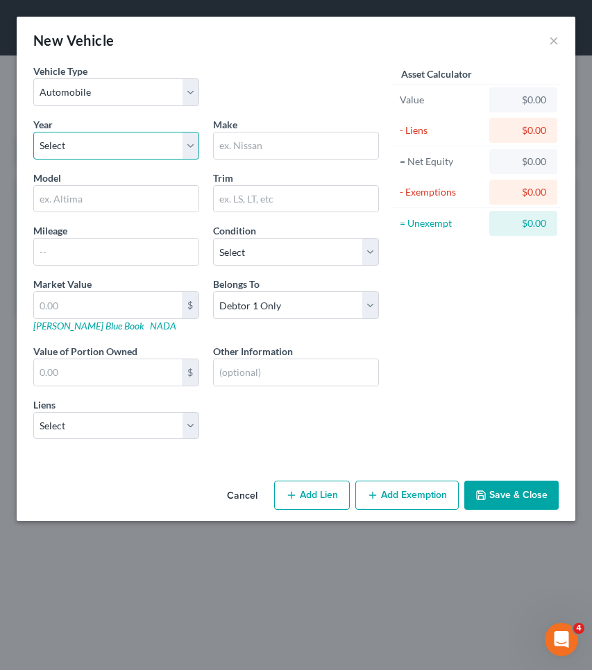
select select "16"
click at [306, 152] on input "text" at bounding box center [296, 146] width 164 height 26
type input "Nissan"
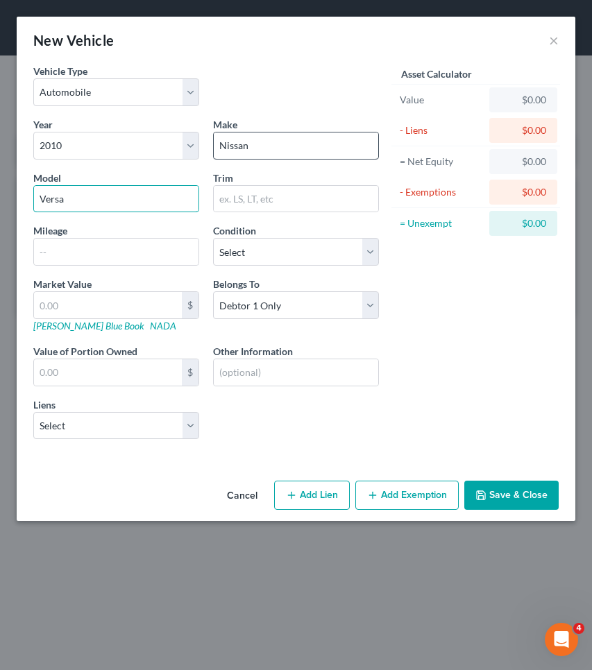
type input "Versa"
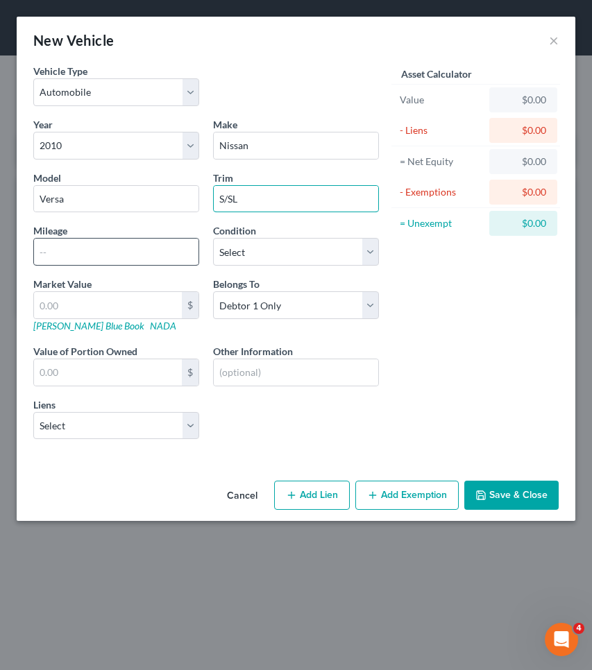
type input "S/SL"
click at [143, 257] on input "text" at bounding box center [116, 252] width 164 height 26
click at [491, 495] on button "Save & Close" at bounding box center [511, 495] width 94 height 29
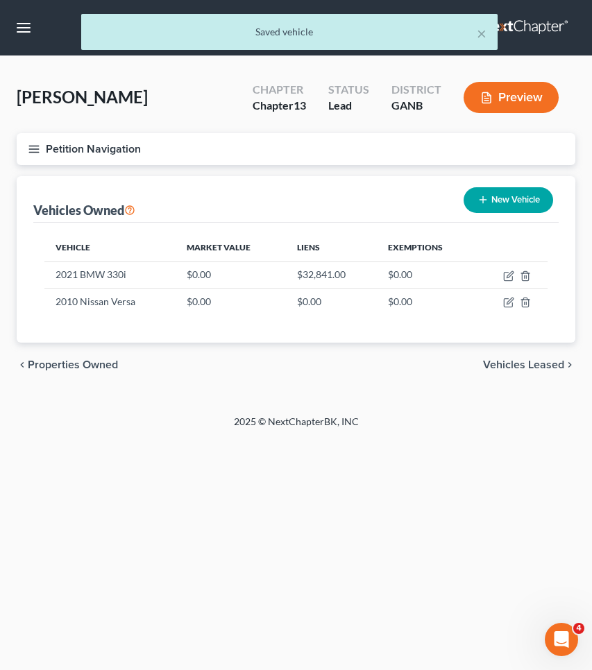
click at [506, 210] on button "New Vehicle" at bounding box center [508, 200] width 90 height 26
select select "0"
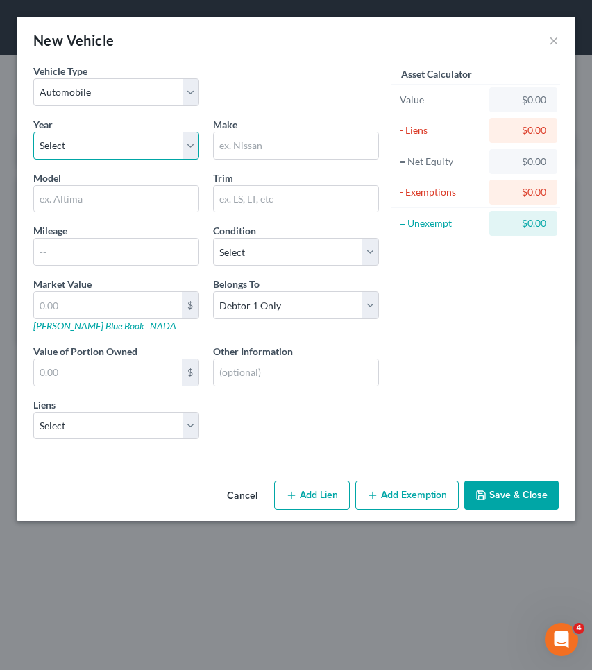
select select "5"
click at [231, 150] on input "text" at bounding box center [296, 146] width 164 height 26
type input "Nissan"
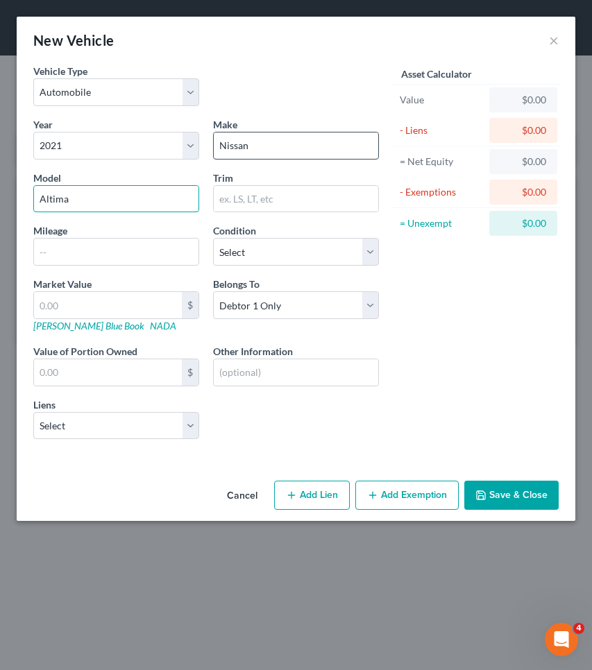
type input "Altima"
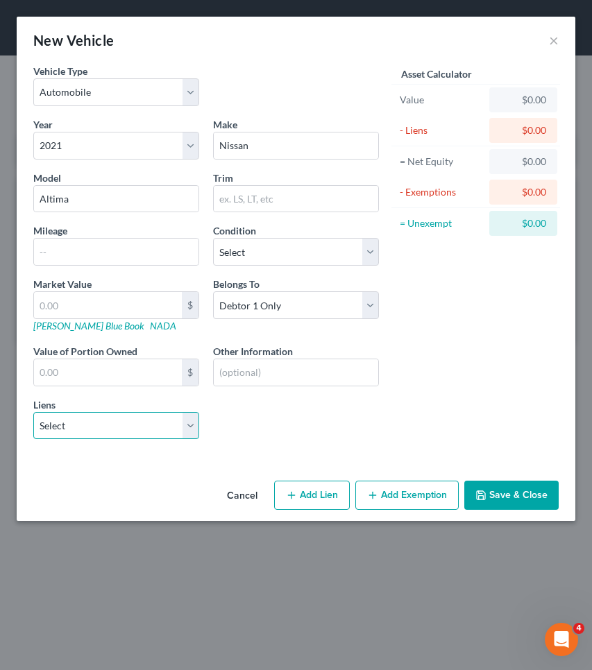
select select "0"
select select
select select "45"
select select "0"
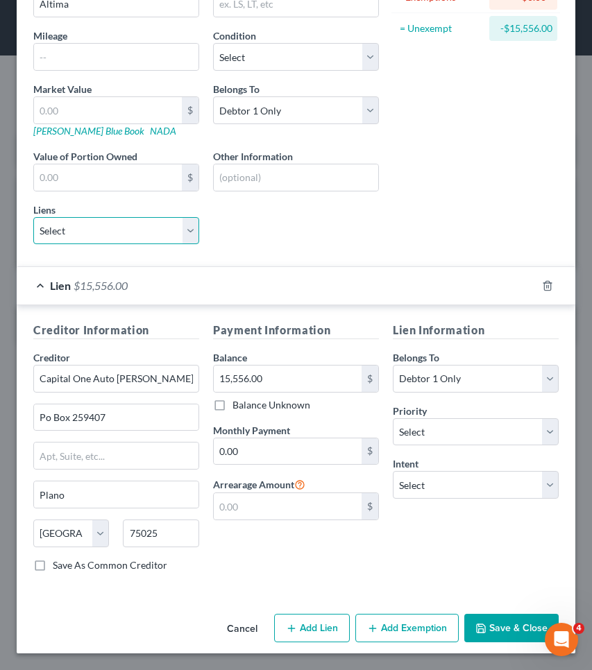
scroll to position [195, 0]
click at [477, 631] on icon "button" at bounding box center [481, 628] width 8 height 8
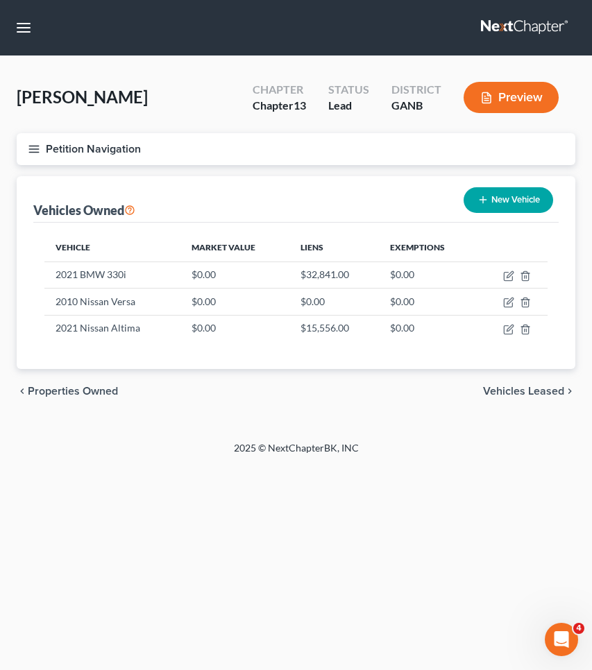
click at [489, 205] on button "New Vehicle" at bounding box center [508, 200] width 90 height 26
select select "0"
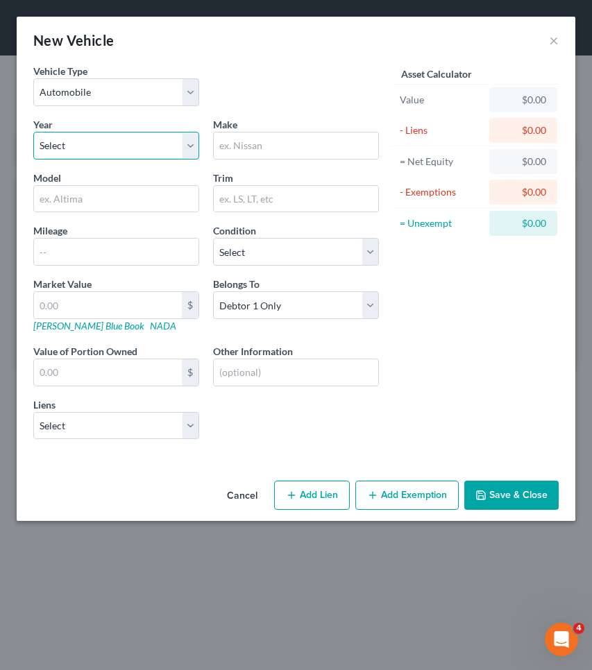
select select "7"
click at [259, 156] on input "text" at bounding box center [296, 146] width 164 height 26
type input "Nissan"
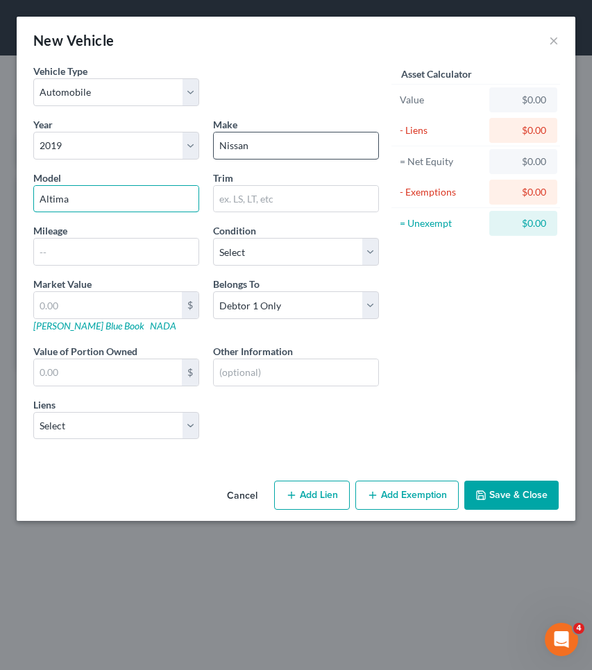
type input "Altima"
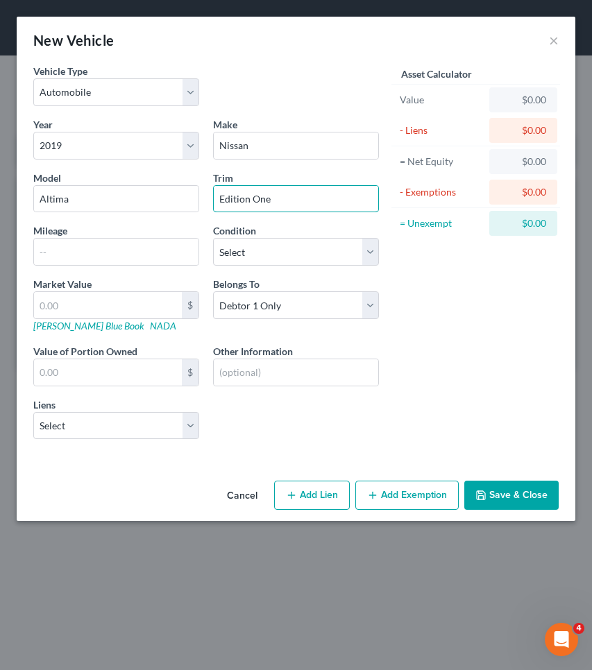
type input "Edition One"
select select "0"
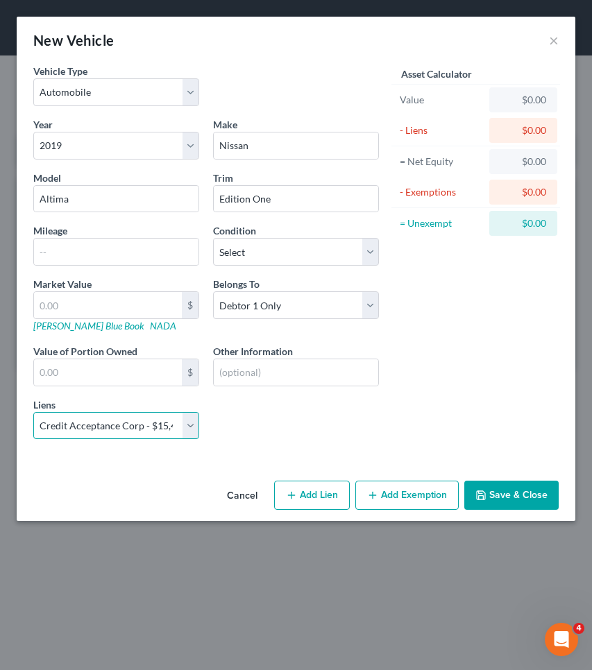
select select
select select "23"
select select "0"
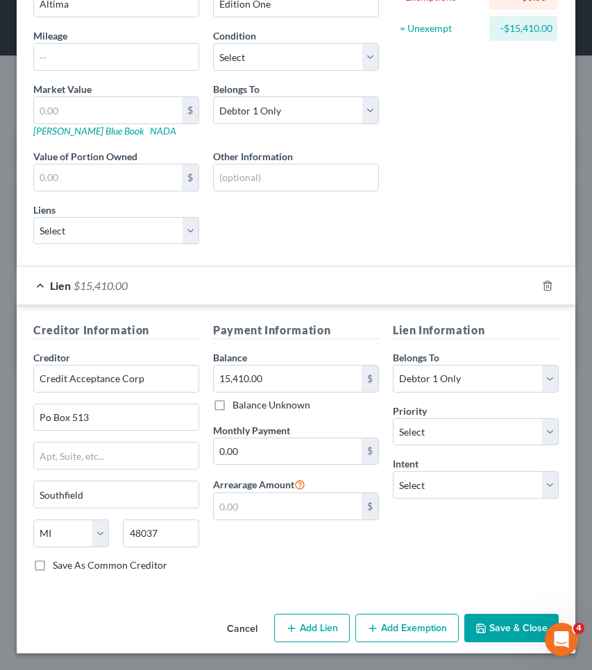
click at [485, 640] on button "Save & Close" at bounding box center [511, 628] width 94 height 29
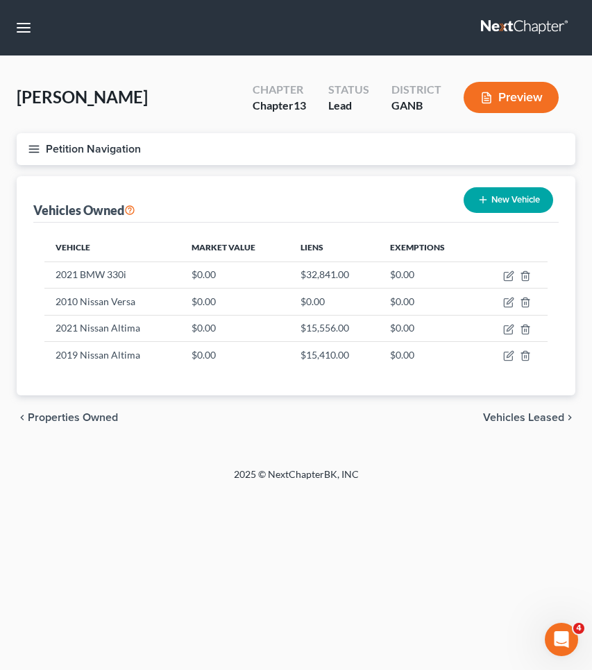
click at [525, 203] on button "New Vehicle" at bounding box center [508, 200] width 90 height 26
select select "0"
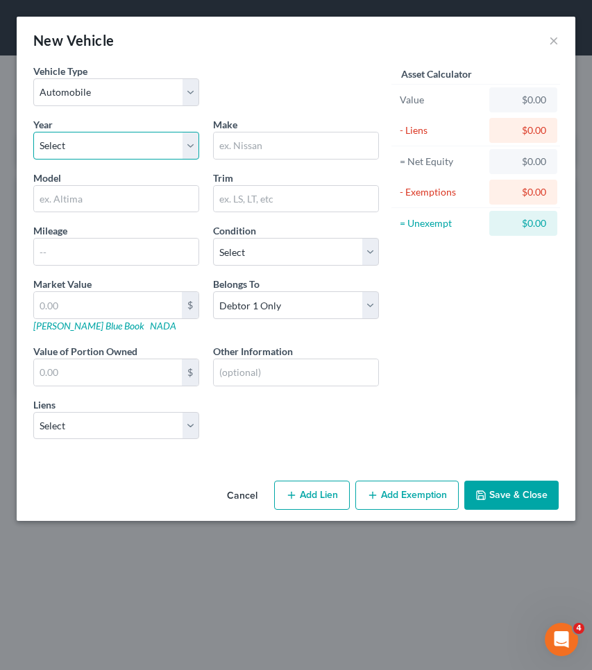
select select "16"
click at [279, 154] on input "text" at bounding box center [296, 146] width 164 height 26
type input "Porsche"
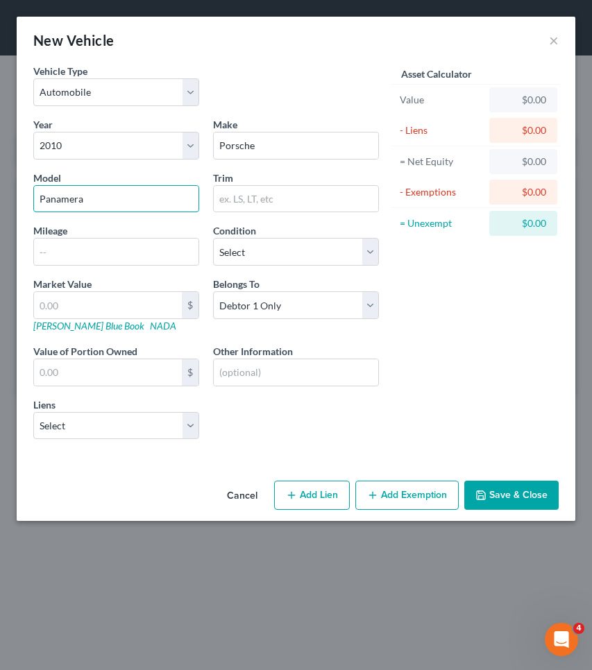
type input "Panamera"
type input "Turbo"
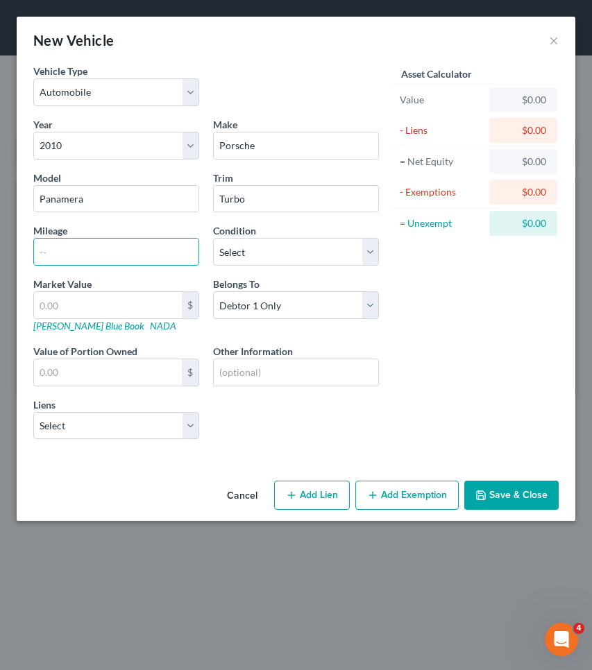
click at [491, 503] on button "Save & Close" at bounding box center [511, 495] width 94 height 29
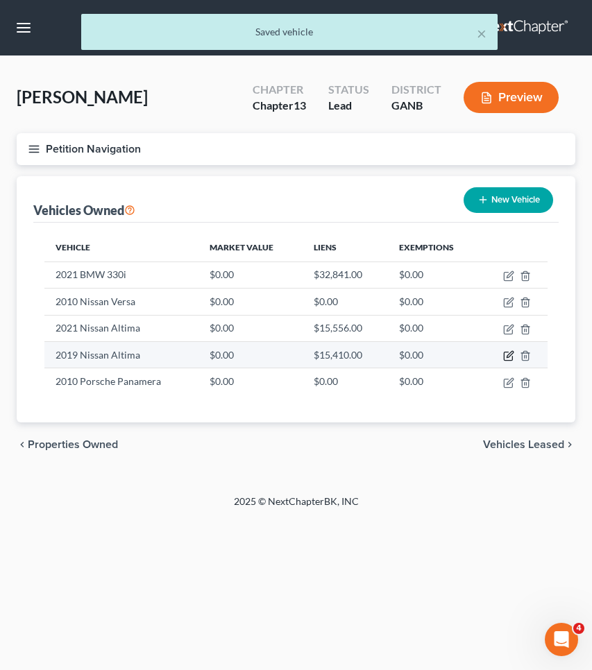
click at [508, 357] on icon "button" at bounding box center [509, 354] width 6 height 6
select select "0"
select select "7"
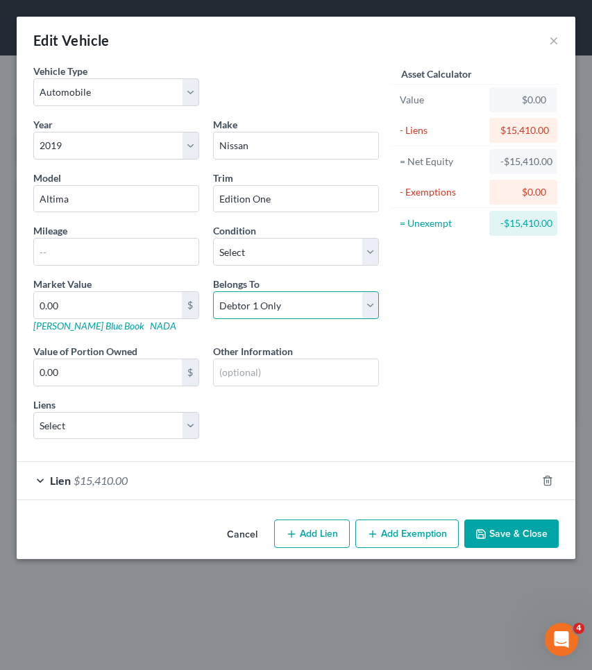
select select "3"
click at [500, 467] on div "Lien $15,410.00" at bounding box center [277, 480] width 520 height 37
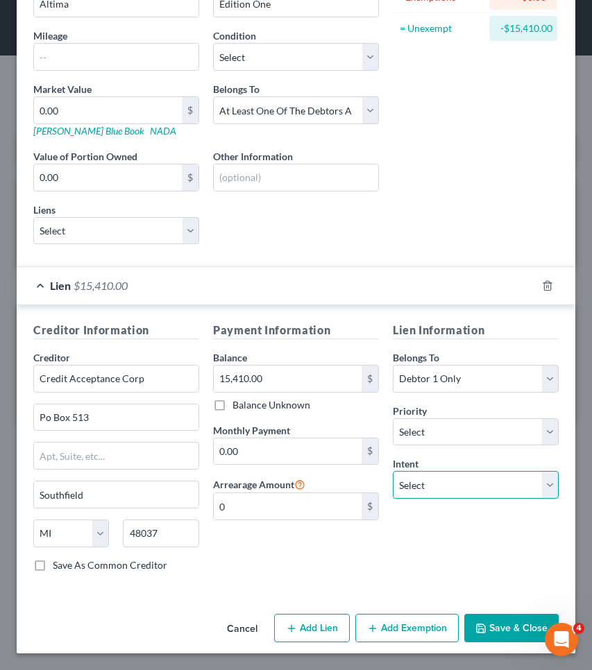
select select "2"
click at [484, 618] on button "Save & Close" at bounding box center [511, 628] width 94 height 29
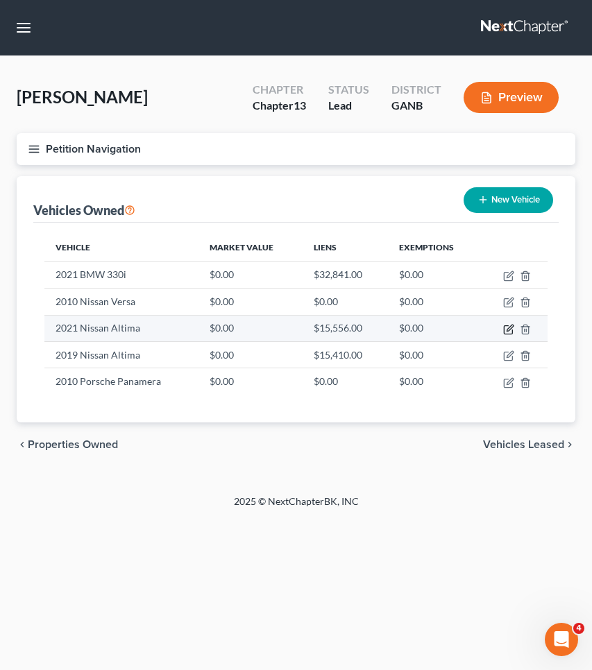
click at [504, 328] on icon "button" at bounding box center [508, 329] width 8 height 8
select select "0"
select select "5"
select select "0"
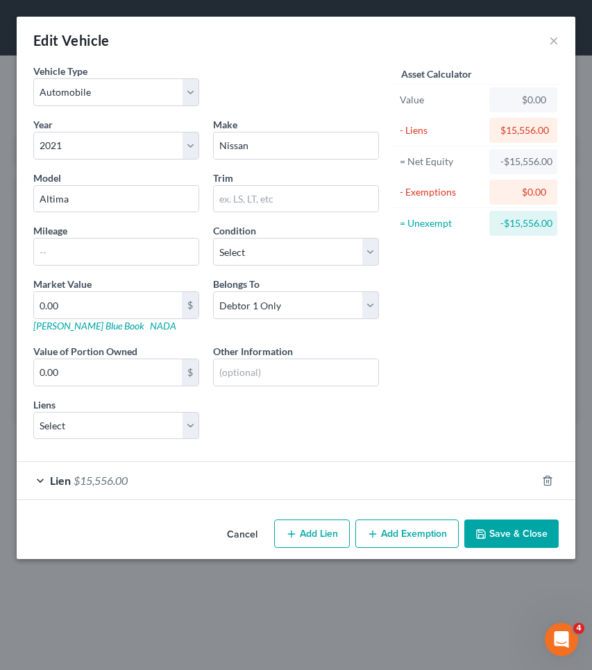
click at [330, 486] on div "Lien $15,556.00" at bounding box center [277, 480] width 520 height 37
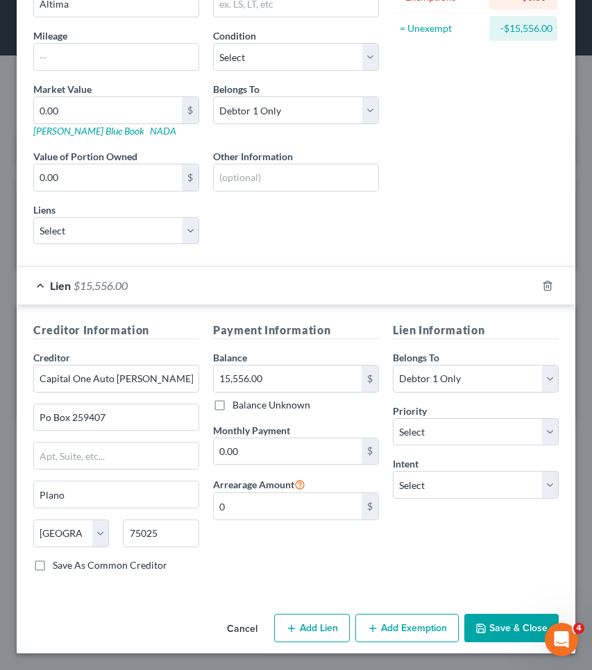
click at [232, 629] on button "Cancel" at bounding box center [242, 629] width 53 height 28
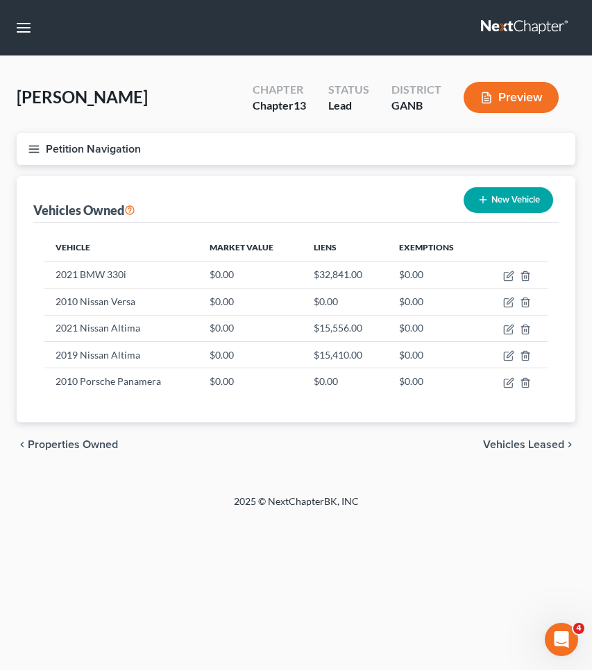
click at [126, 149] on button "Petition Navigation" at bounding box center [296, 149] width 559 height 32
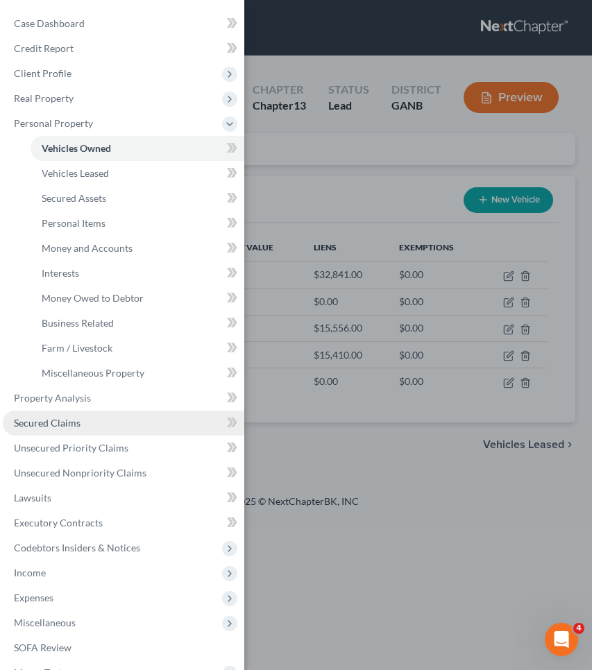
click at [95, 421] on link "Secured Claims" at bounding box center [123, 423] width 241 height 25
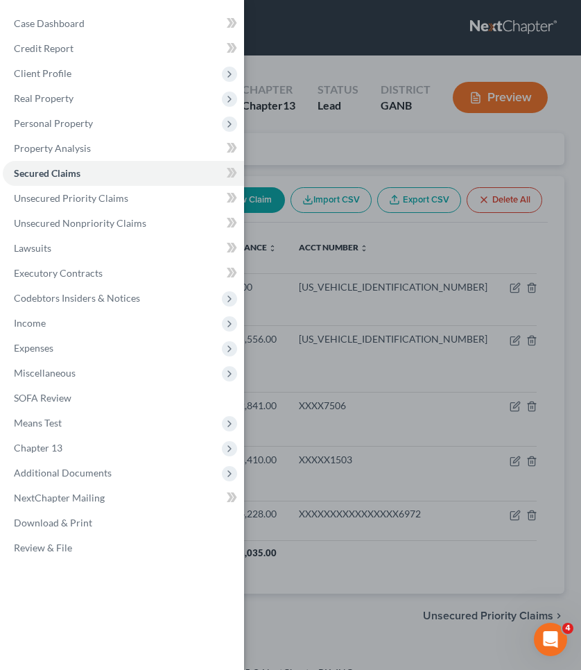
click at [296, 155] on div "Case Dashboard Payments Invoices Payments Payments Credit Report Client Profile" at bounding box center [290, 335] width 581 height 670
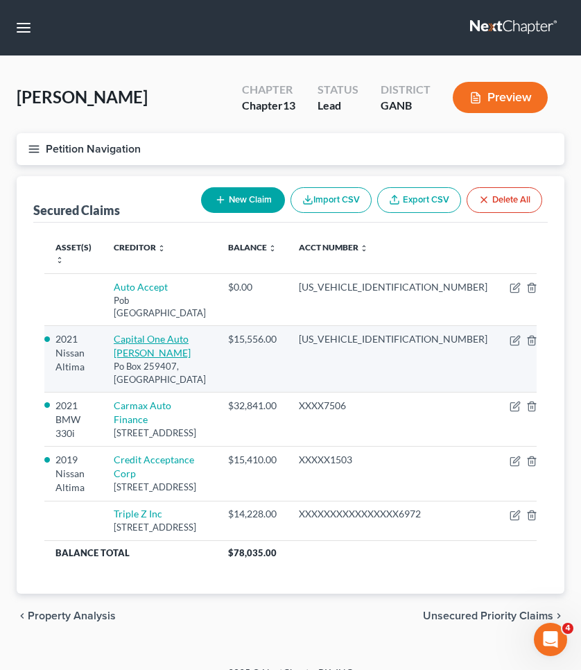
click at [158, 333] on link "Capital One Auto [PERSON_NAME]" at bounding box center [152, 346] width 77 height 26
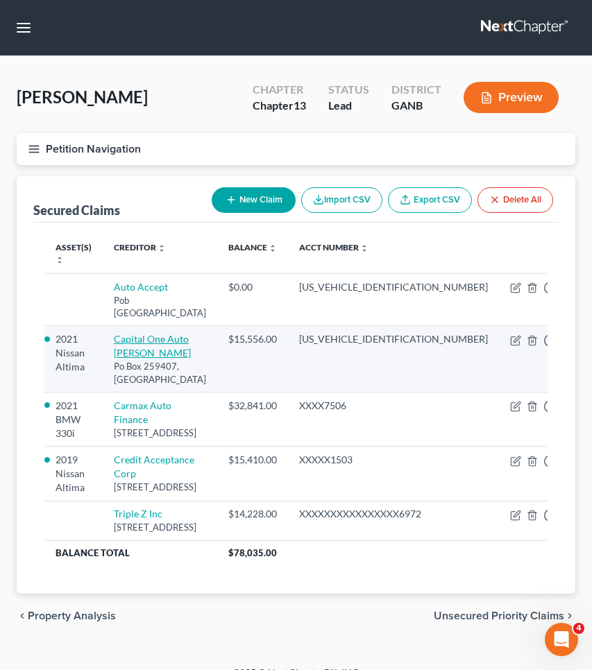
select select "45"
select select "6"
select select "0"
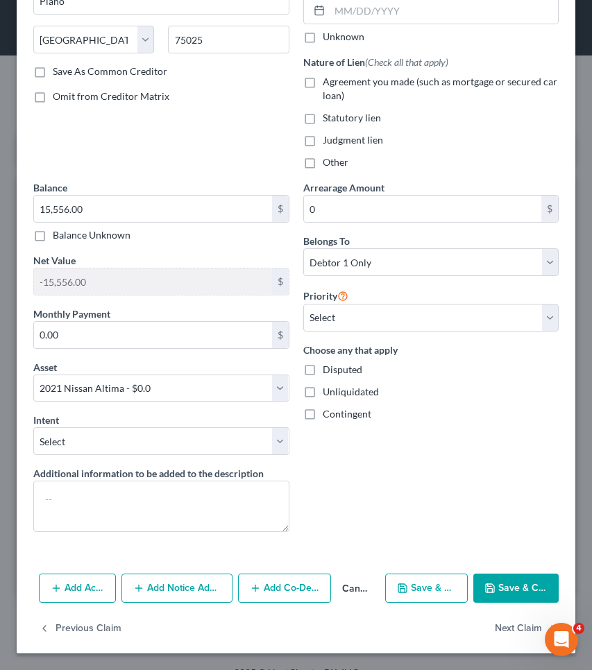
scroll to position [207, 0]
click at [98, 593] on button "Add Action" at bounding box center [77, 588] width 77 height 29
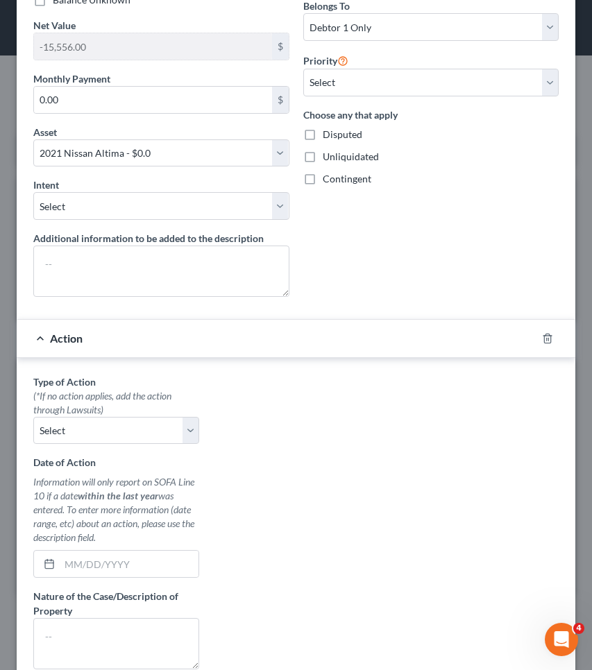
scroll to position [473, 0]
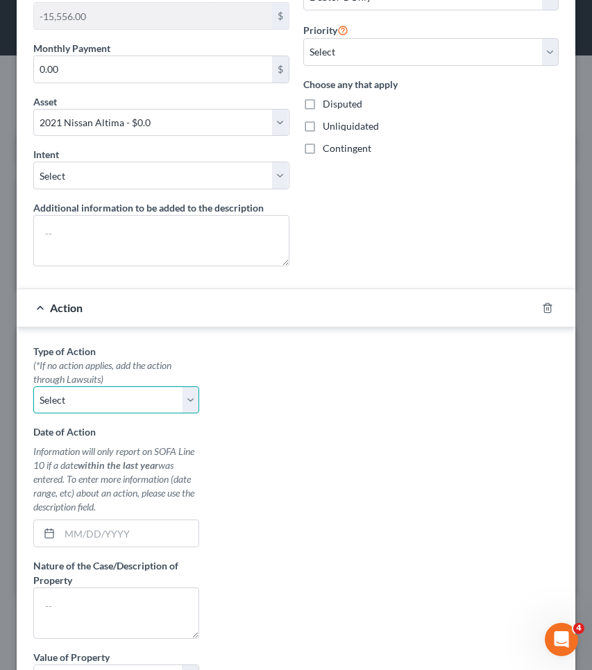
select select "0"
click at [140, 518] on div "Date of Action Information will only report on SOFA Line 10 if a date within th…" at bounding box center [116, 486] width 166 height 123
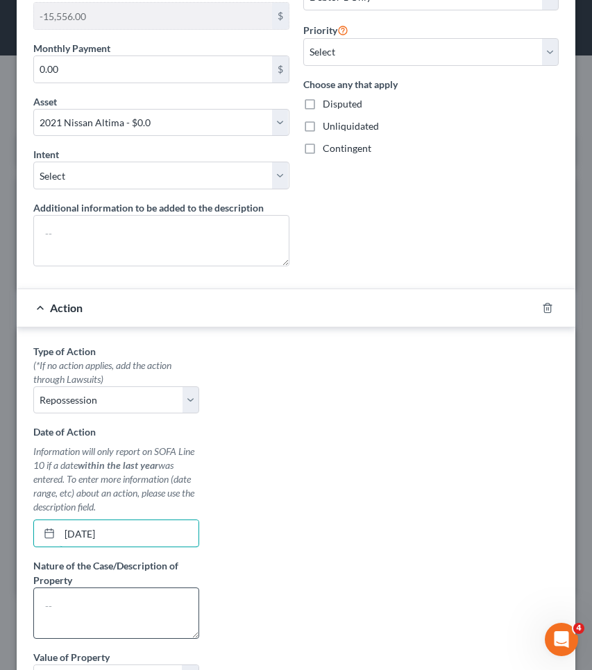
type input "[DATE]"
click at [131, 610] on textarea at bounding box center [116, 613] width 166 height 51
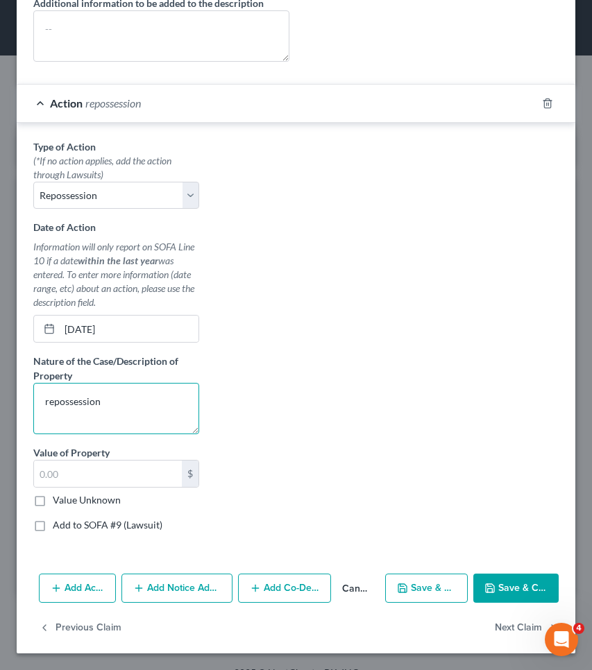
scroll to position [678, 0]
type textarea "repossession"
click at [501, 586] on button "Save & Close" at bounding box center [515, 588] width 85 height 29
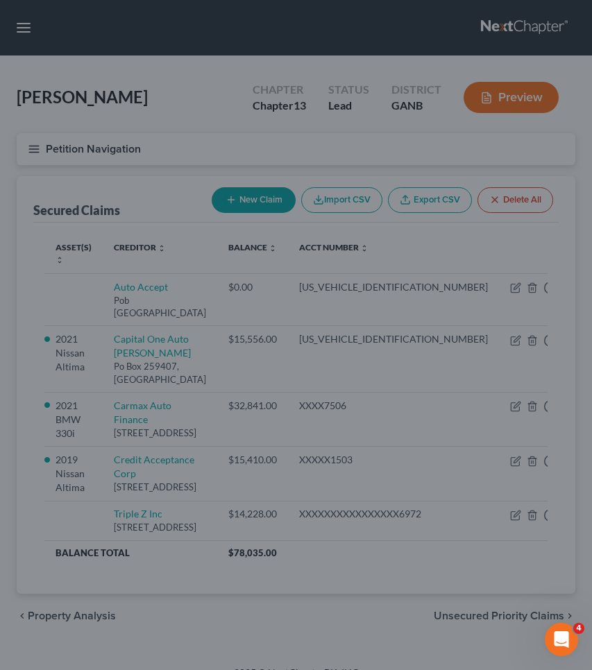
select select "6"
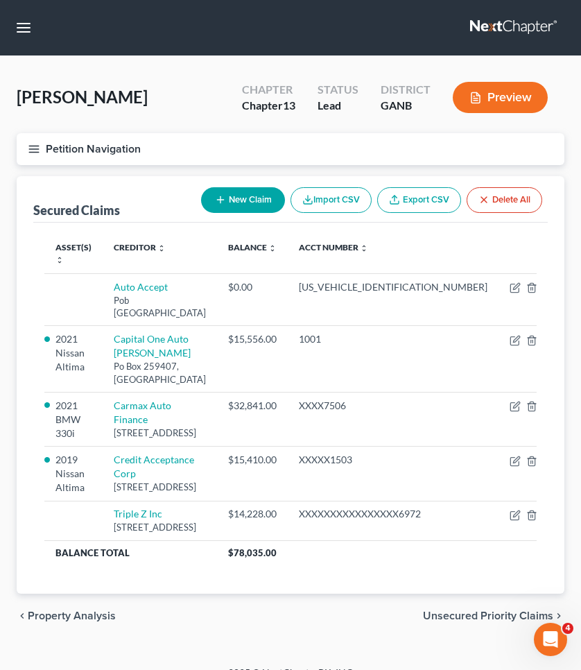
click at [466, 611] on span "Unsecured Priority Claims" at bounding box center [488, 616] width 130 height 11
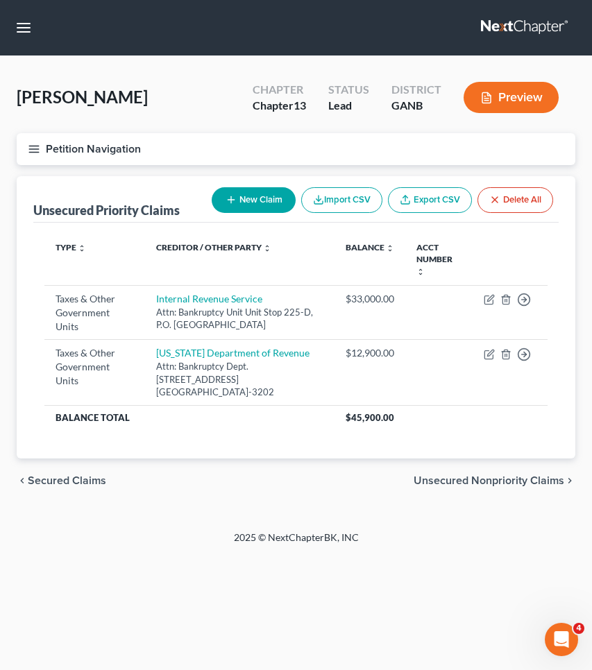
click at [119, 149] on button "Petition Navigation" at bounding box center [296, 149] width 559 height 32
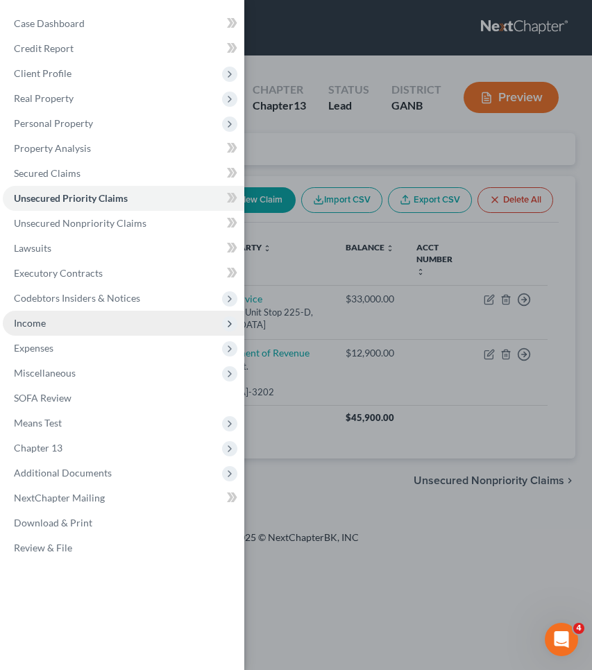
click at [95, 330] on span "Income" at bounding box center [123, 323] width 241 height 25
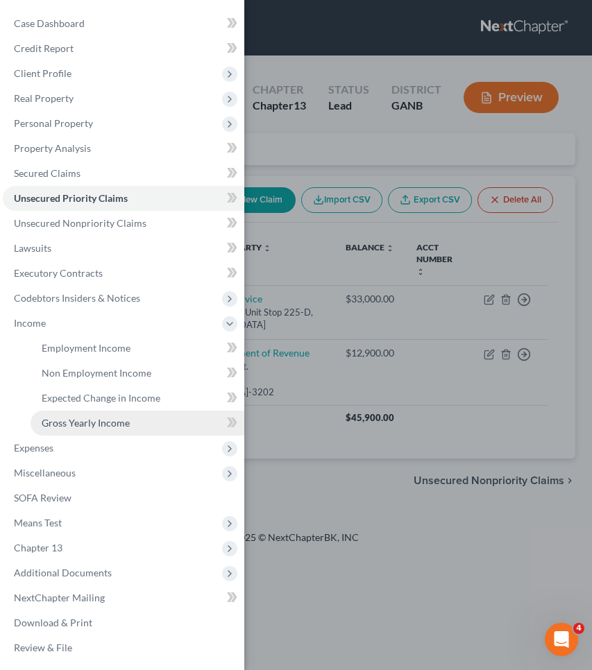
click at [76, 414] on link "Gross Yearly Income" at bounding box center [138, 423] width 214 height 25
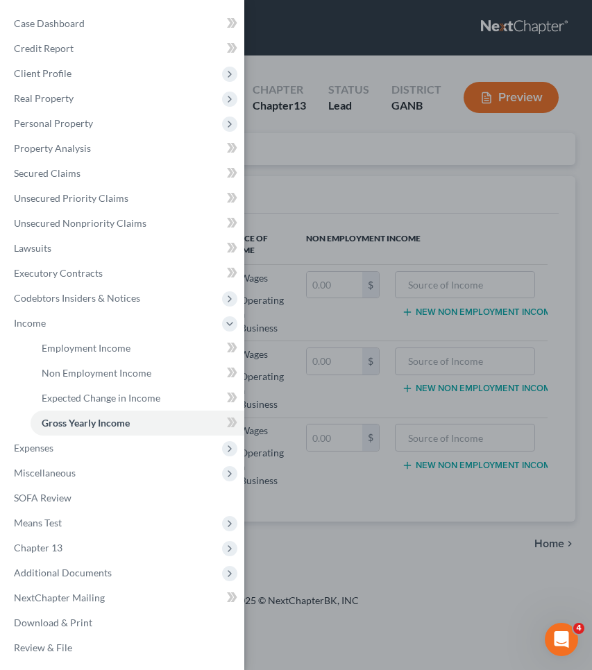
click at [364, 139] on div "Case Dashboard Payments Invoices Payments Payments Credit Report Client Profile" at bounding box center [296, 335] width 592 height 670
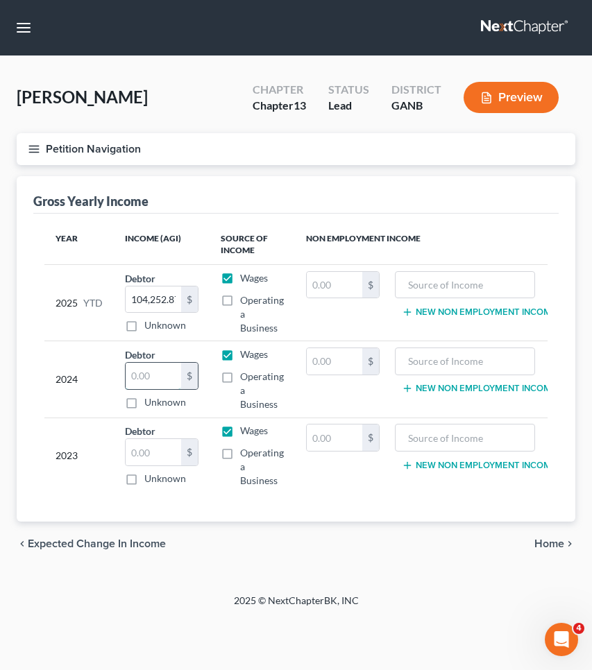
click at [163, 377] on input "text" at bounding box center [154, 376] width 56 height 26
type input "140,000"
type input "10,000"
click at [110, 148] on button "Petition Navigation" at bounding box center [296, 149] width 559 height 32
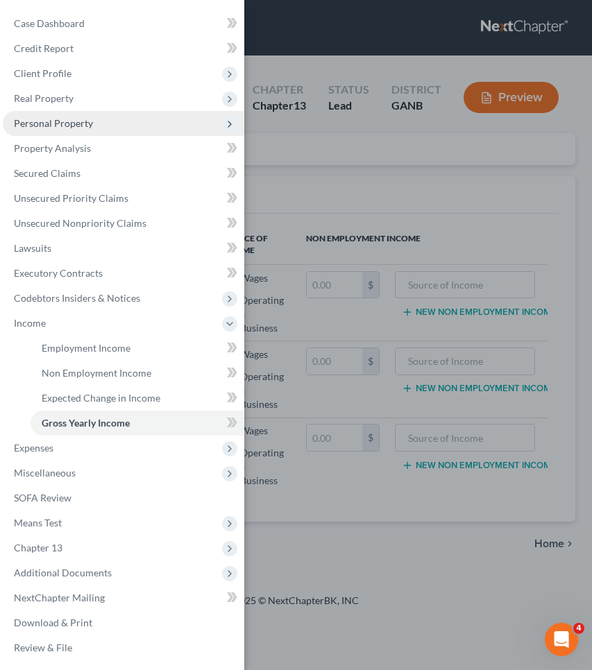
click at [78, 118] on span "Personal Property" at bounding box center [53, 123] width 79 height 12
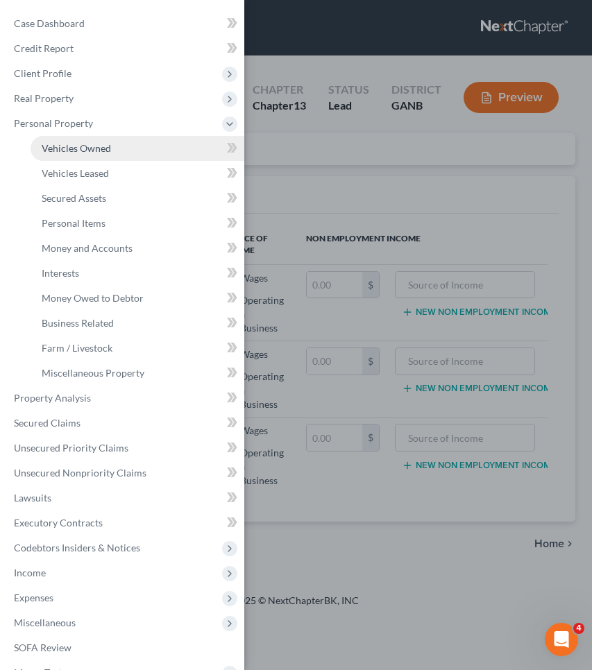
click at [79, 151] on span "Vehicles Owned" at bounding box center [76, 148] width 69 height 12
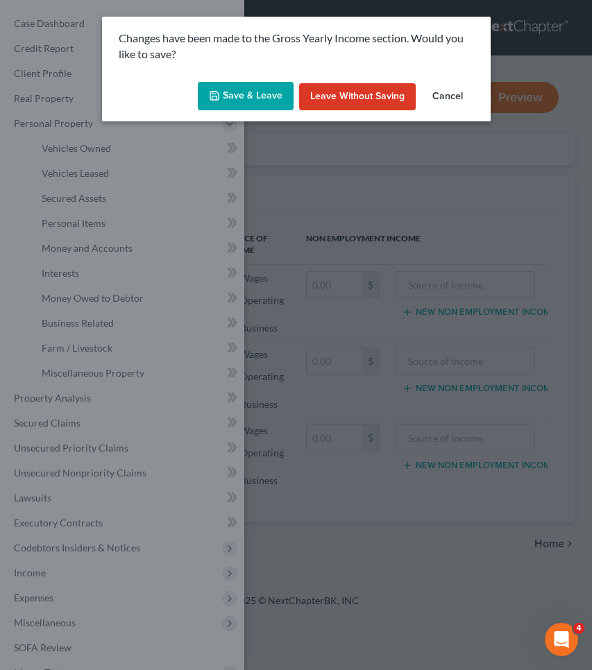
click at [255, 94] on button "Save & Leave" at bounding box center [246, 96] width 96 height 29
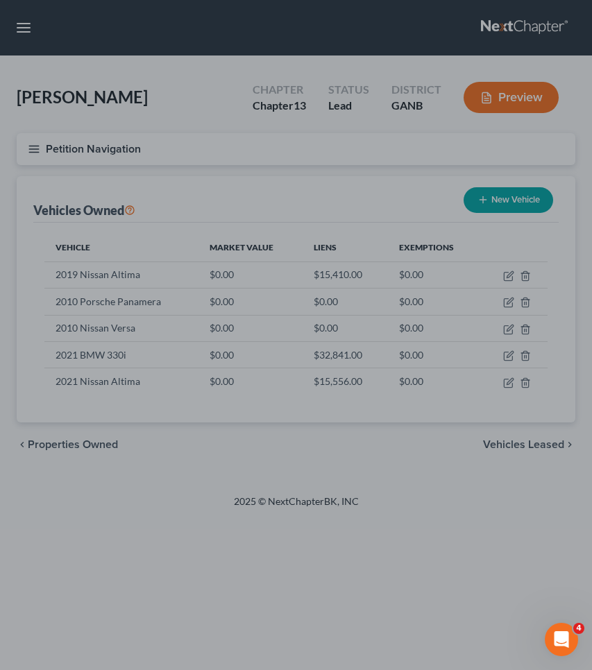
click at [506, 358] on div at bounding box center [296, 335] width 592 height 670
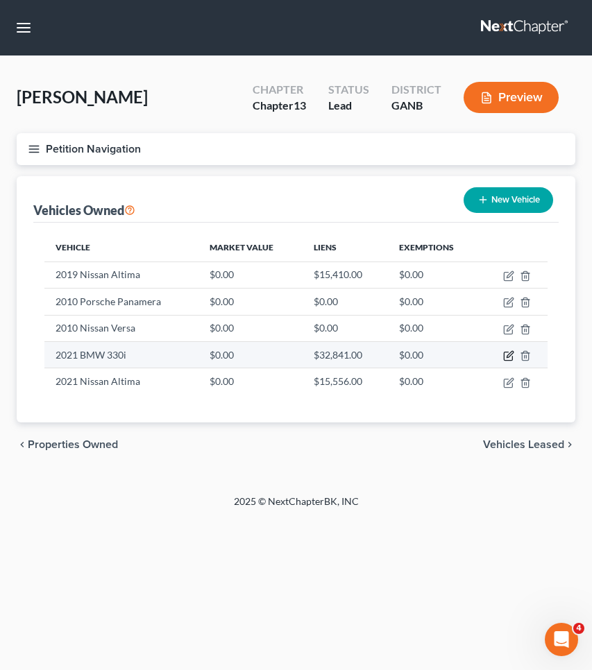
click at [511, 358] on icon "button" at bounding box center [508, 355] width 11 height 11
select select "0"
select select "5"
select select "0"
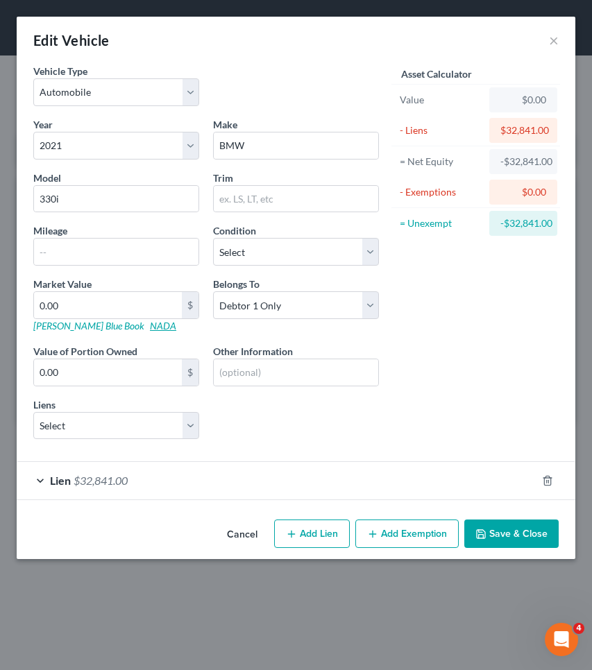
click at [150, 325] on link "NADA" at bounding box center [163, 326] width 26 height 12
click at [143, 305] on input "0.00" at bounding box center [108, 305] width 148 height 26
type input "0.02"
type input "0.0"
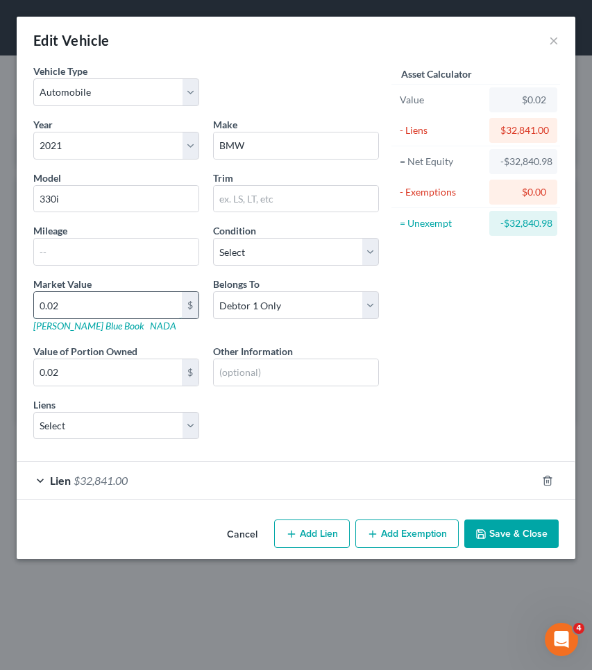
type input "0.00"
type input "0"
type input "2"
type input "2.00"
type input "22"
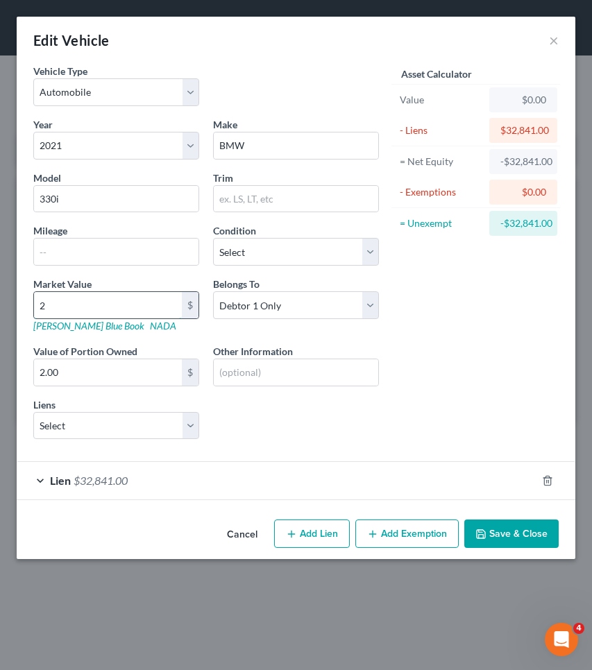
type input "22.00"
type input "220"
type input "220.00"
type input "2200"
type input "2,200.00"
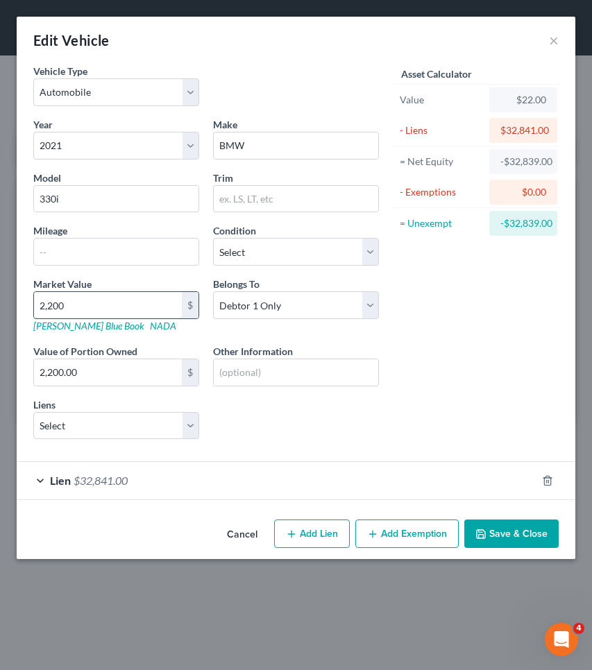
type input "2,2000"
type input "22,000.00"
type input "22,000"
click at [504, 539] on button "Save & Close" at bounding box center [511, 534] width 94 height 29
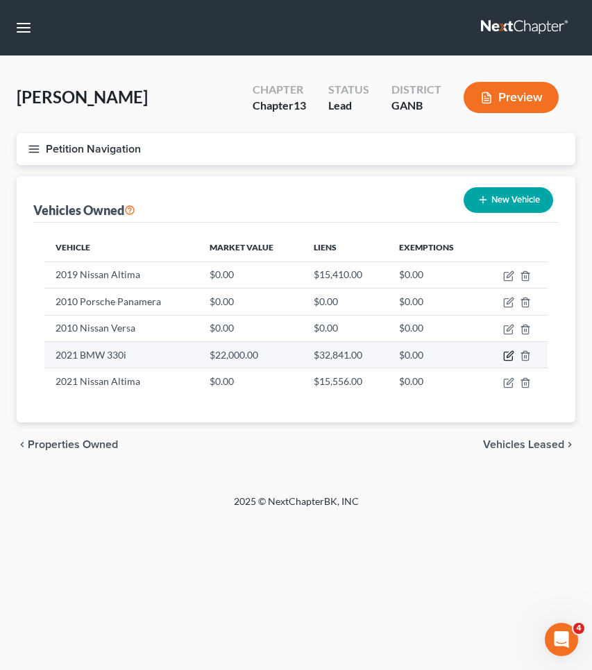
click at [511, 356] on icon "button" at bounding box center [508, 355] width 11 height 11
select select "0"
select select "5"
select select "0"
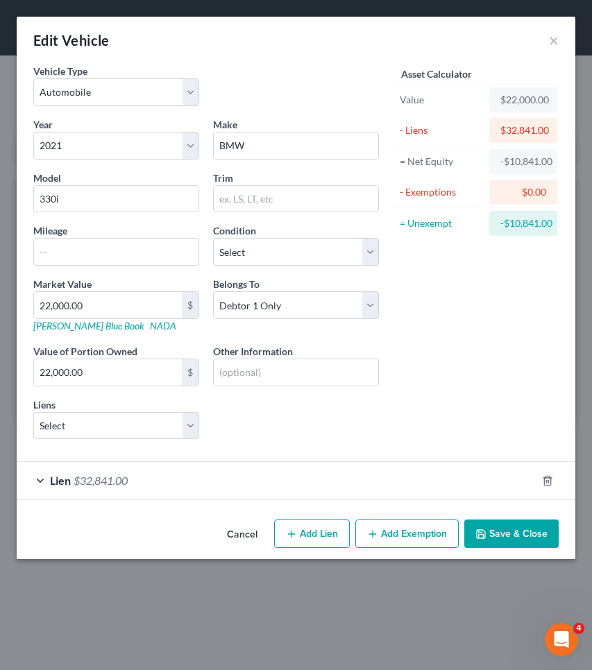
click at [338, 479] on div "Lien $32,841.00" at bounding box center [277, 480] width 520 height 37
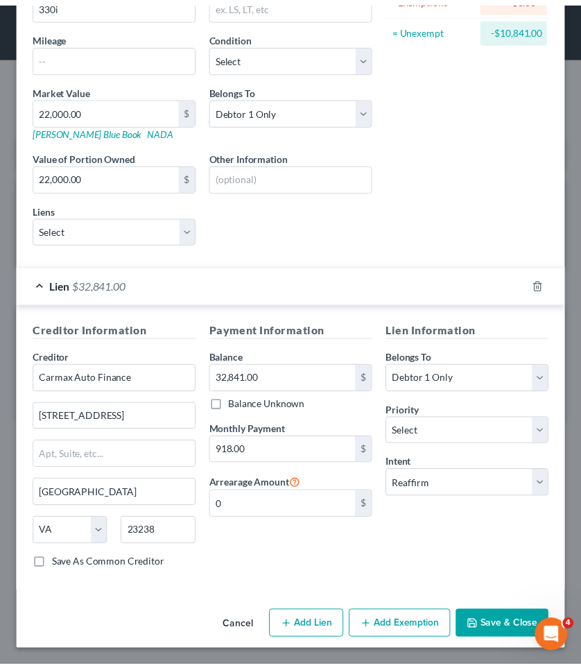
scroll to position [195, 0]
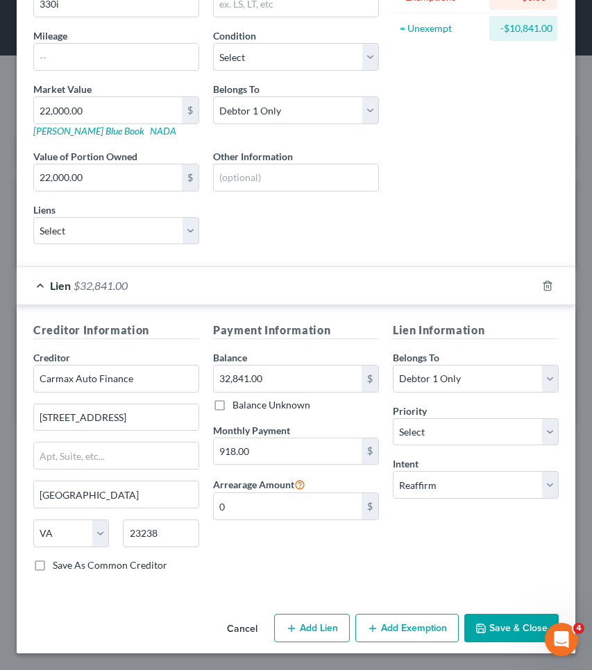
click at [491, 629] on button "Save & Close" at bounding box center [511, 628] width 94 height 29
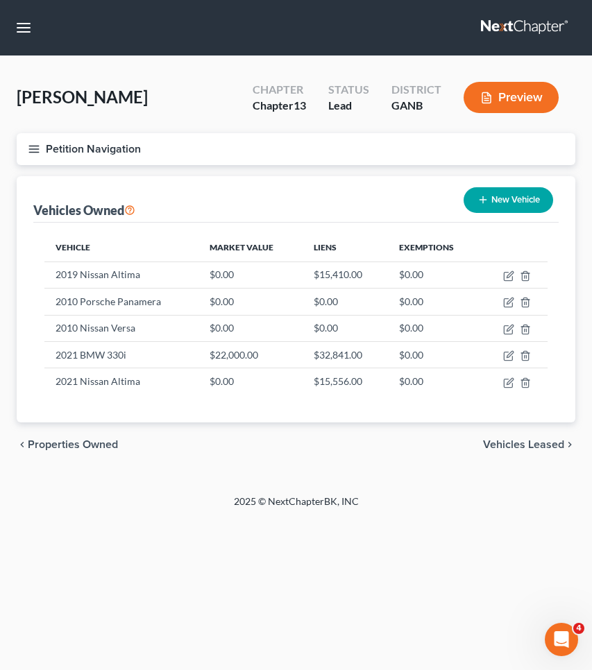
click at [126, 146] on button "Petition Navigation" at bounding box center [296, 149] width 559 height 32
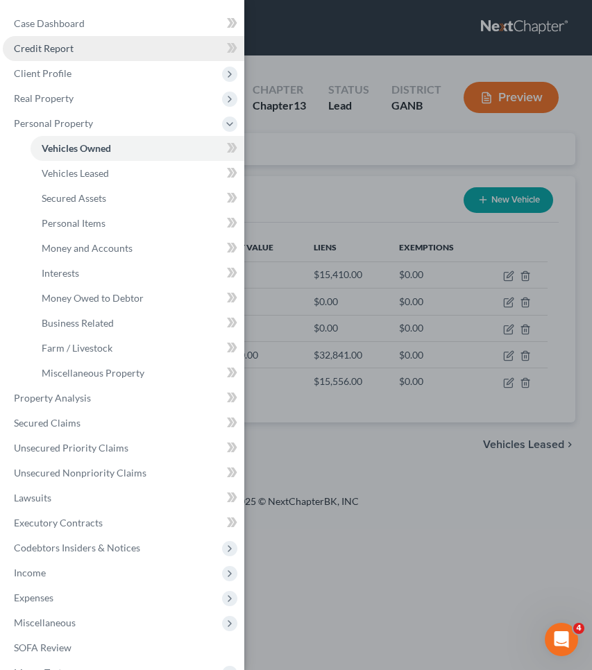
click at [98, 56] on link "Credit Report" at bounding box center [123, 48] width 241 height 25
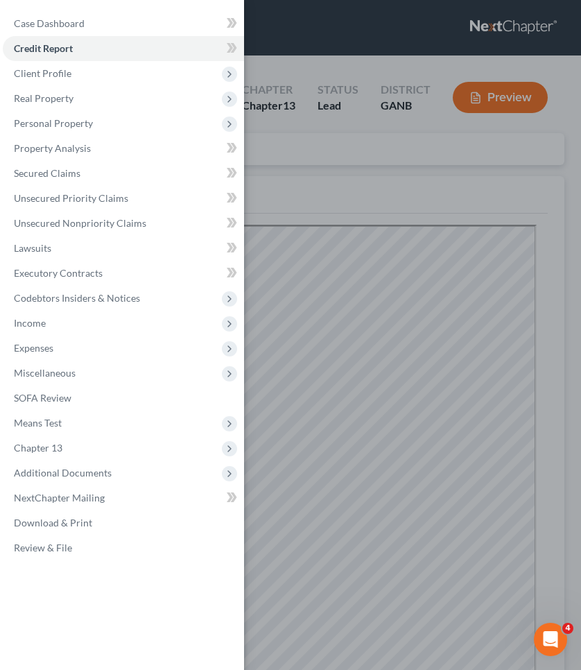
click at [283, 180] on div "Case Dashboard Payments Invoices Payments Payments Credit Report Client Profile" at bounding box center [290, 335] width 581 height 670
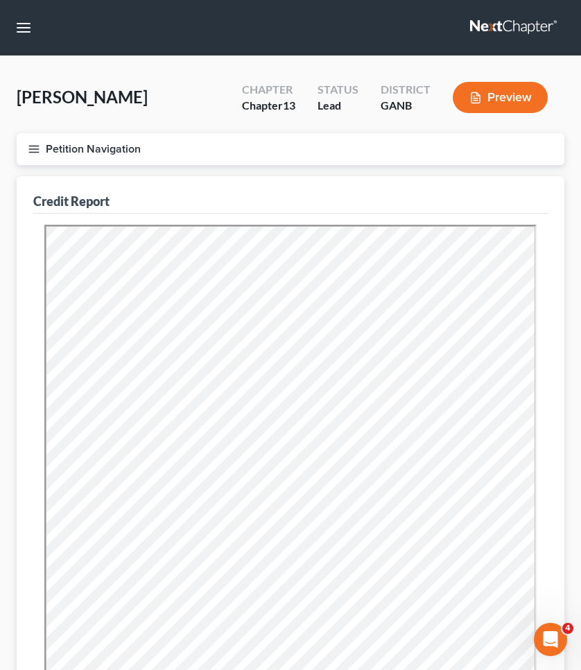
click at [32, 147] on icon "button" at bounding box center [34, 149] width 12 height 12
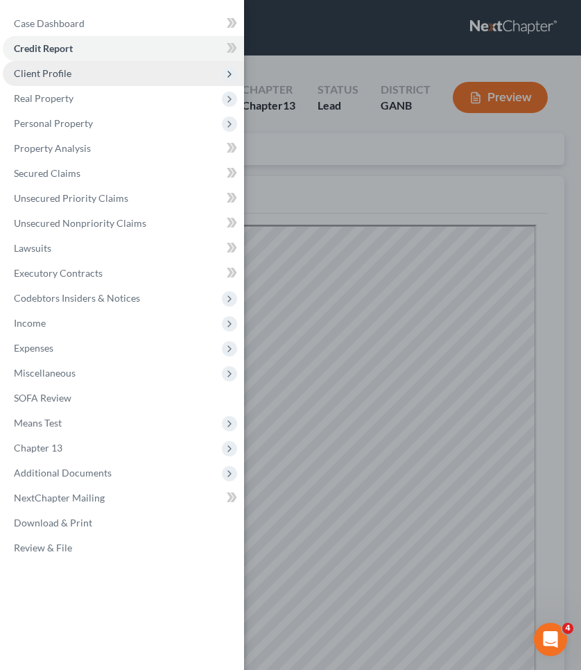
click at [135, 83] on span "Client Profile" at bounding box center [123, 73] width 241 height 25
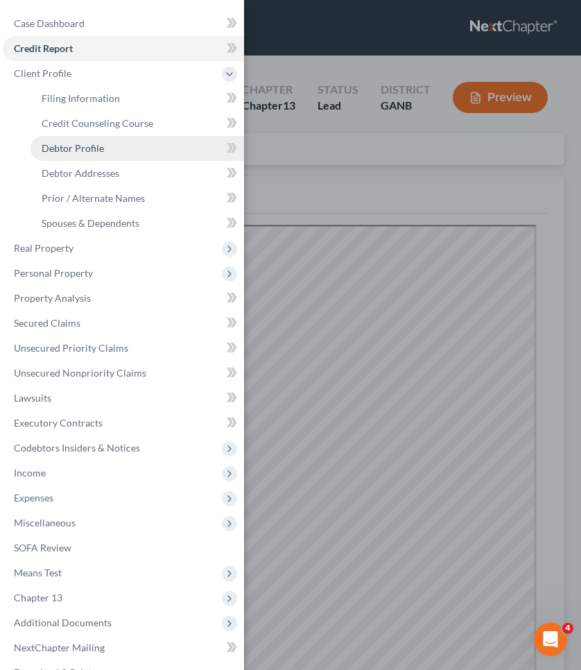
click at [130, 148] on link "Debtor Profile" at bounding box center [138, 148] width 214 height 25
select select "0"
select select "4"
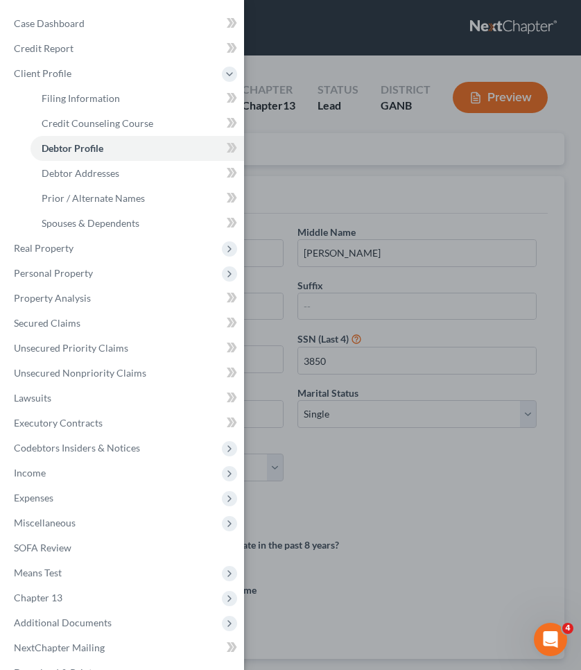
radio input "true"
click at [334, 167] on div "Case Dashboard Payments Invoices Payments Payments Credit Report Client Profile" at bounding box center [290, 335] width 581 height 670
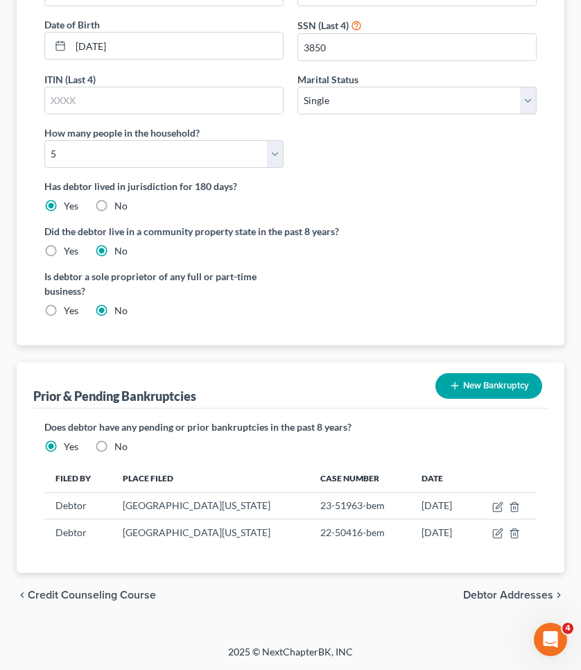
scroll to position [314, 0]
click at [505, 597] on span "Debtor Addresses" at bounding box center [508, 595] width 90 height 11
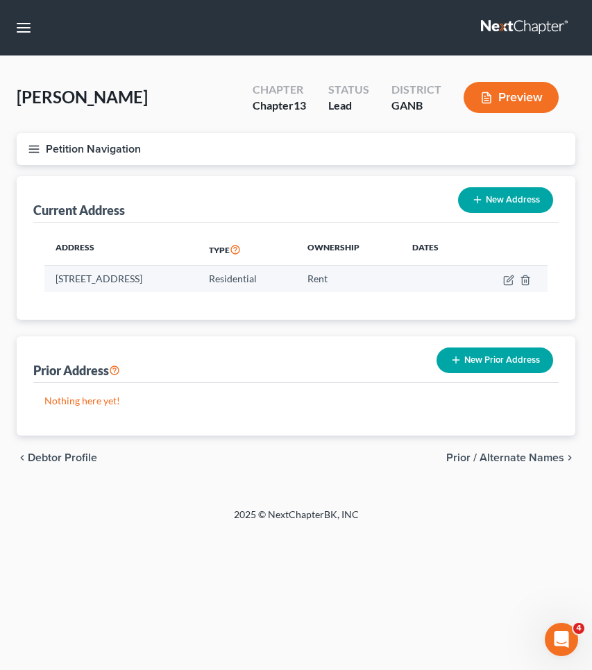
click at [505, 286] on td at bounding box center [508, 279] width 78 height 26
click at [506, 279] on icon "button" at bounding box center [508, 280] width 11 height 11
select select "10"
select select "0"
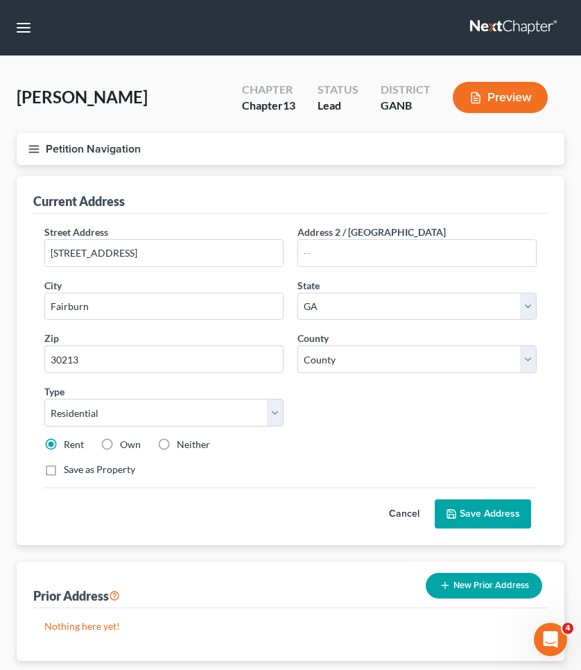
click at [89, 144] on button "Petition Navigation" at bounding box center [291, 149] width 548 height 32
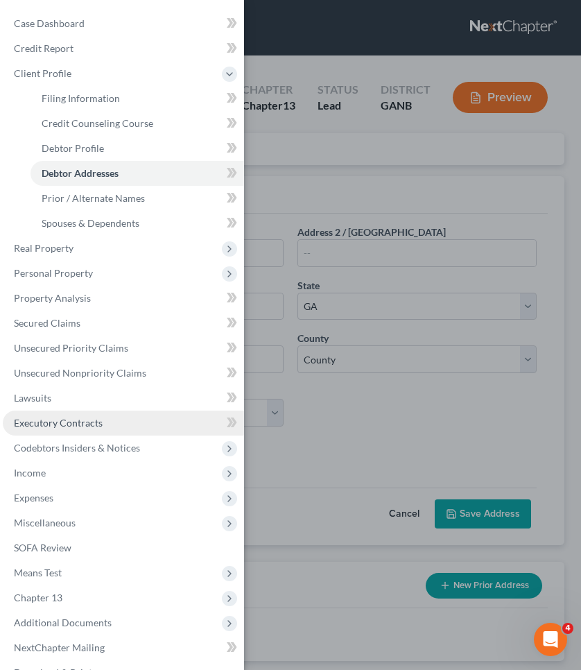
click at [111, 427] on link "Executory Contracts" at bounding box center [123, 423] width 241 height 25
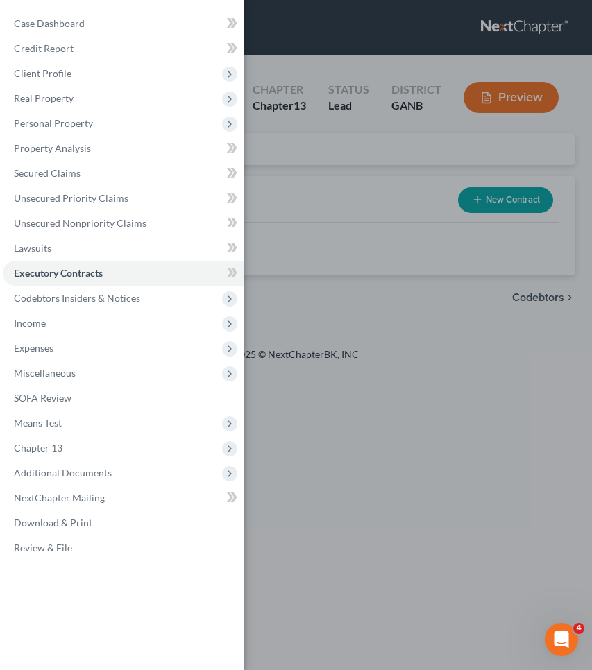
click at [378, 244] on div "Case Dashboard Payments Invoices Payments Payments Credit Report Client Profile" at bounding box center [296, 335] width 592 height 670
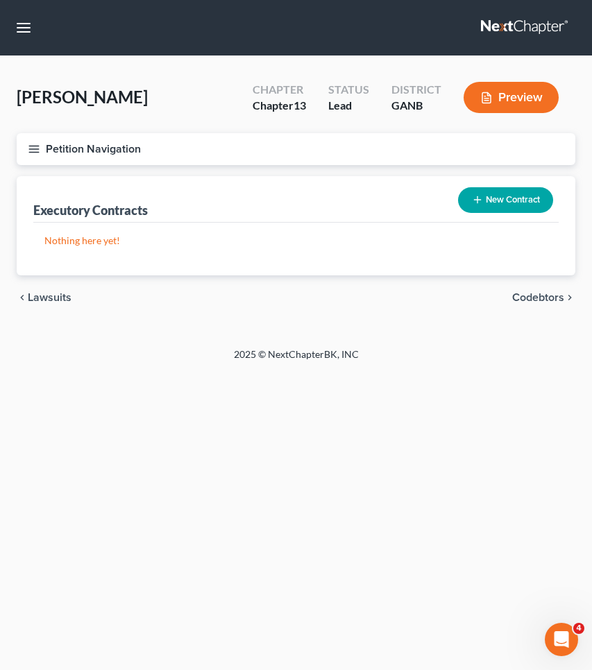
click at [504, 198] on button "New Contract" at bounding box center [505, 200] width 95 height 26
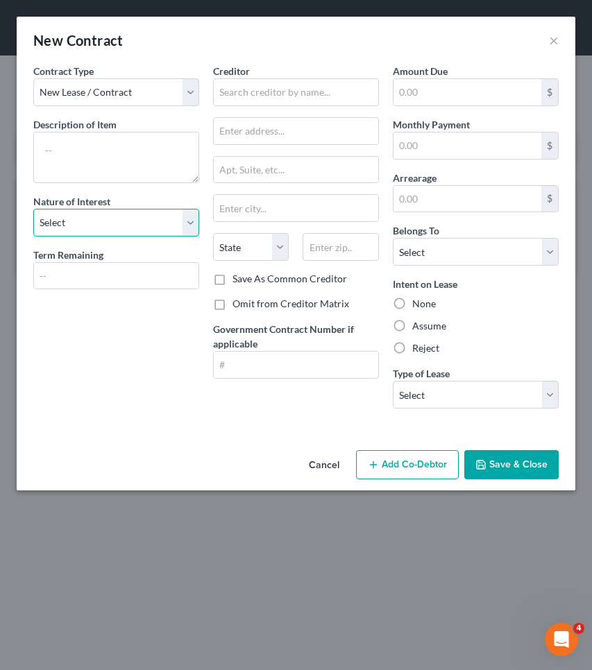
select select "3"
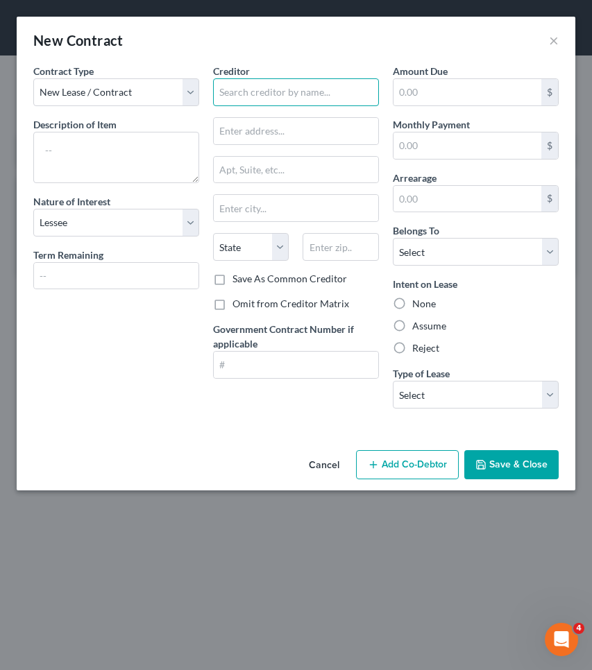
click at [281, 88] on input "text" at bounding box center [296, 92] width 166 height 28
type input "Sunbit"
click at [425, 328] on label "Assume" at bounding box center [429, 326] width 34 height 14
click at [425, 328] on input "Assume" at bounding box center [422, 323] width 9 height 9
radio input "true"
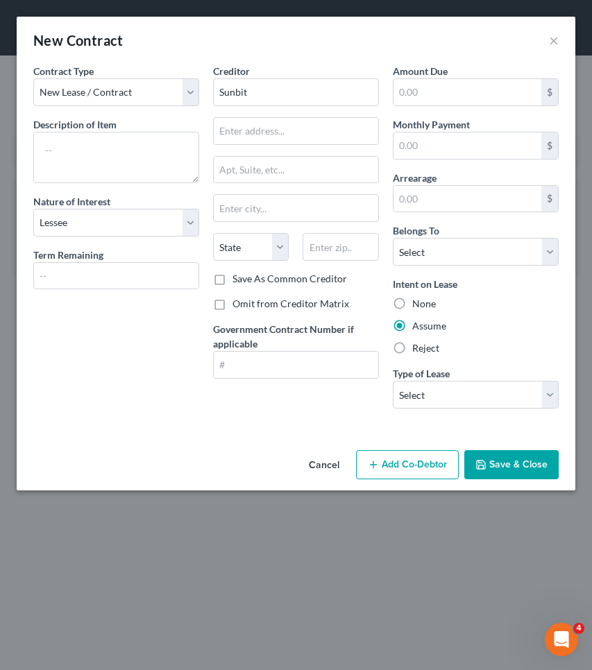
click at [493, 463] on button "Save & Close" at bounding box center [511, 464] width 94 height 29
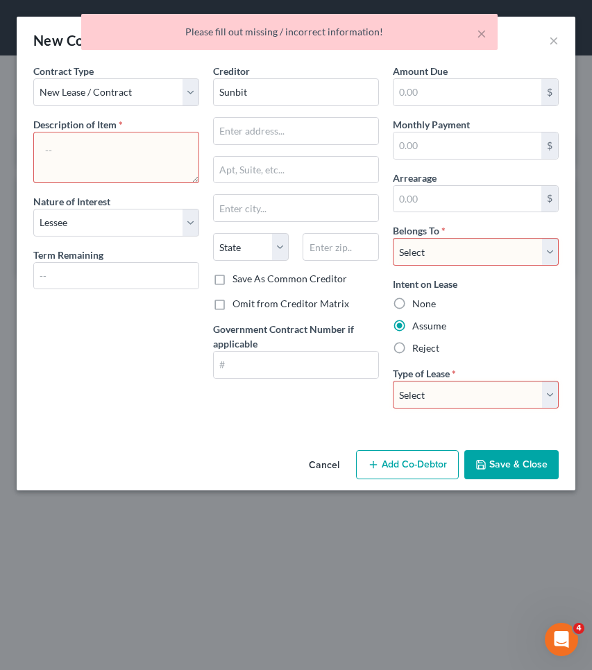
click at [152, 172] on textarea at bounding box center [116, 157] width 166 height 51
type textarea "furniture"
click at [501, 464] on button "Save & Close" at bounding box center [511, 464] width 94 height 29
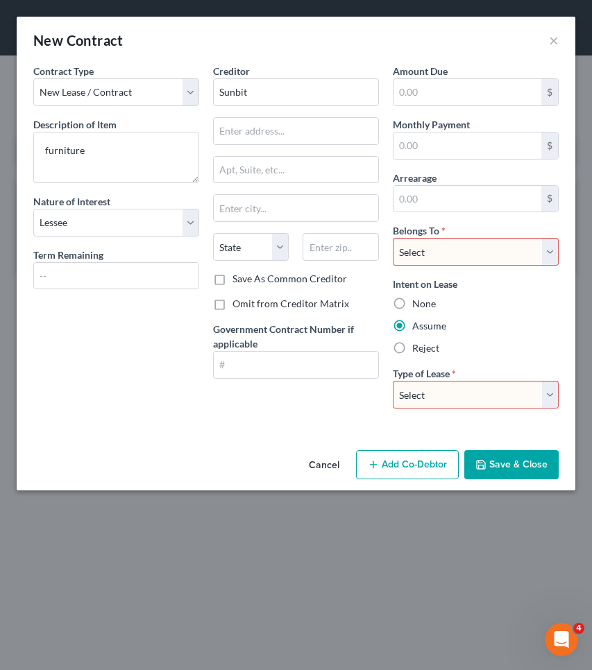
select select "2"
select select "0"
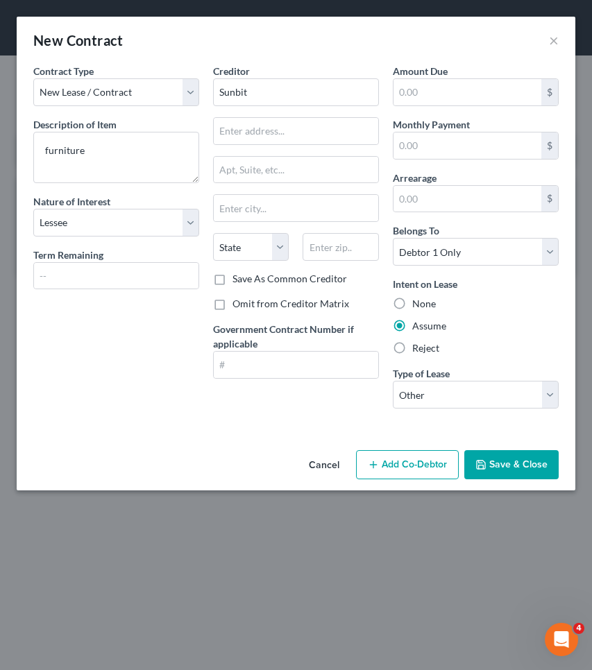
click at [499, 454] on button "Save & Close" at bounding box center [511, 464] width 94 height 29
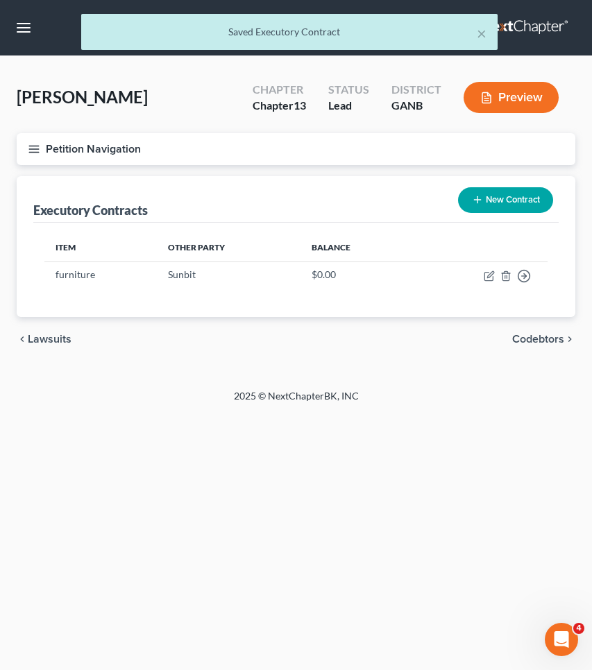
click at [484, 207] on button "New Contract" at bounding box center [505, 200] width 95 height 26
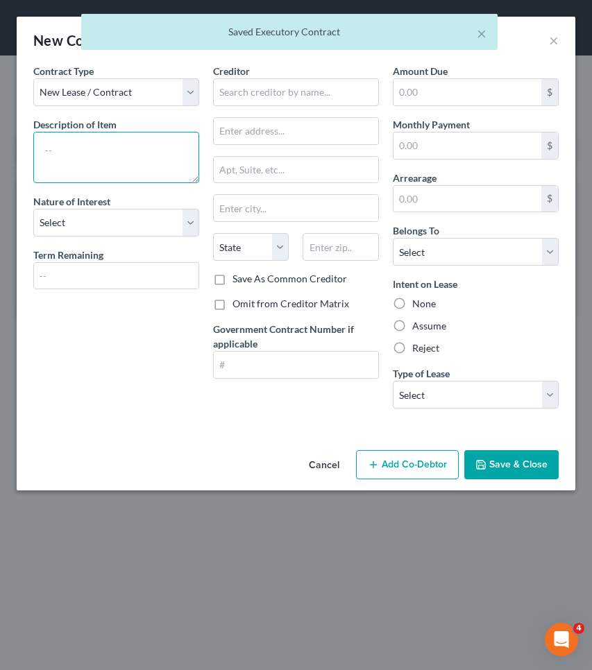
click at [155, 144] on textarea at bounding box center [116, 157] width 166 height 51
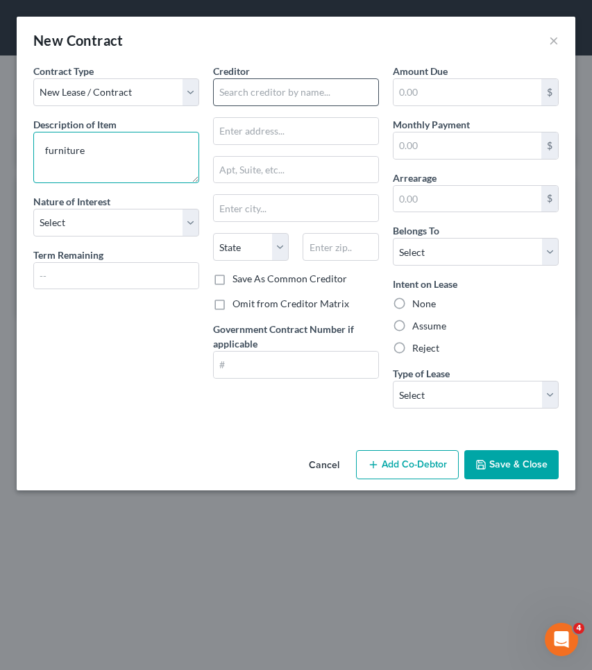
type textarea "furniture"
click at [254, 93] on input "text" at bounding box center [296, 92] width 166 height 28
type input "American Corporation"
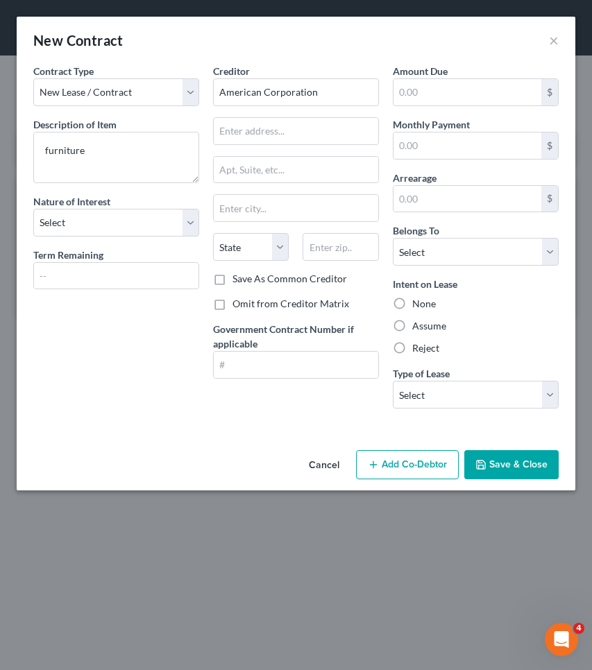
click at [430, 330] on label "Assume" at bounding box center [429, 326] width 34 height 14
click at [427, 328] on input "Assume" at bounding box center [422, 323] width 9 height 9
radio input "true"
select select "0"
select select "2"
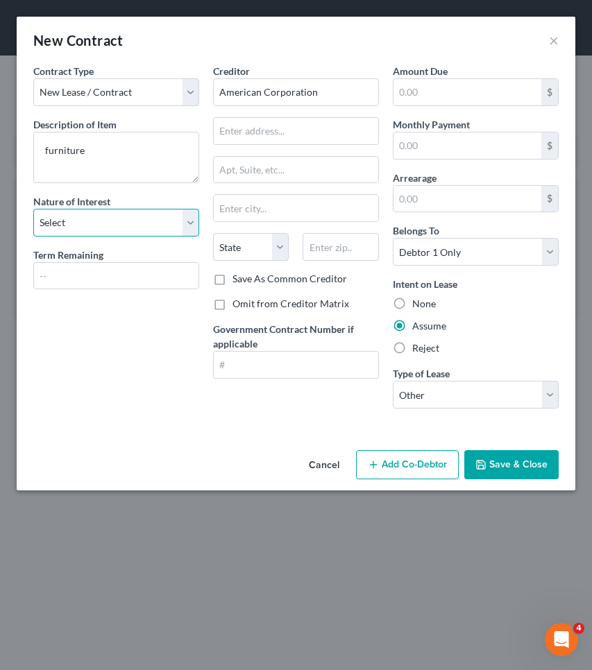
select select "3"
click at [468, 464] on button "Save & Close" at bounding box center [511, 464] width 94 height 29
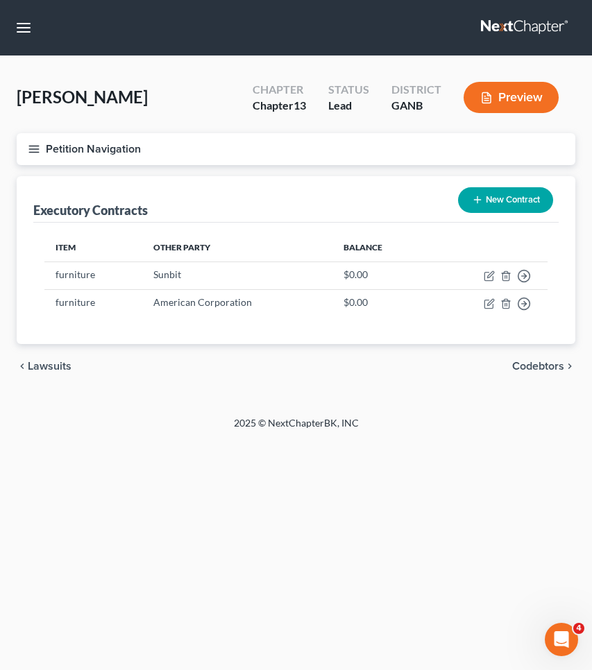
click at [54, 146] on button "Petition Navigation" at bounding box center [296, 149] width 559 height 32
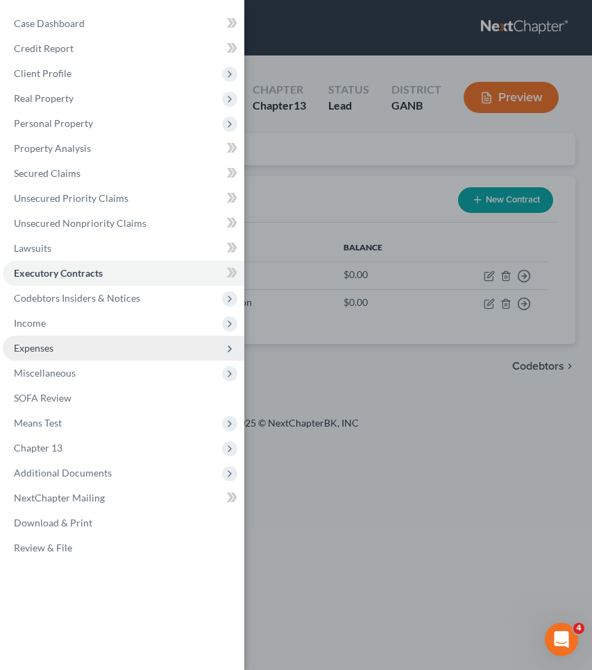
click at [97, 342] on span "Expenses" at bounding box center [123, 348] width 241 height 25
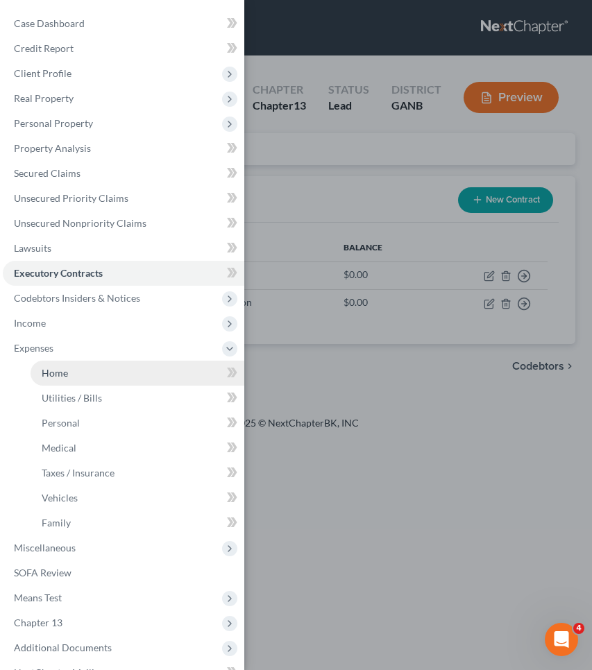
click at [100, 365] on link "Home" at bounding box center [138, 373] width 214 height 25
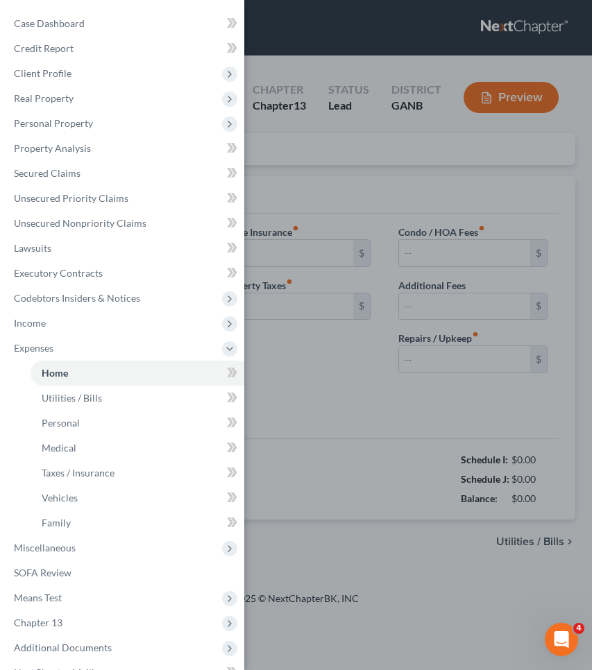
type input "0.00"
radio input "true"
type input "0.00"
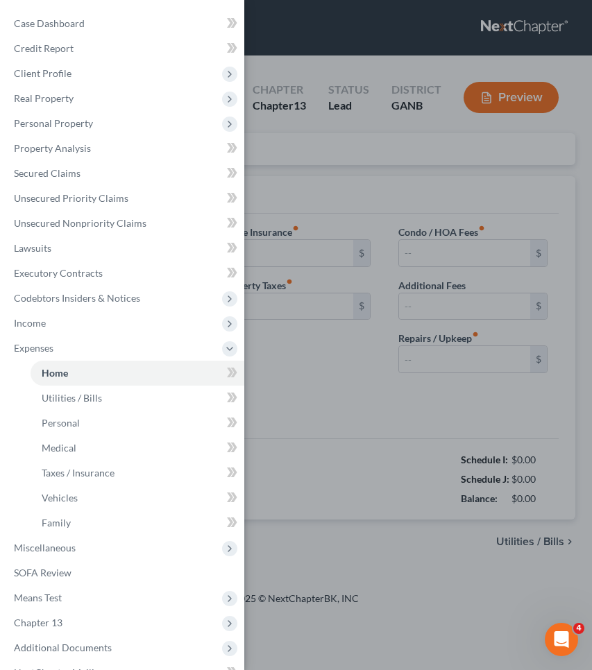
type input "0.00"
click at [260, 262] on div "Case Dashboard Payments Invoices Payments Payments Credit Report Client Profile" at bounding box center [296, 335] width 592 height 670
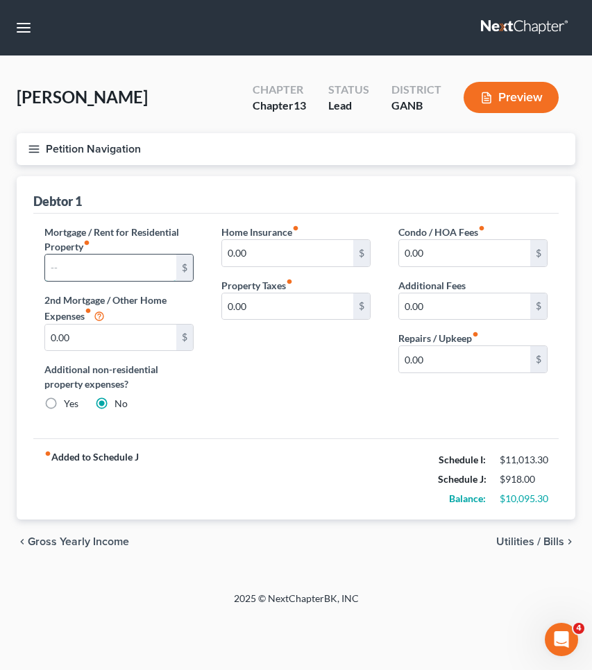
click at [150, 280] on input "text" at bounding box center [110, 268] width 131 height 26
type input "2,200"
click at [550, 543] on span "Utilities / Bills" at bounding box center [530, 541] width 68 height 11
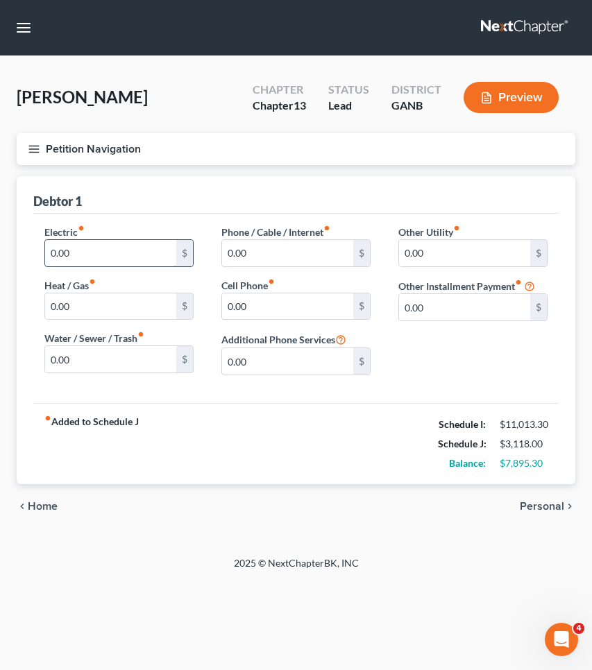
click at [120, 256] on input "0.00" at bounding box center [110, 253] width 131 height 26
type input "225"
click at [89, 365] on input "0.00" at bounding box center [110, 359] width 131 height 26
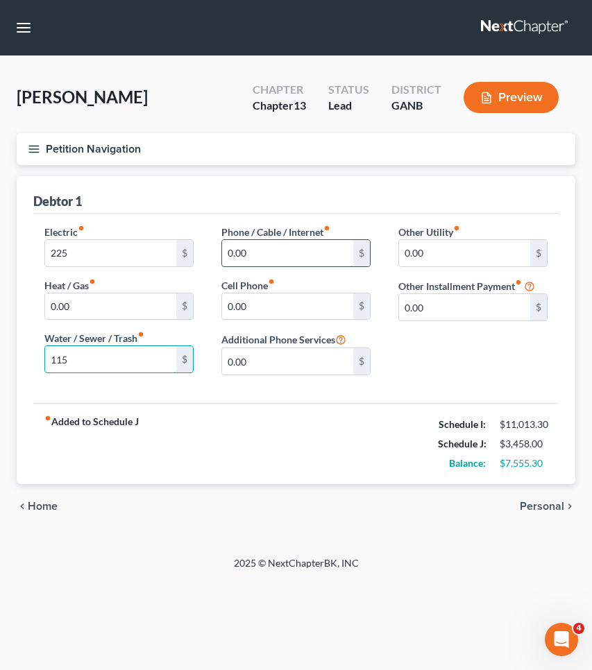
type input "115"
click at [315, 244] on input "0.00" at bounding box center [287, 253] width 131 height 26
type input "0"
type input "250"
click at [334, 312] on input "0.00" at bounding box center [287, 306] width 131 height 26
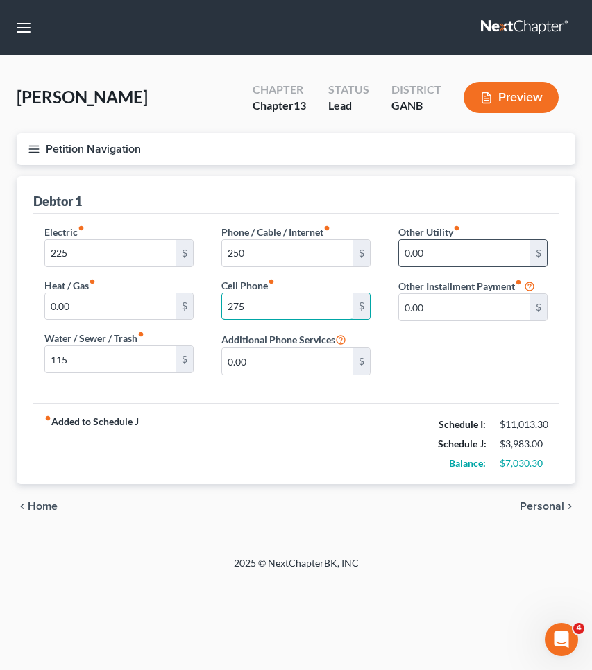
type input "275"
click at [484, 265] on input "0.00" at bounding box center [464, 253] width 131 height 26
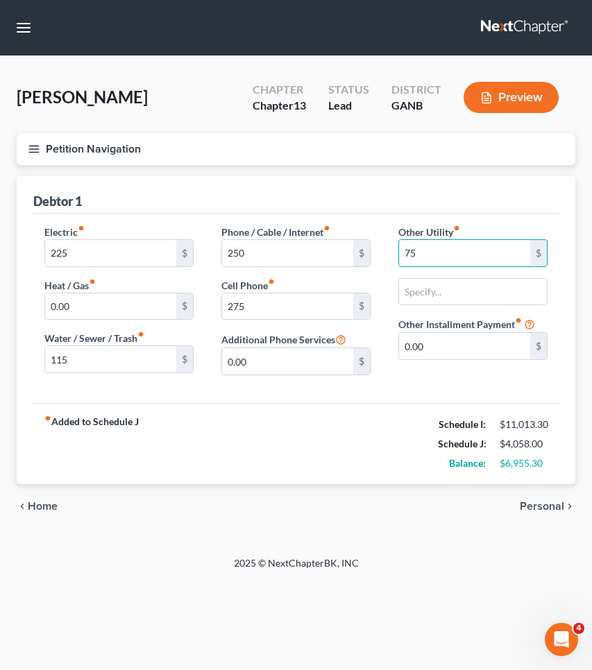
type input "75"
click at [500, 309] on div "Other Utility fiber_manual_record 75 $ Other Installment Payment fiber_manual_r…" at bounding box center [472, 306] width 177 height 162
click at [495, 293] on input "text" at bounding box center [473, 292] width 148 height 26
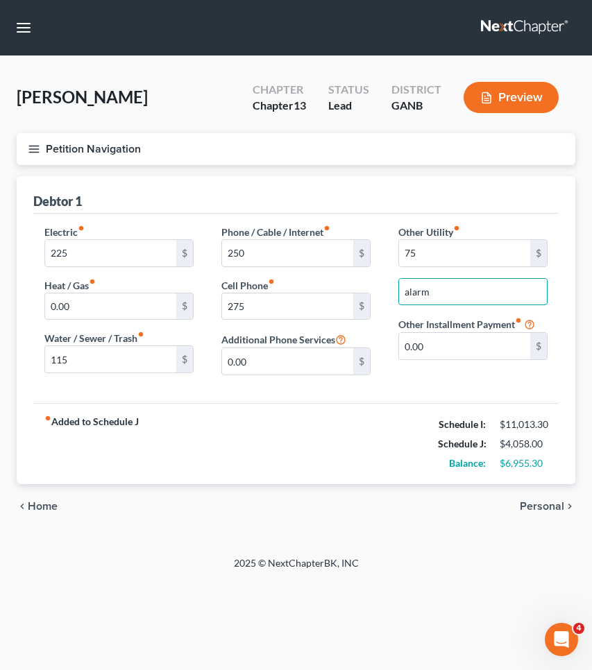
type input "alarm"
click at [531, 507] on span "Personal" at bounding box center [542, 506] width 44 height 11
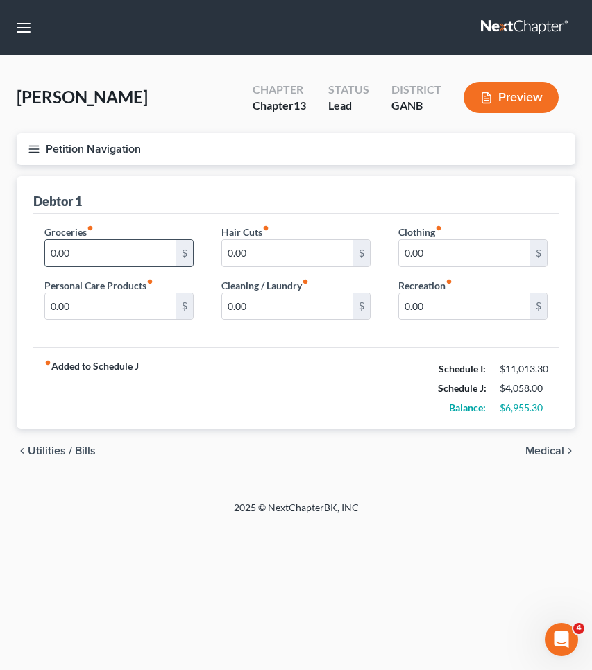
click at [107, 254] on input "0.00" at bounding box center [110, 253] width 131 height 26
type input "400"
drag, startPoint x: 433, startPoint y: 258, endPoint x: 391, endPoint y: 258, distance: 42.3
click at [391, 258] on div "Clothing fiber_manual_record 0.00 $ Recreation fiber_manual_record 0.00 $" at bounding box center [472, 278] width 177 height 107
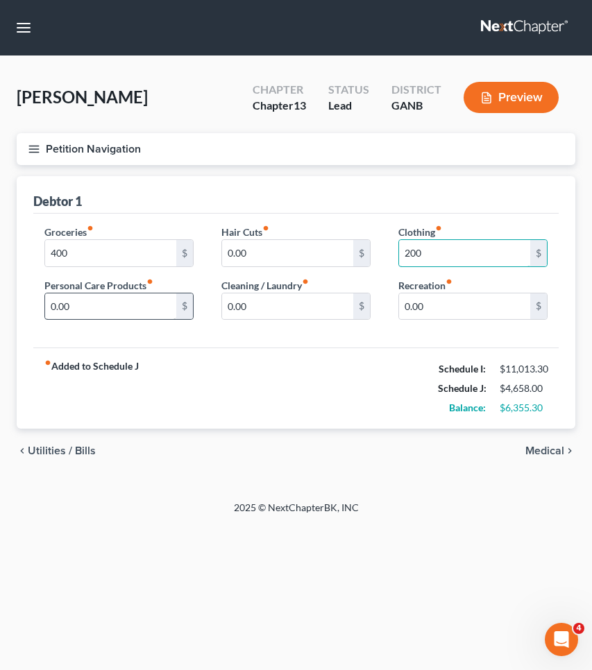
type input "200"
click at [150, 307] on input "0.00" at bounding box center [110, 306] width 131 height 26
type input "350"
click at [555, 450] on span "Medical" at bounding box center [544, 450] width 39 height 11
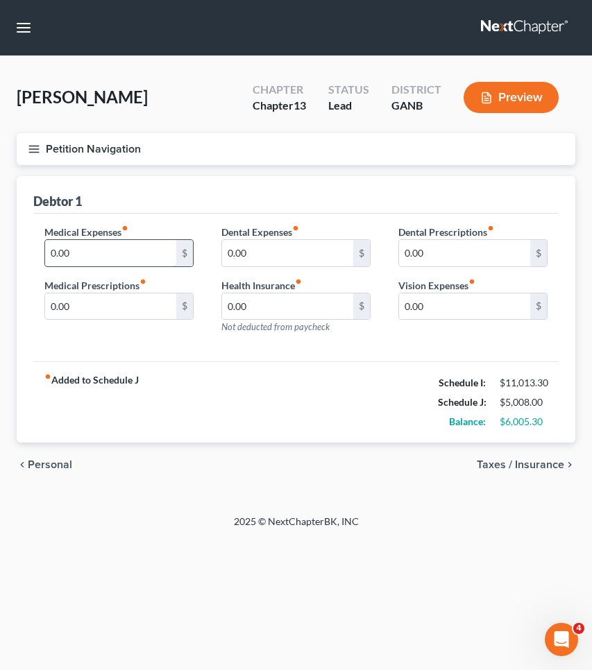
click at [110, 258] on input "0.00" at bounding box center [110, 253] width 131 height 26
type input "350"
click at [504, 461] on span "Taxes / Insurance" at bounding box center [520, 464] width 87 height 11
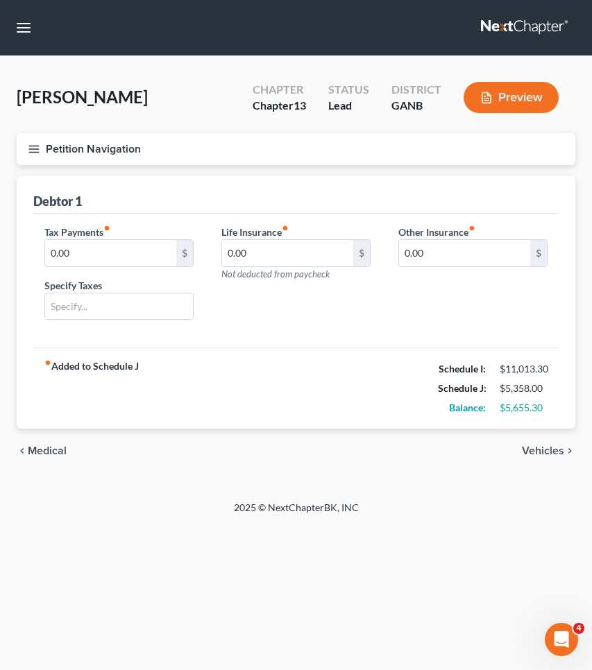
click at [536, 452] on span "Vehicles" at bounding box center [543, 450] width 42 height 11
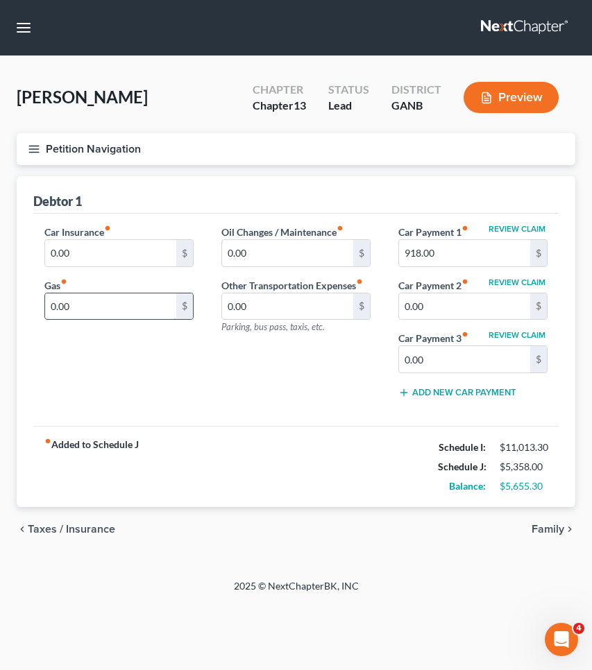
click at [122, 312] on input "0.00" at bounding box center [110, 306] width 131 height 26
type input "300"
drag, startPoint x: 75, startPoint y: 259, endPoint x: 36, endPoint y: 259, distance: 38.9
click at [36, 259] on div "Car Insurance fiber_manual_record 0.00 $ Gas fiber_manual_record 300 $" at bounding box center [119, 317] width 177 height 185
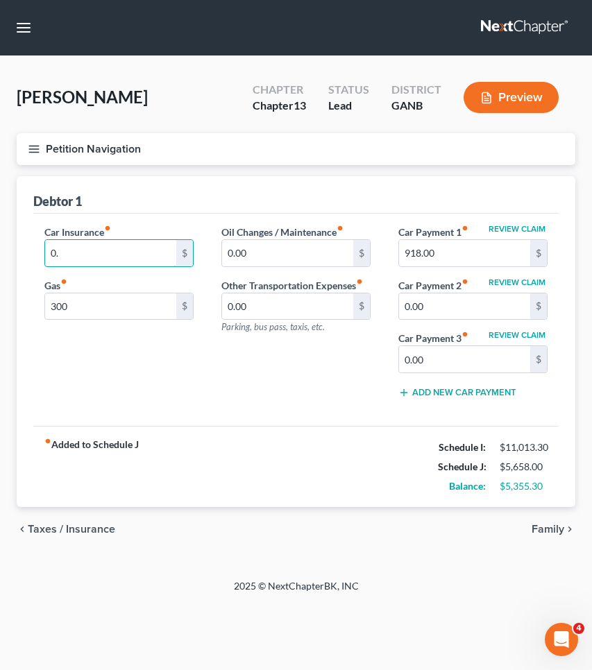
type input "0"
type input "975"
click at [555, 533] on span "Family" at bounding box center [547, 529] width 33 height 11
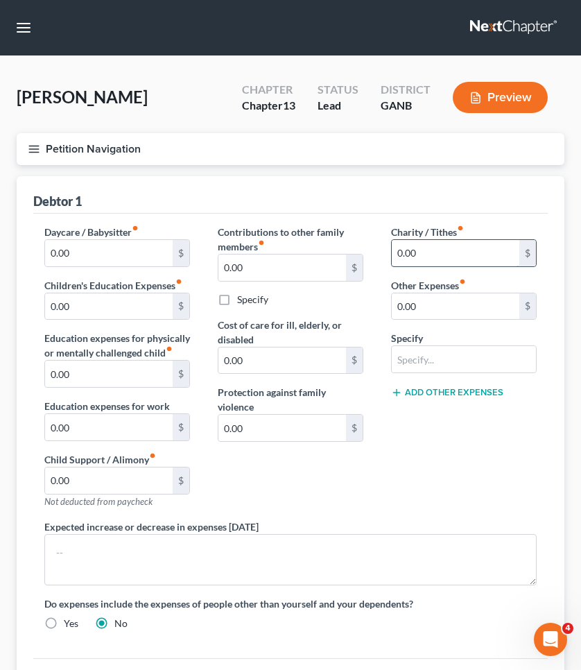
click at [426, 257] on input "0.00" at bounding box center [456, 253] width 128 height 26
type input "150"
click at [459, 314] on input "0.00" at bounding box center [456, 306] width 128 height 26
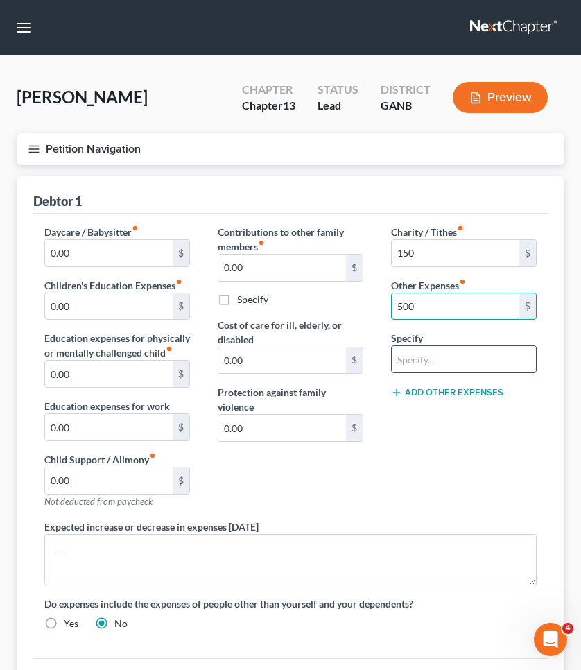
type input "500"
click at [486, 360] on input "text" at bounding box center [464, 359] width 144 height 26
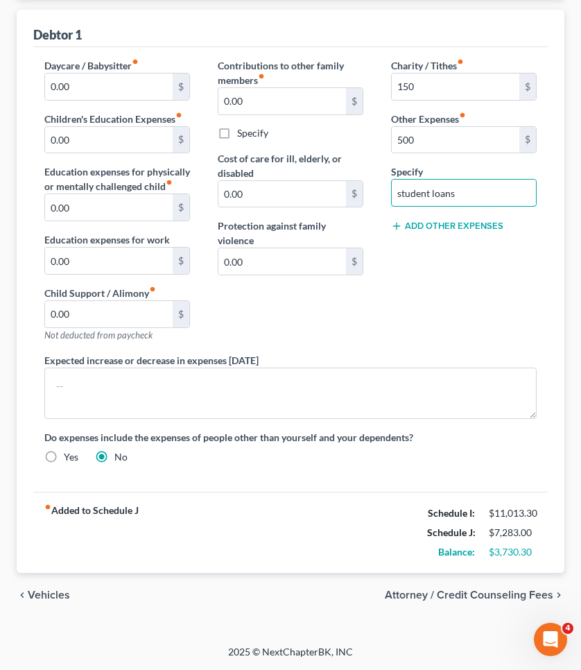
scroll to position [167, 0]
type input "student loans"
click at [67, 592] on span "Vehicles" at bounding box center [49, 595] width 42 height 11
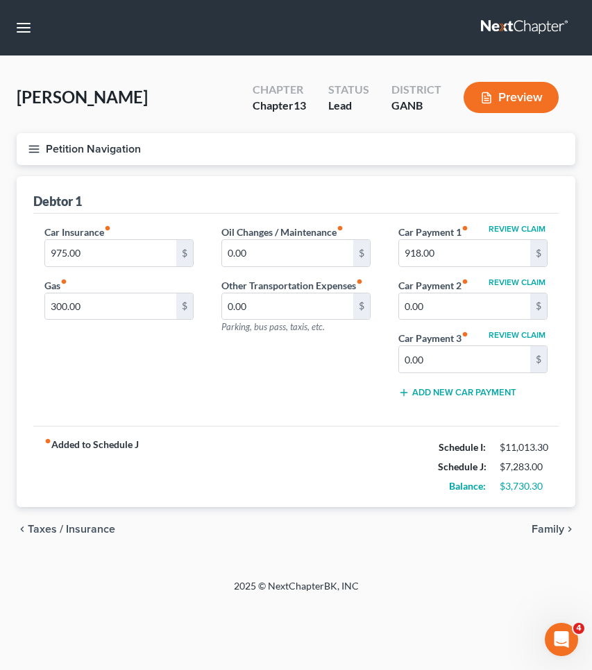
click at [117, 136] on button "Petition Navigation" at bounding box center [296, 149] width 559 height 32
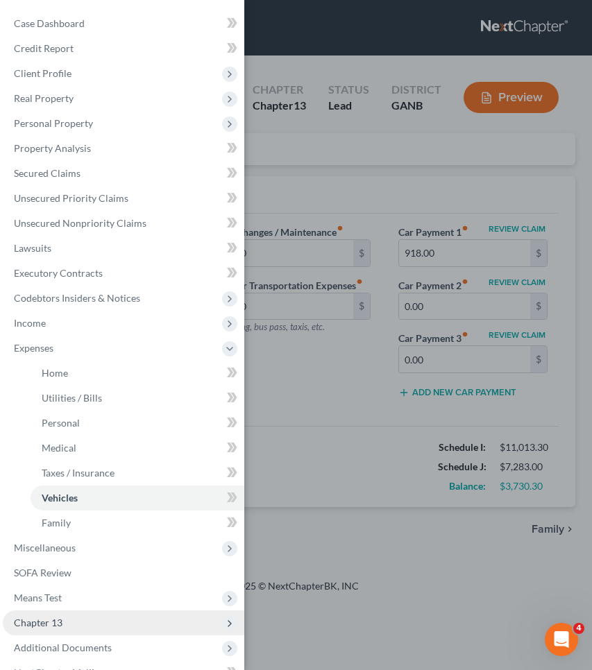
scroll to position [28, 0]
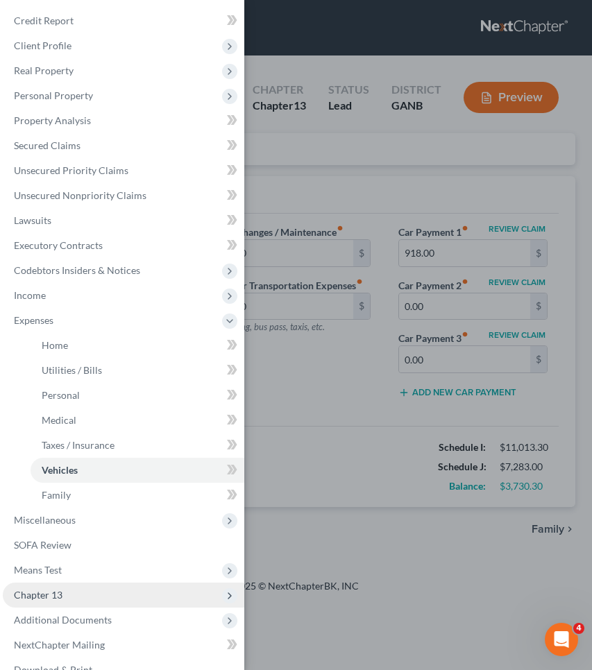
click at [63, 619] on span "Additional Documents" at bounding box center [63, 620] width 98 height 12
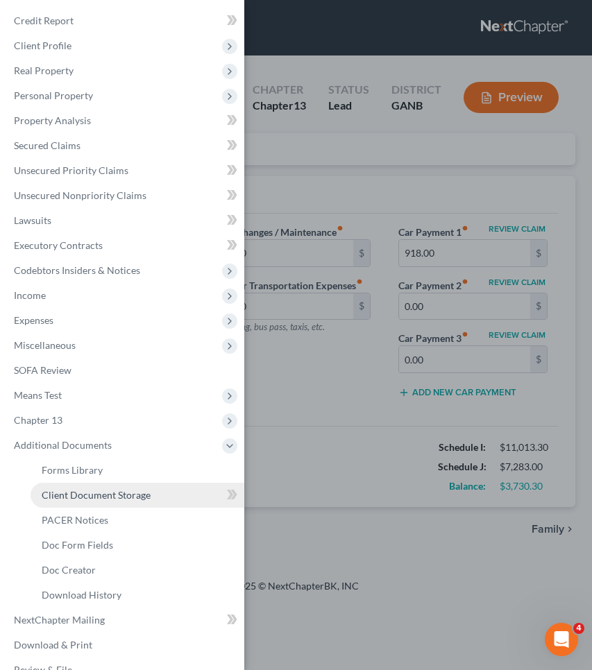
click at [104, 489] on span "Client Document Storage" at bounding box center [96, 495] width 109 height 12
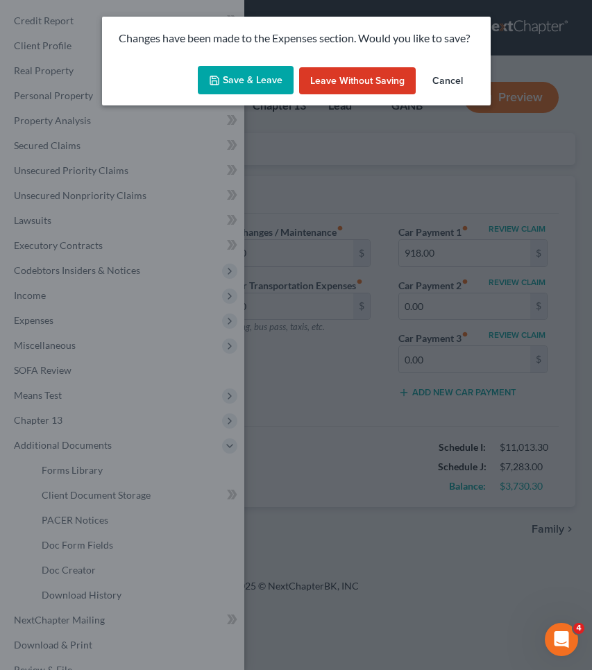
click at [266, 76] on button "Save & Leave" at bounding box center [246, 80] width 96 height 29
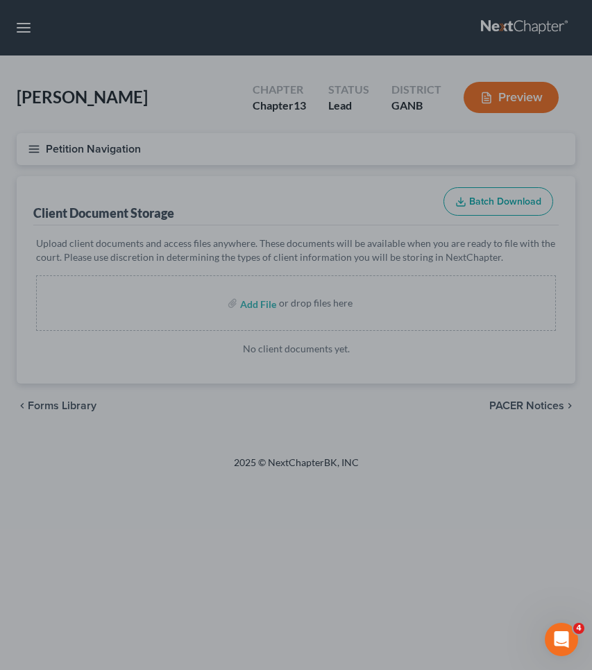
click at [254, 306] on div at bounding box center [296, 335] width 592 height 670
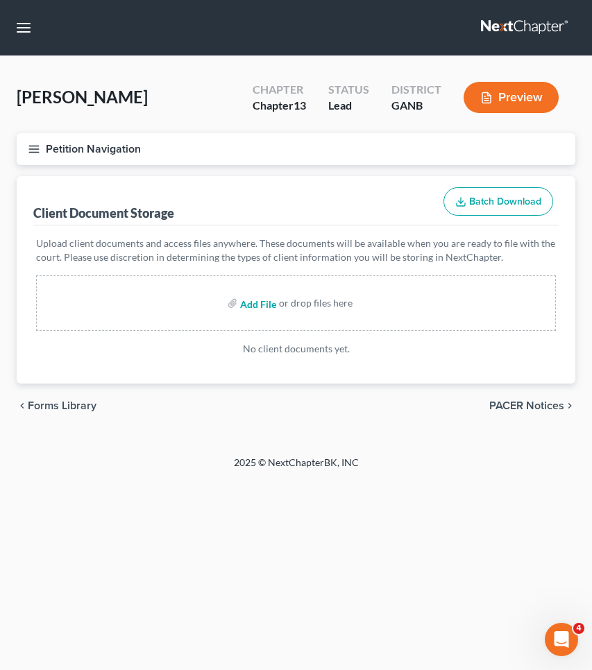
click at [253, 305] on input "file" at bounding box center [256, 303] width 33 height 25
type input "C:\fakepath\CCC1.pdf"
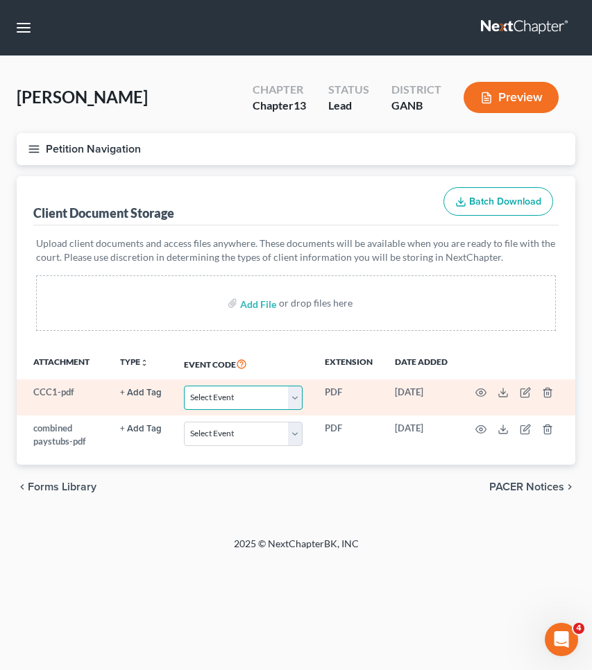
select select "5"
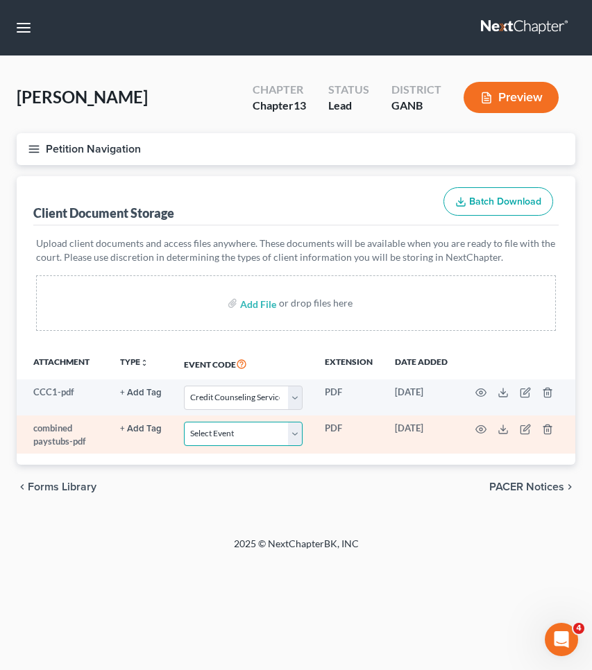
select select "35"
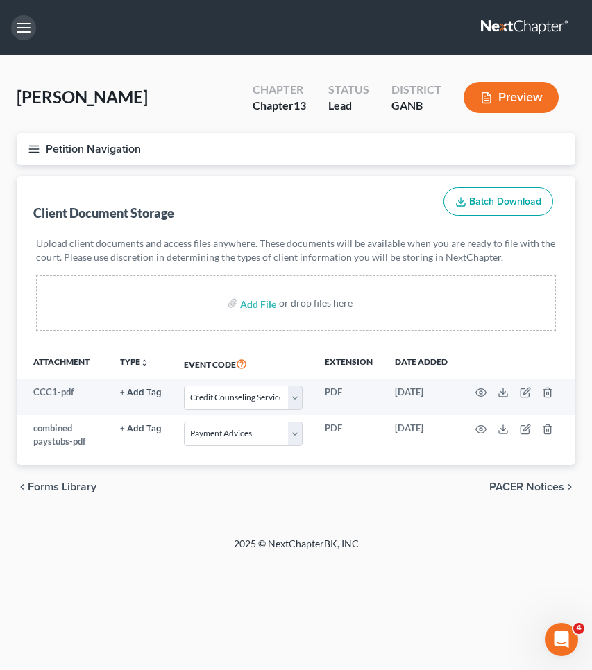
click at [21, 28] on button "button" at bounding box center [23, 27] width 25 height 25
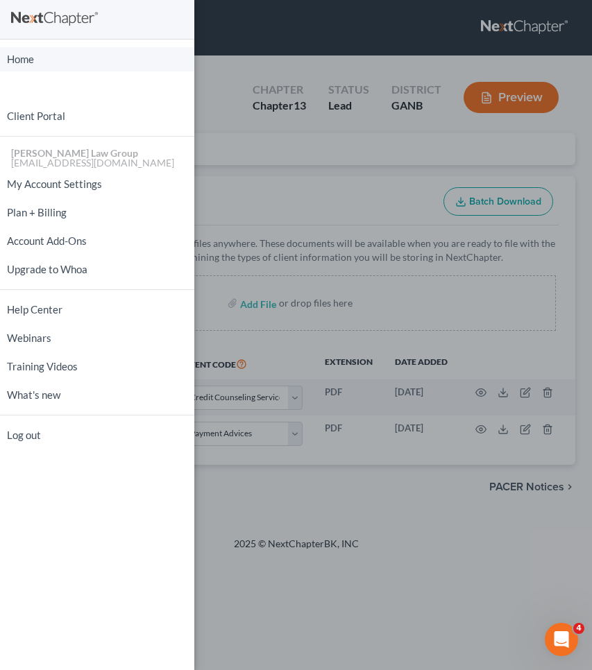
click at [34, 56] on link "Home" at bounding box center [97, 59] width 194 height 24
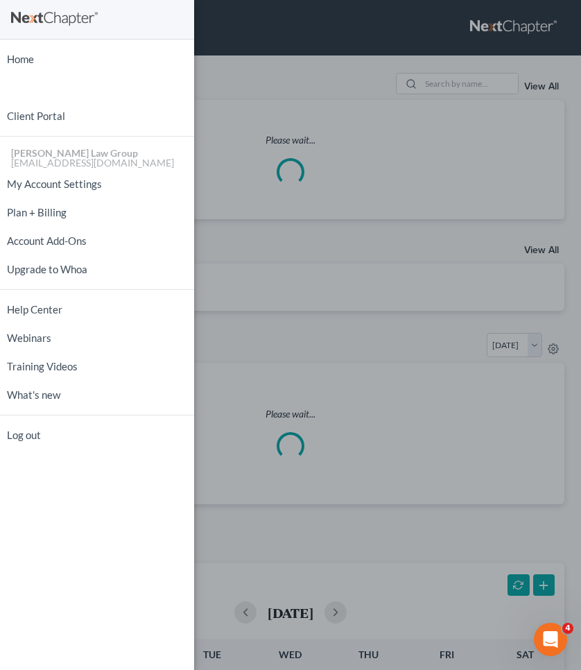
click at [461, 91] on div "Home New Case Client Portal Saedi Law Group mmays@saedilawgroup.com My Account …" at bounding box center [290, 335] width 581 height 670
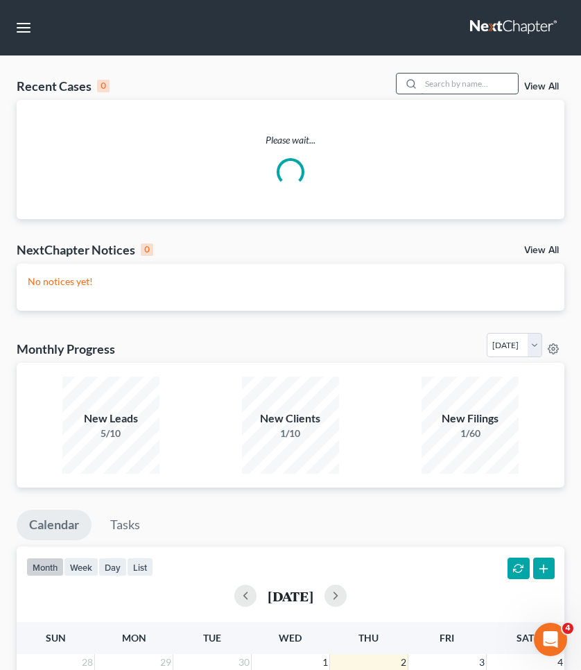
click at [461, 91] on input "search" at bounding box center [469, 84] width 97 height 20
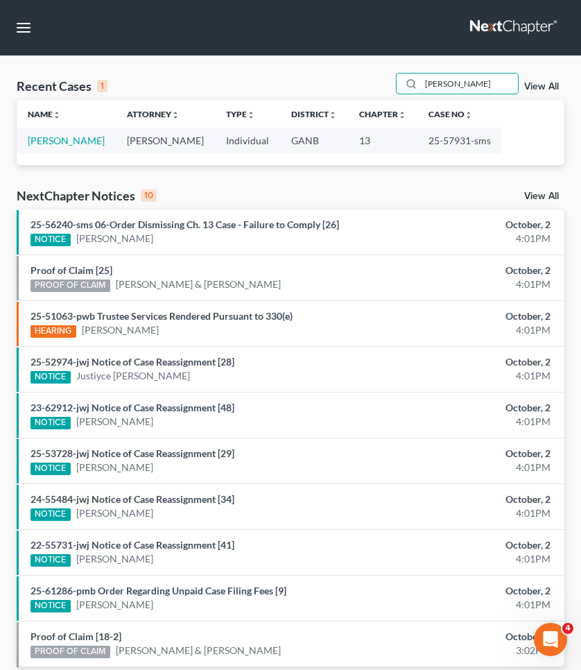
type input "norris"
click at [428, 142] on td "25-57931-sms" at bounding box center [460, 141] width 85 height 26
copy td "57931"
